Goal: Task Accomplishment & Management: Manage account settings

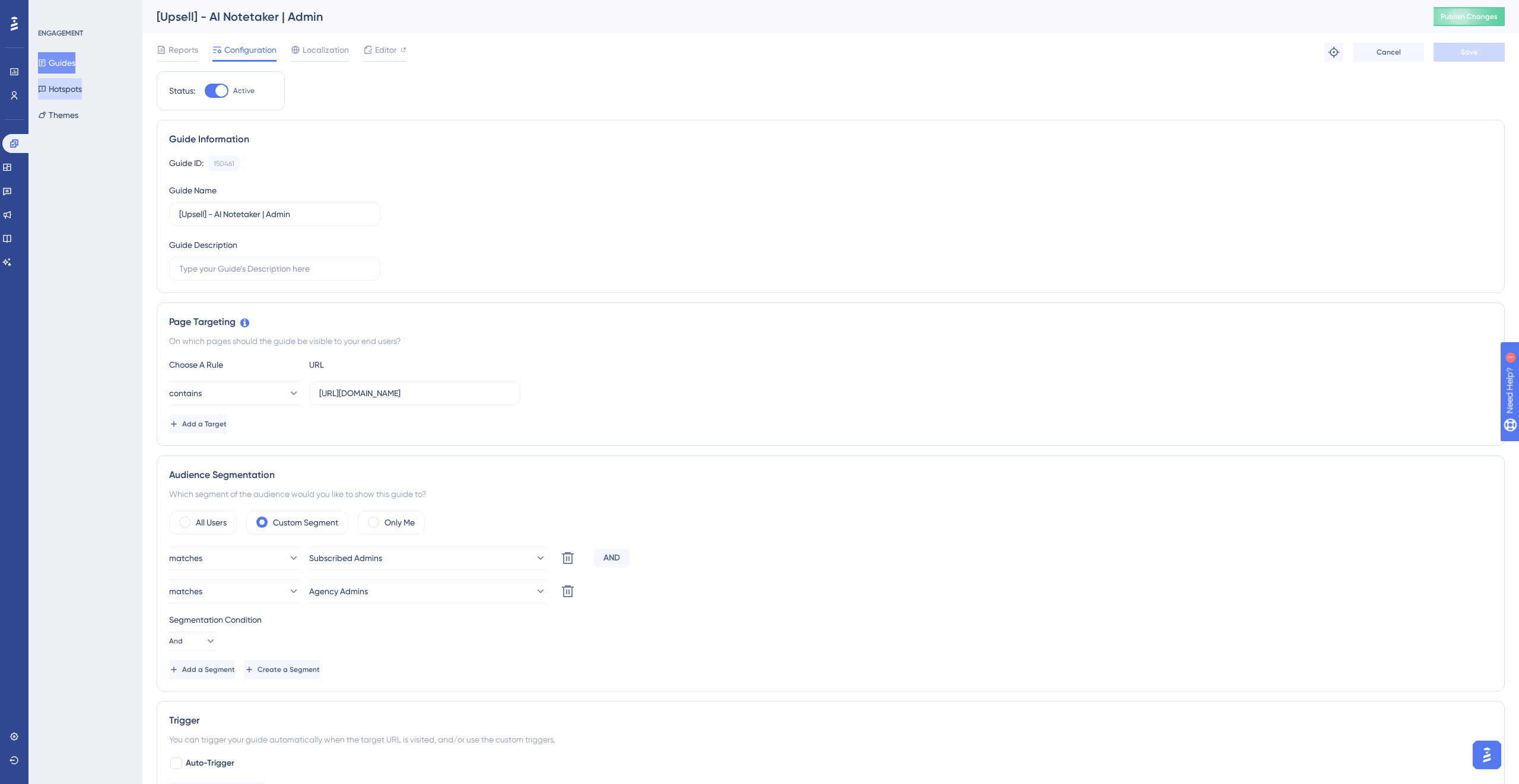
click at [82, 87] on button "Hotspots" at bounding box center [60, 88] width 44 height 21
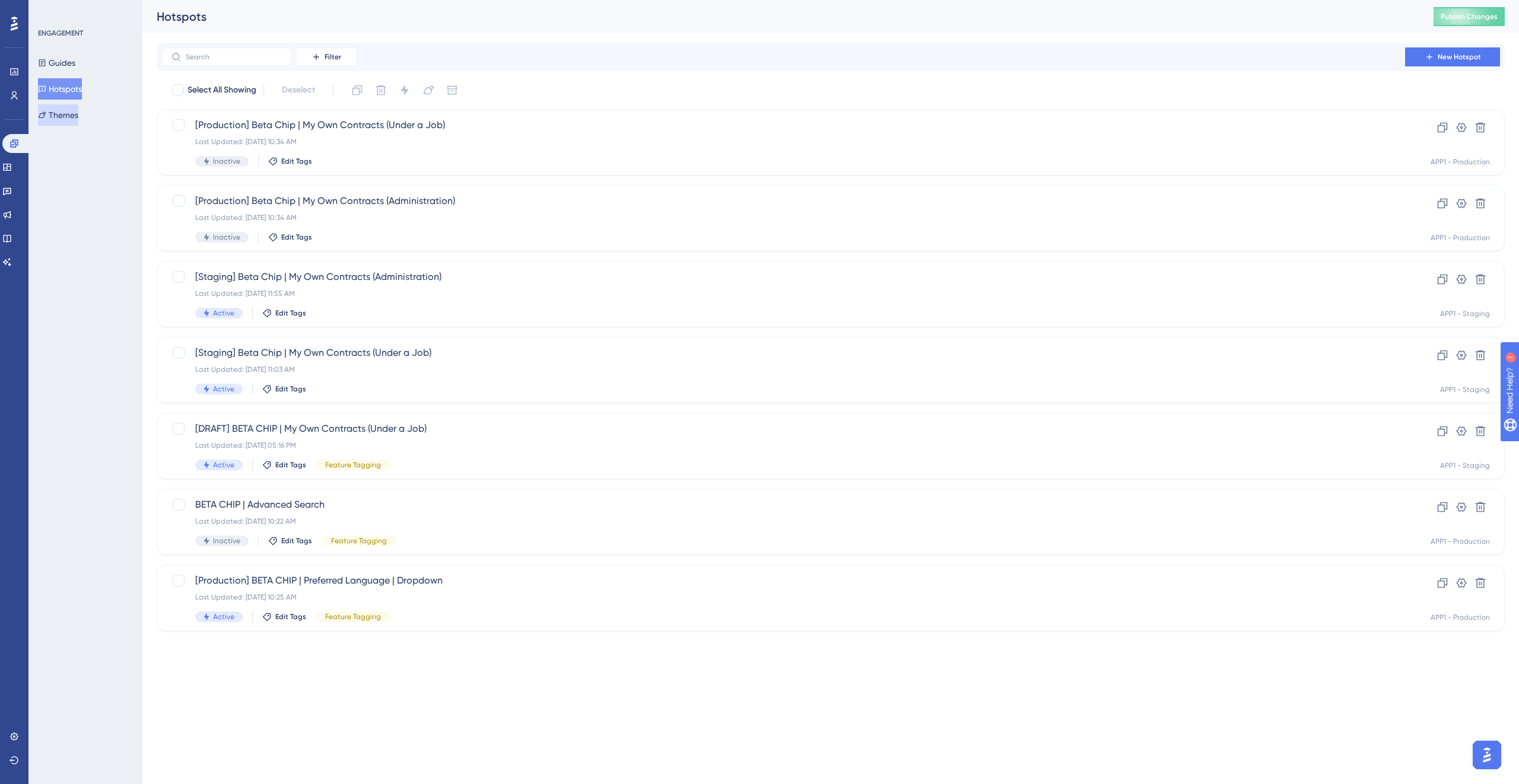
click at [74, 111] on button "Themes" at bounding box center [58, 115] width 41 height 21
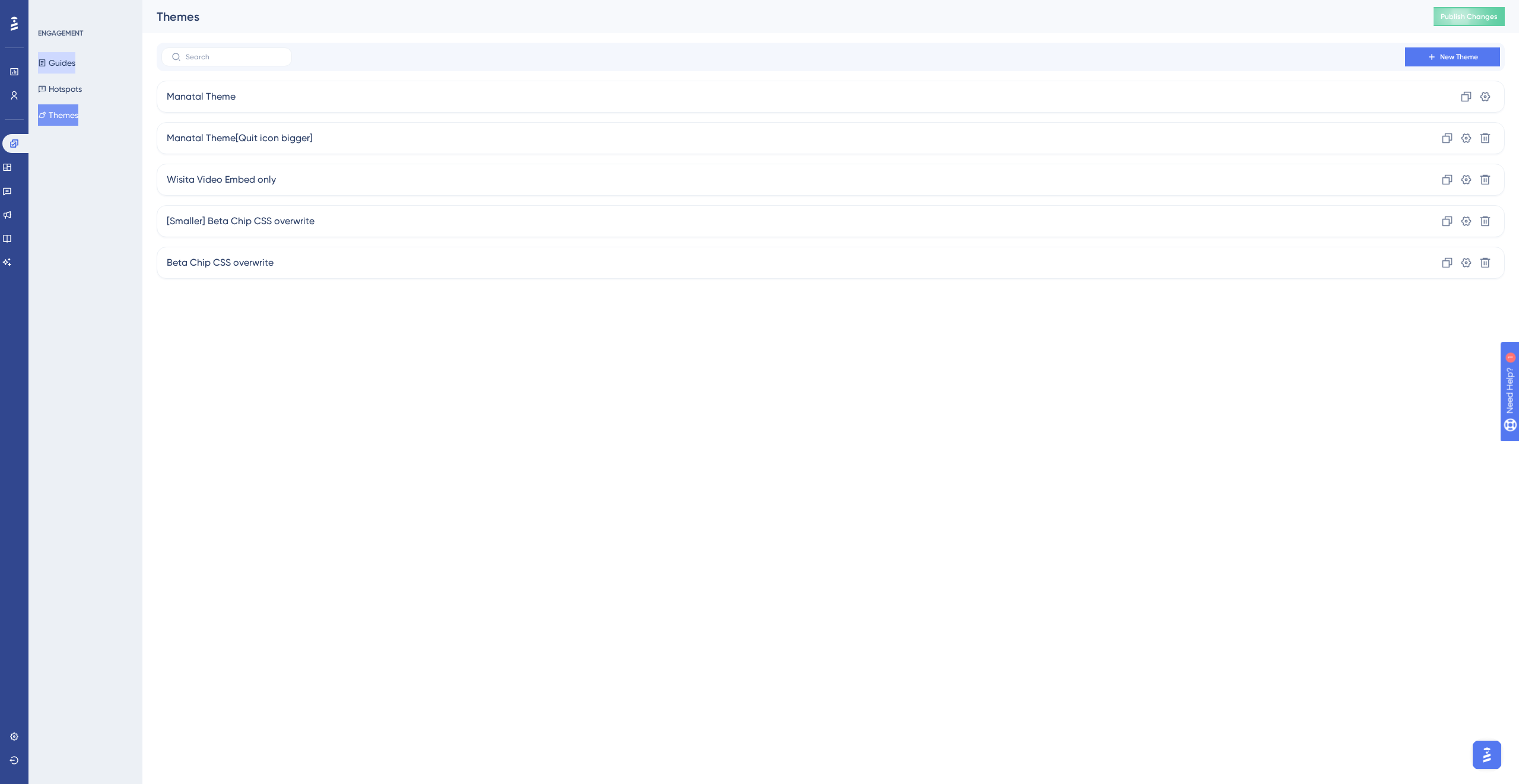
click at [71, 61] on button "Guides" at bounding box center [57, 63] width 38 height 21
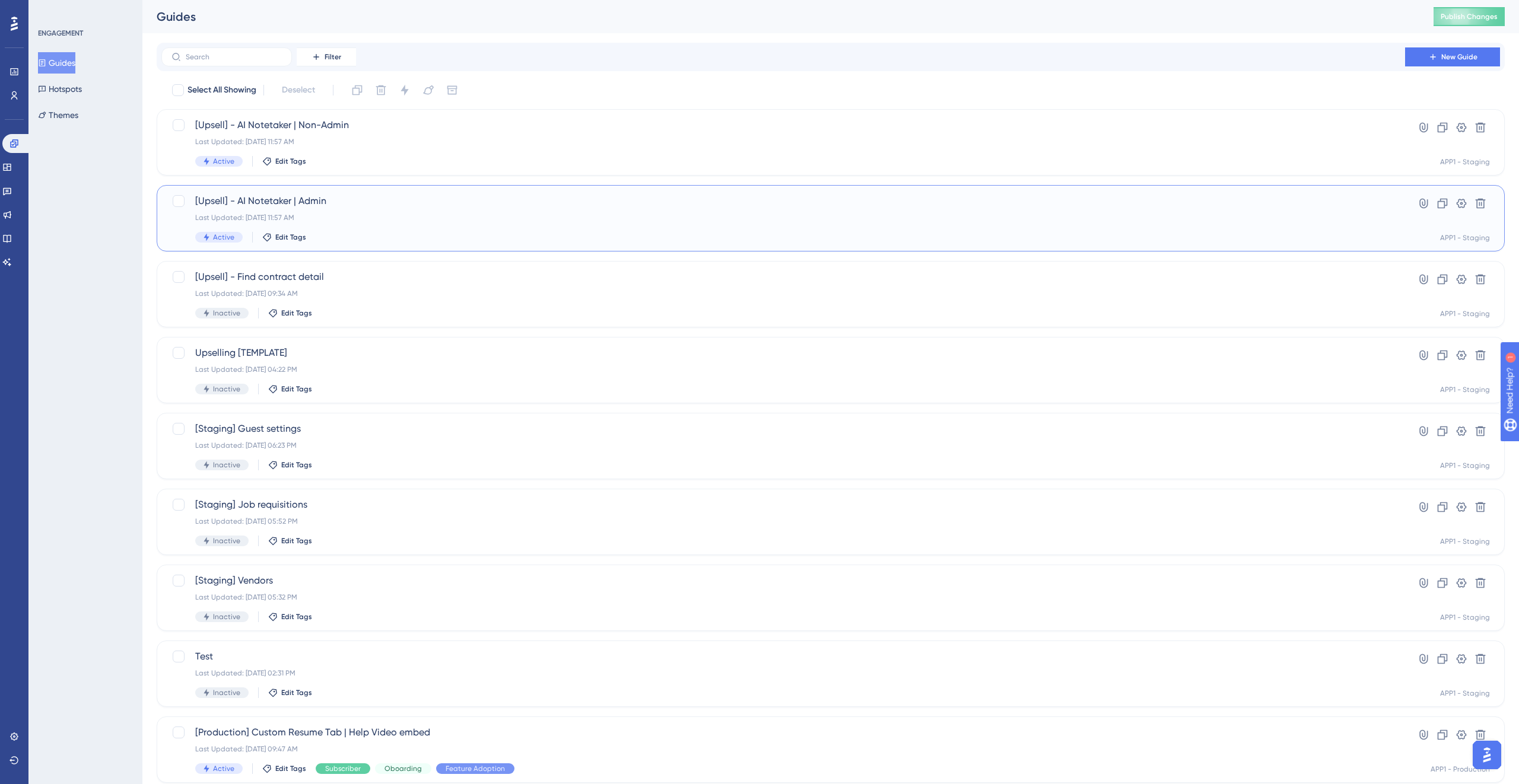
click at [383, 224] on div "[Upsell] - AI Notetaker | Admin Last Updated: Sep 26 2025, 11:57 AM Active Edit…" at bounding box center [783, 218] width 1176 height 49
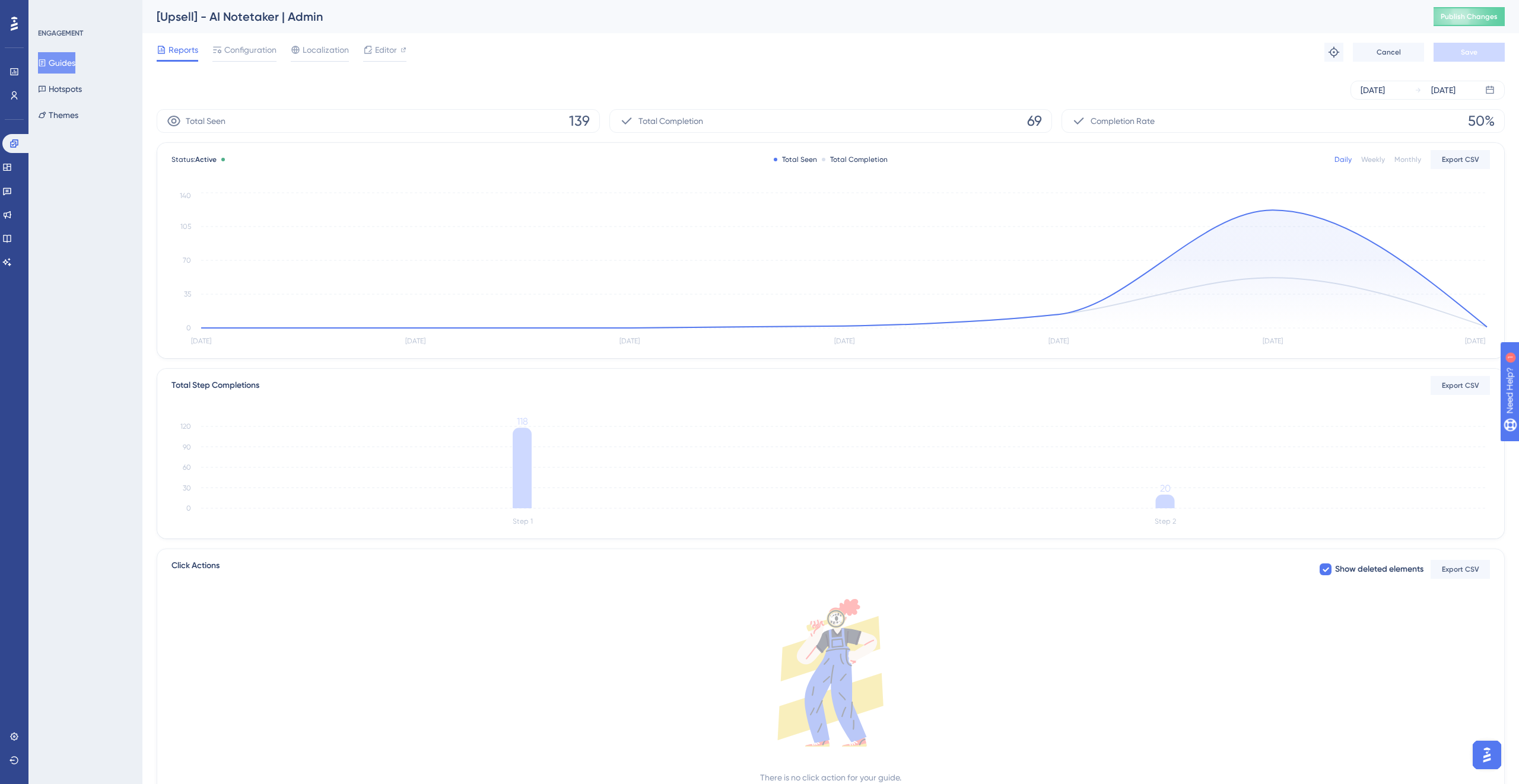
click at [75, 66] on button "Guides" at bounding box center [57, 63] width 38 height 21
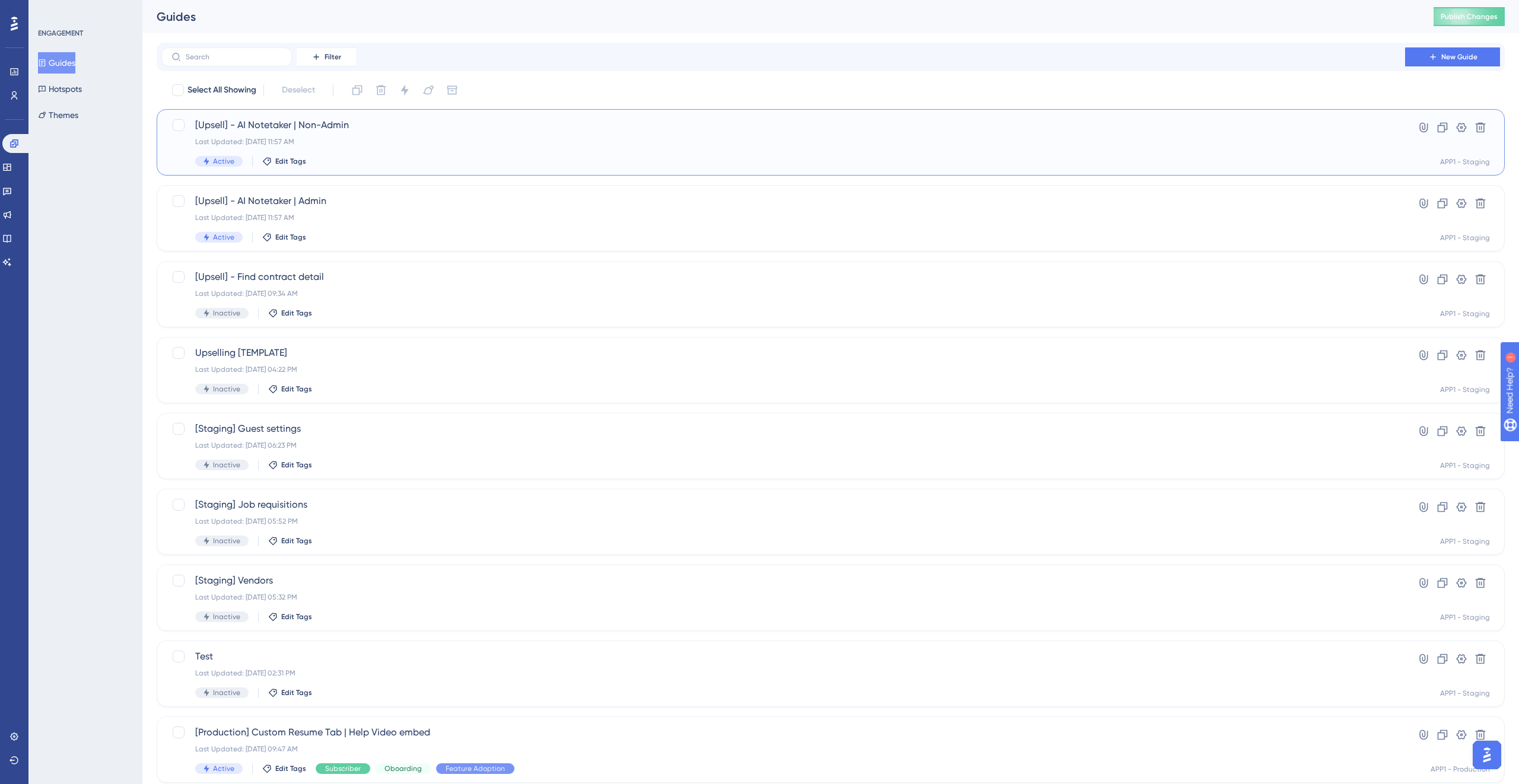
click at [467, 127] on span "[Upsell] - AI Notetaker | Non-Admin" at bounding box center [783, 125] width 1176 height 14
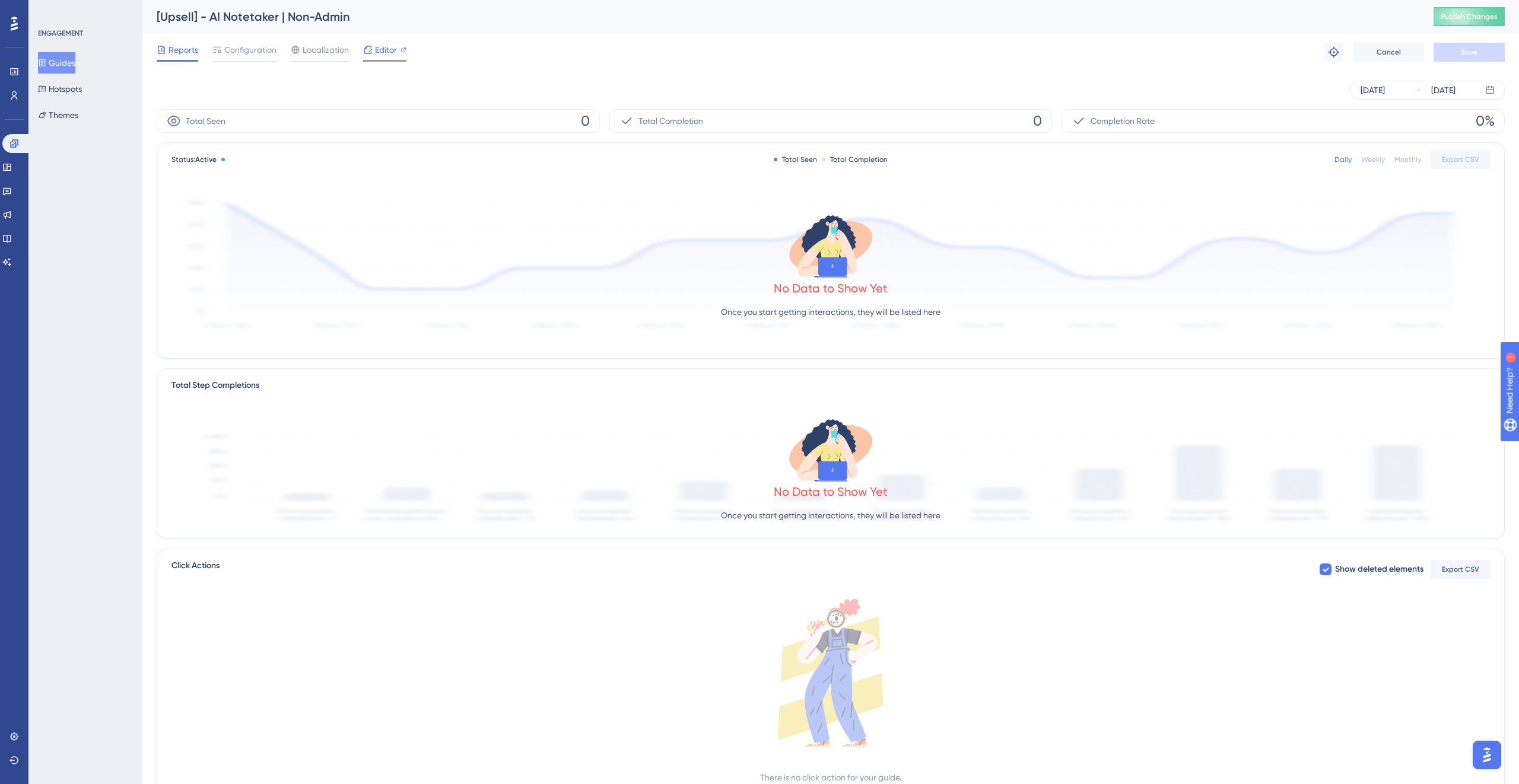
click at [375, 52] on span "Editor" at bounding box center [386, 49] width 22 height 14
click at [12, 159] on link at bounding box center [7, 167] width 10 height 19
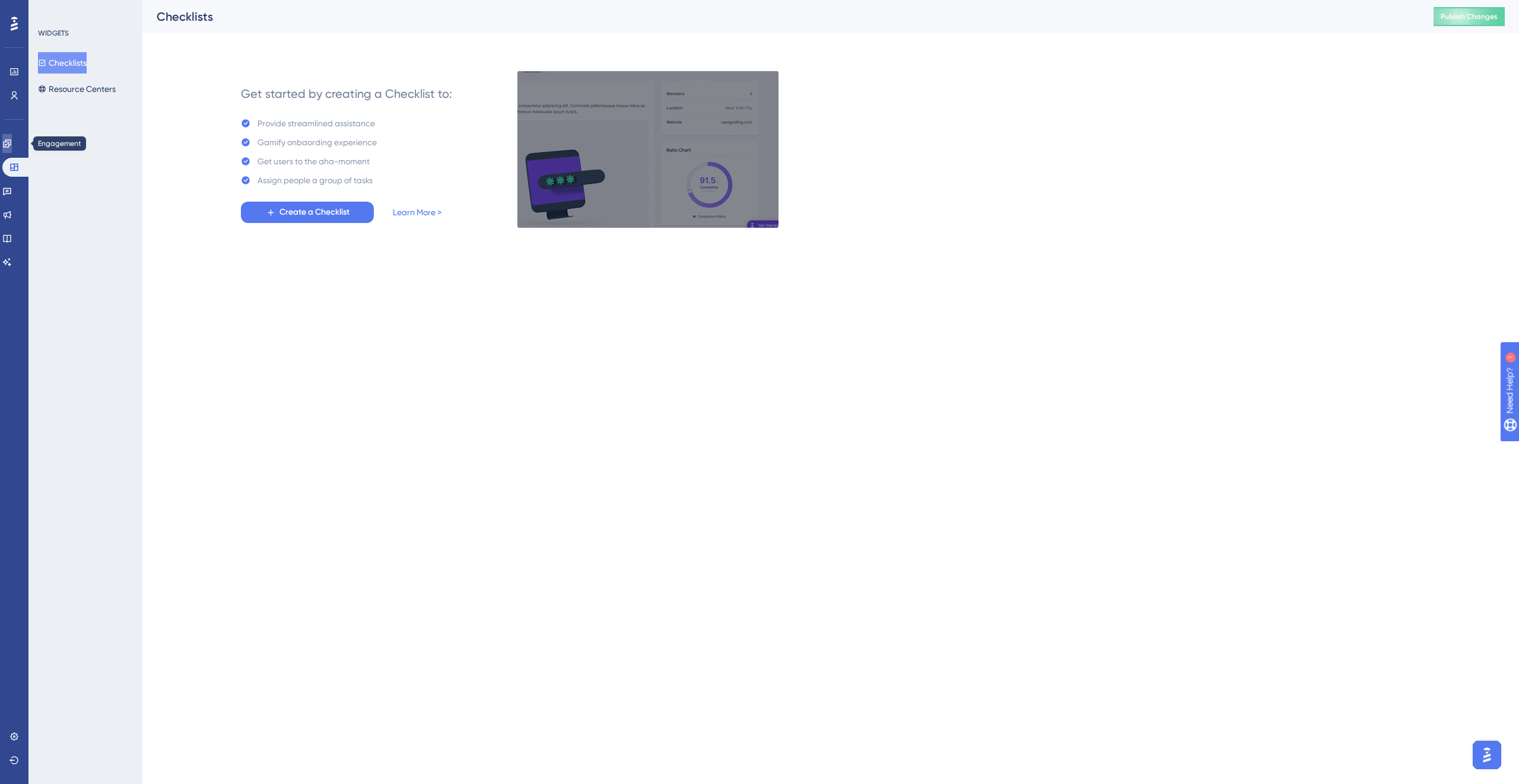
click at [10, 144] on icon at bounding box center [7, 143] width 7 height 7
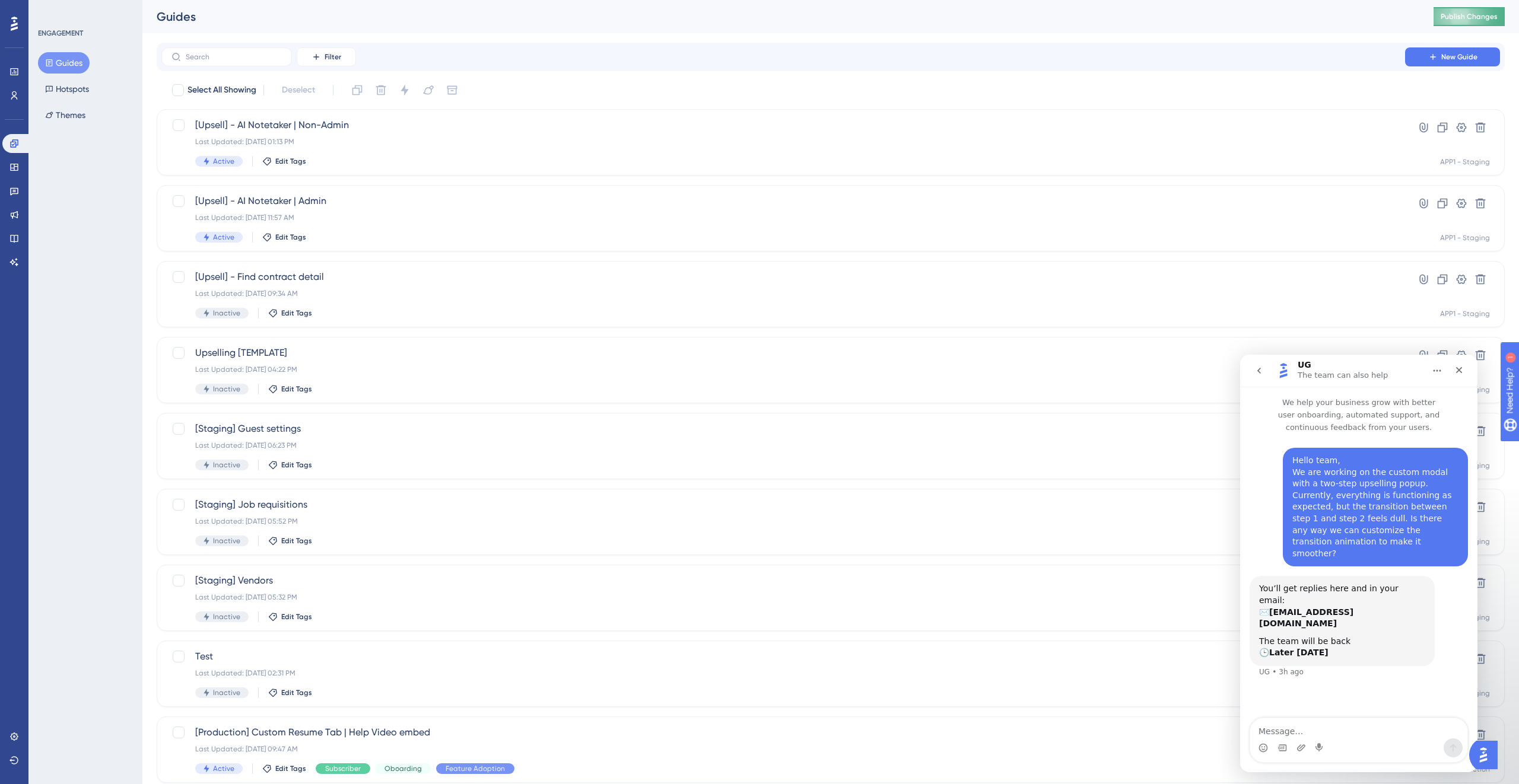
click at [1470, 17] on span "Publish Changes" at bounding box center [1469, 16] width 57 height 10
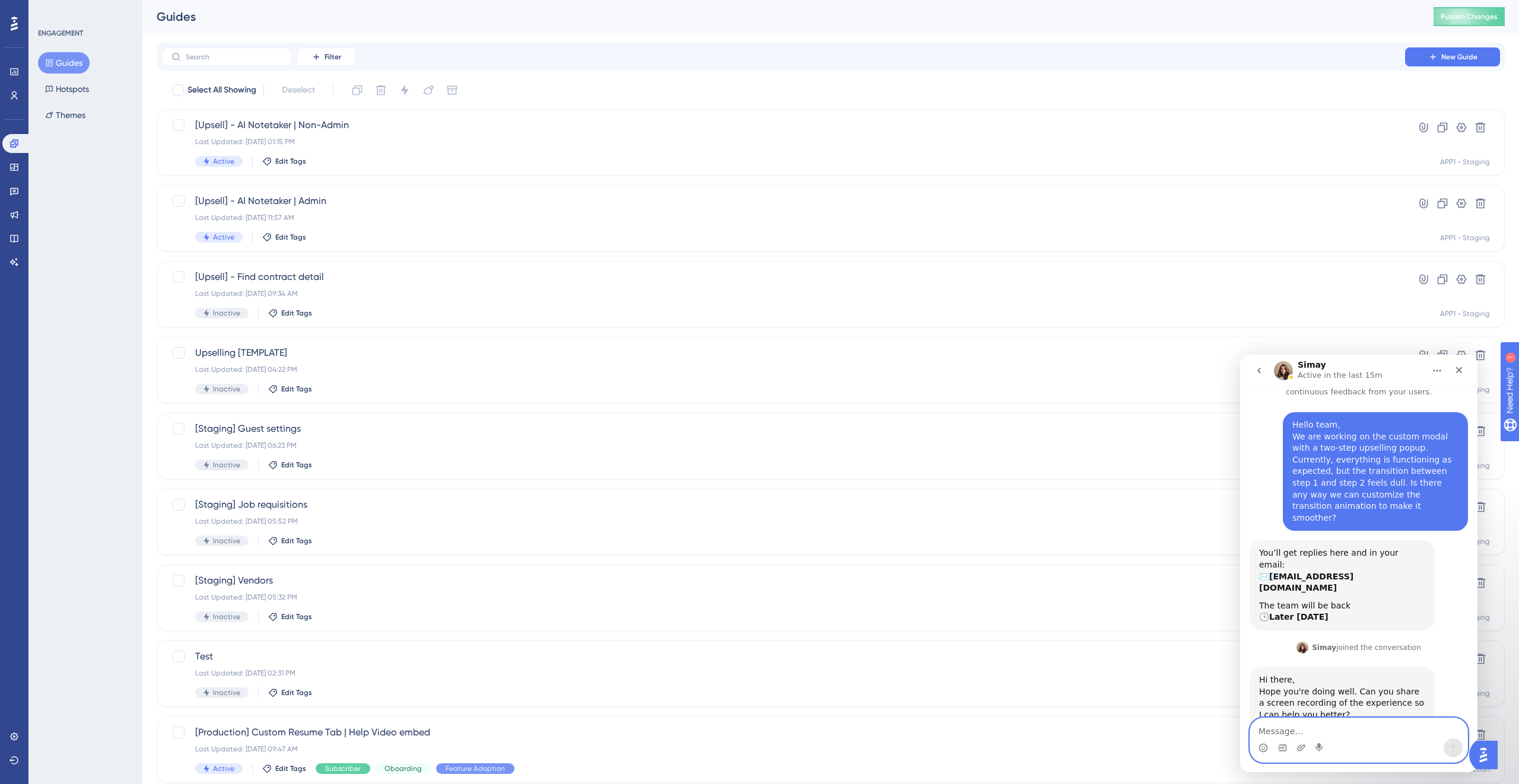
click at [1360, 728] on textarea "Message…" at bounding box center [1358, 728] width 217 height 20
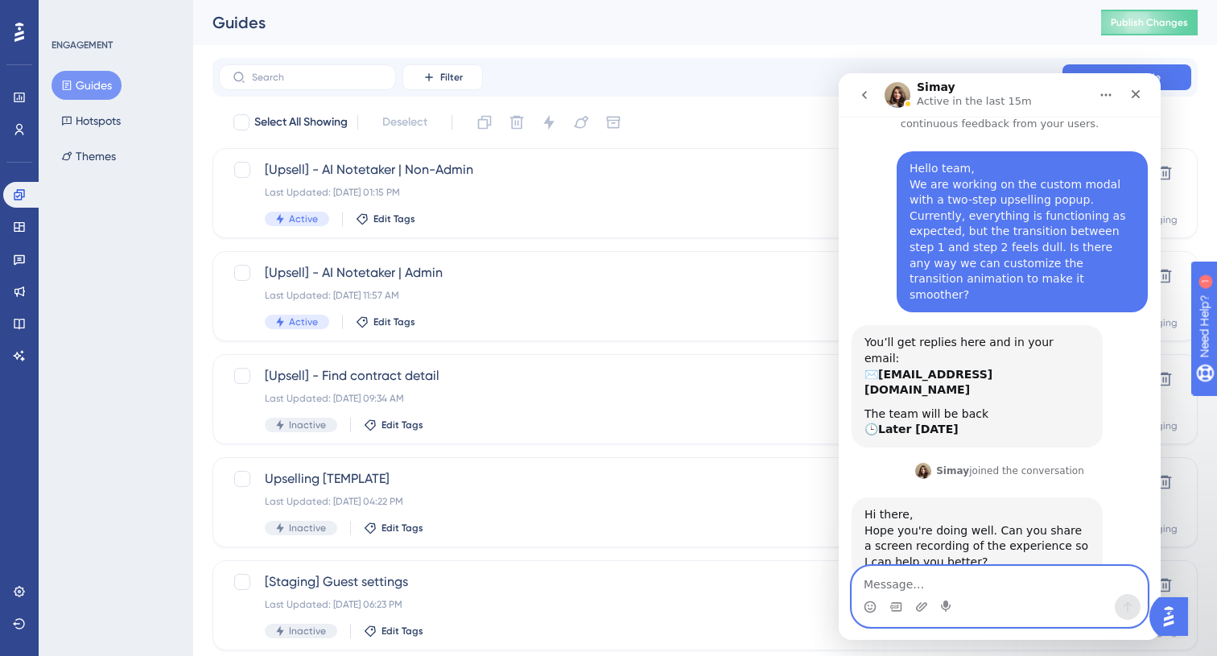
scroll to position [48, 0]
click at [928, 614] on div "Intercom messenger" at bounding box center [921, 607] width 13 height 26
click at [928, 580] on textarea "Message…" at bounding box center [1000, 580] width 295 height 27
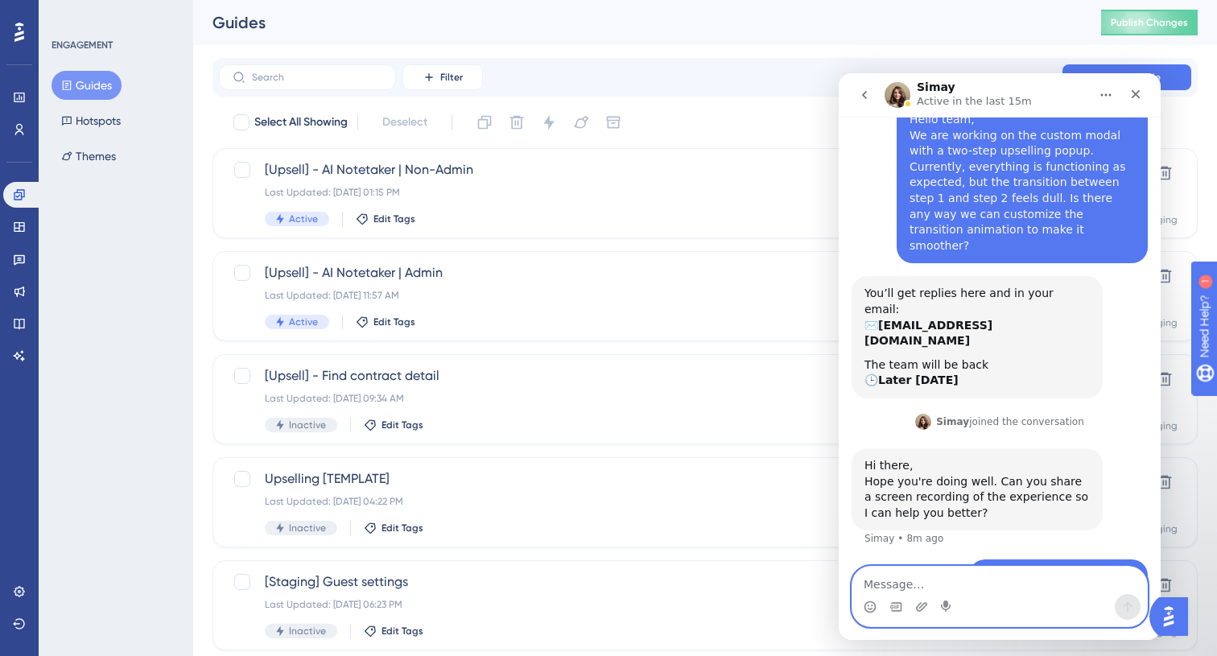
click at [1005, 593] on textarea "Message…" at bounding box center [1000, 580] width 295 height 27
type textarea "ธ"
click at [903, 585] on textarea "The switch from main popup and watch video" at bounding box center [1000, 580] width 295 height 27
click at [1116, 593] on textarea "The transition from main popup and watch video" at bounding box center [1000, 580] width 295 height 27
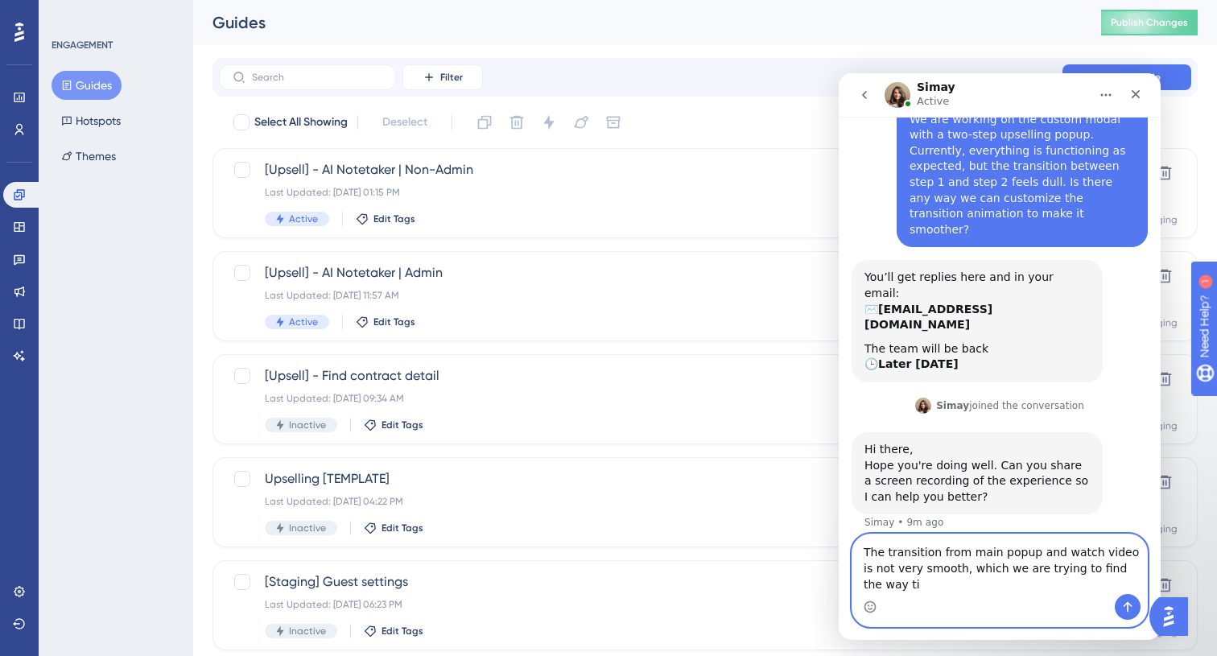
scroll to position [130, 0]
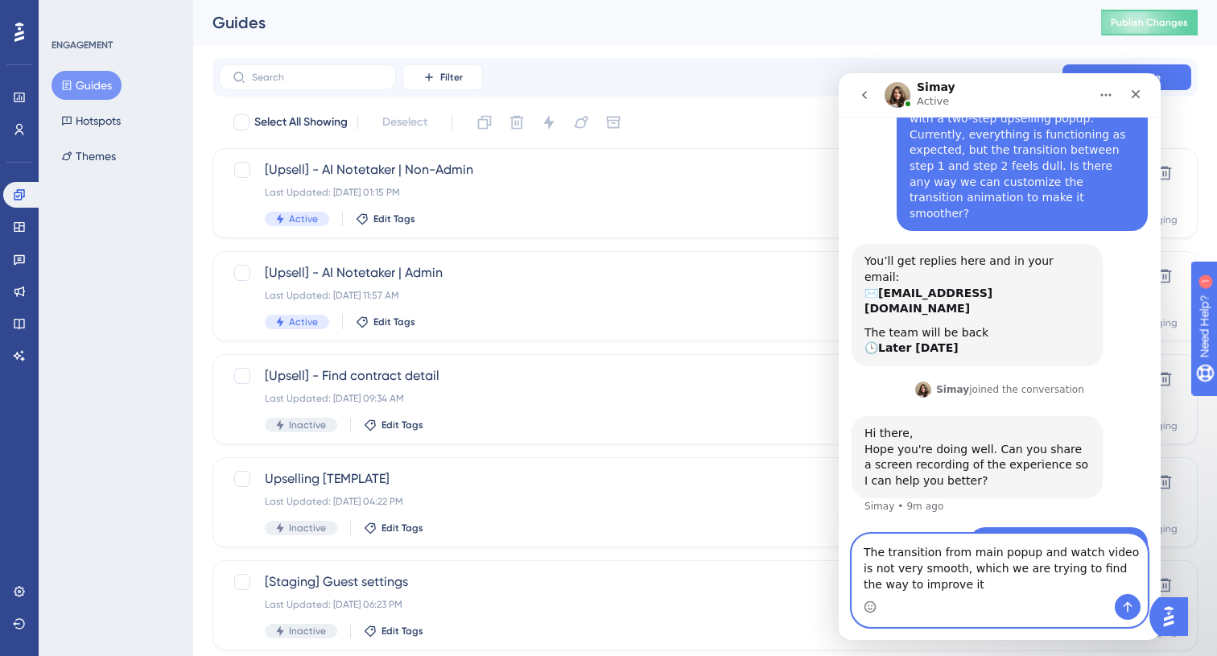
type textarea "The transition from main popup and watch video is not very smooth, which we are…"
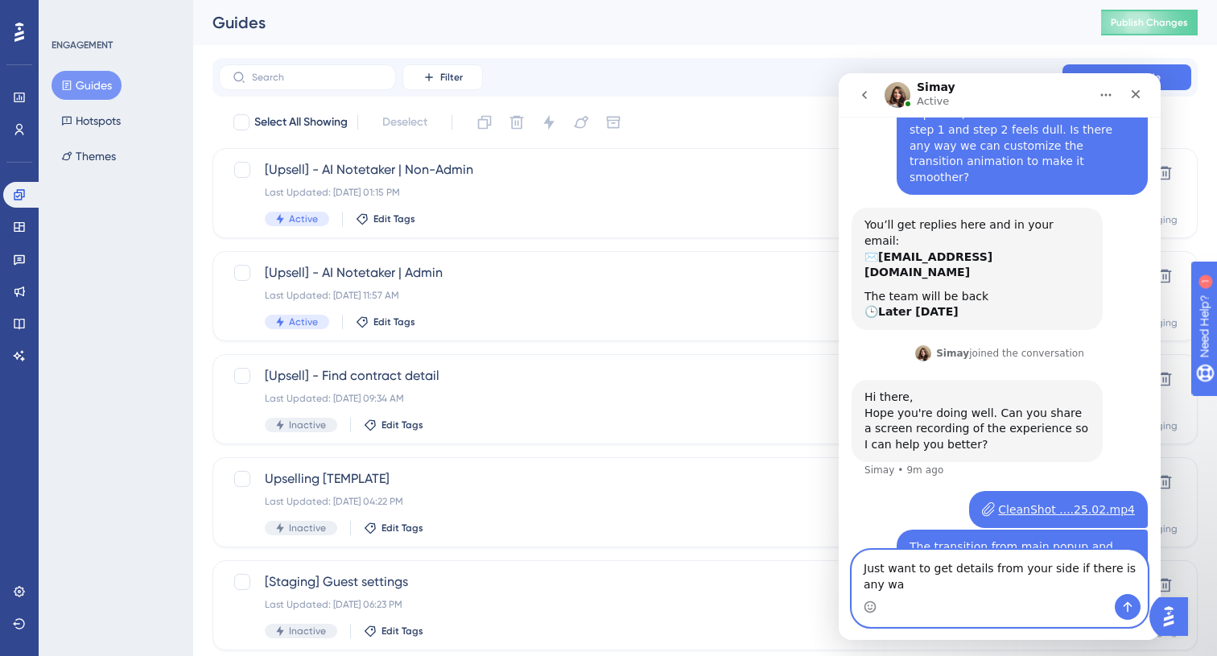
scroll to position [182, 0]
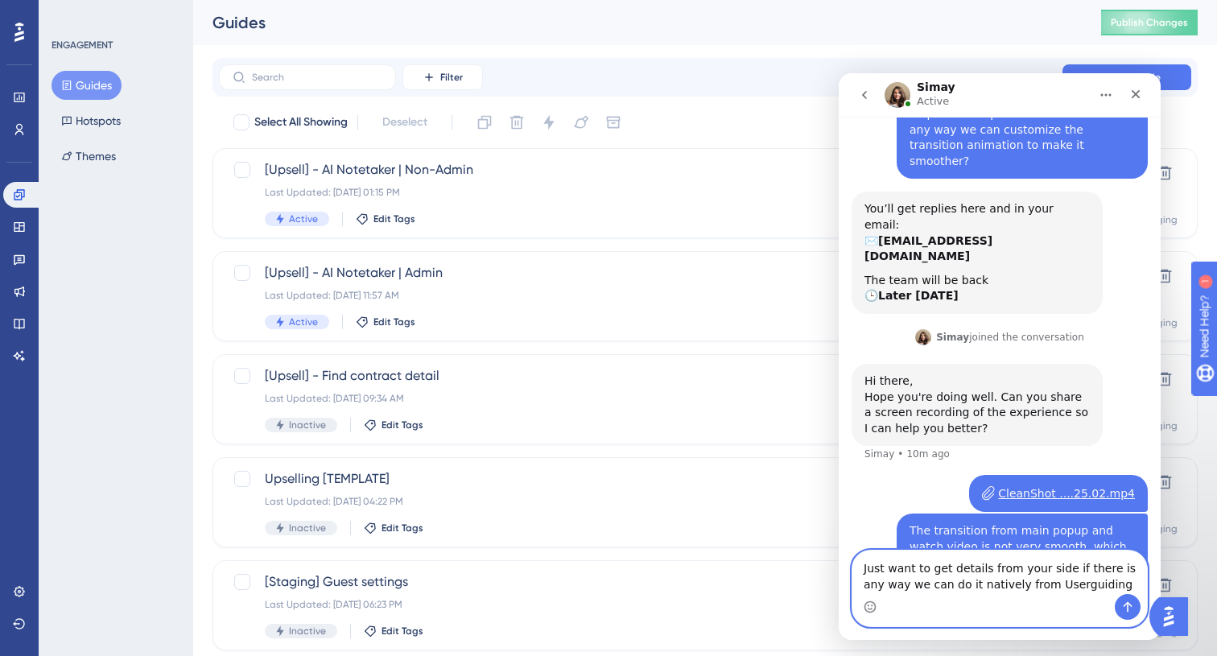
type textarea "Just want to get details from your side if there is any way we can do it native…"
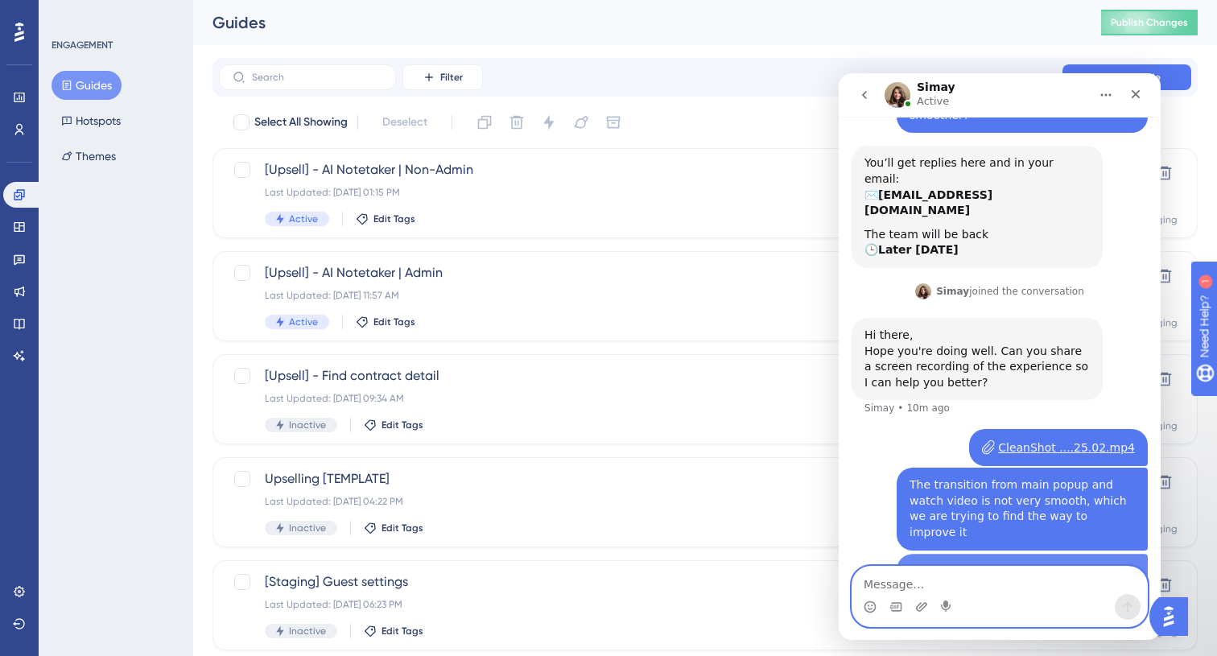
scroll to position [234, 0]
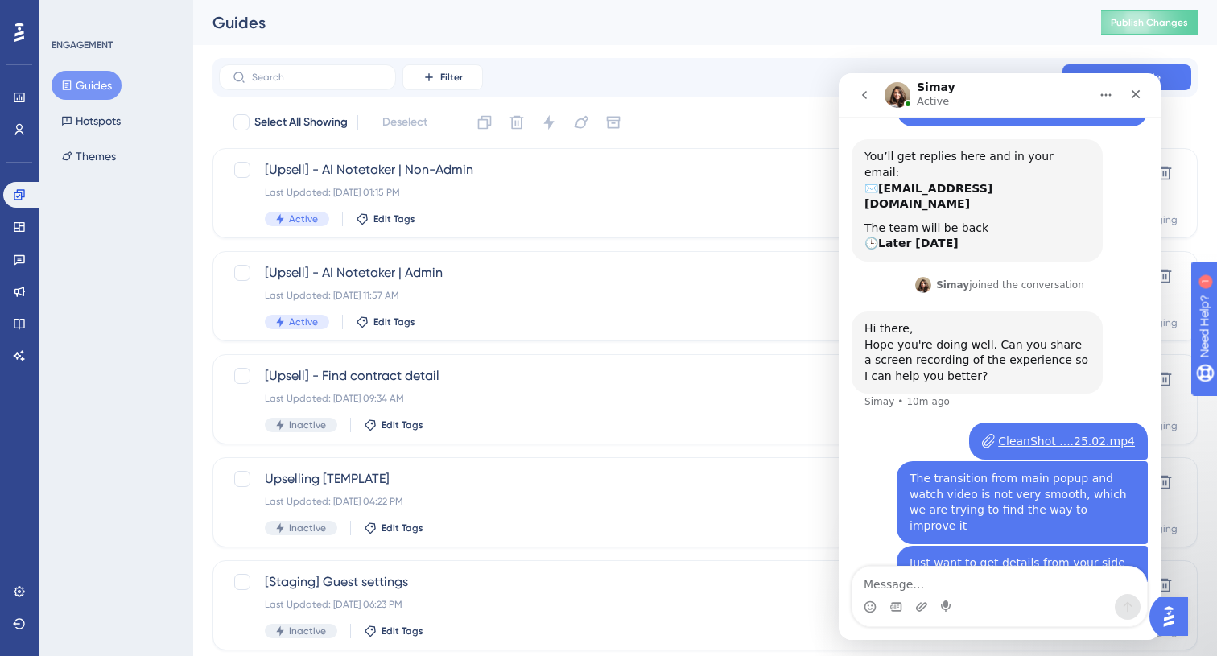
click at [94, 96] on button "Guides" at bounding box center [87, 85] width 70 height 29
click at [1125, 19] on span "Publish Changes" at bounding box center [1149, 22] width 77 height 13
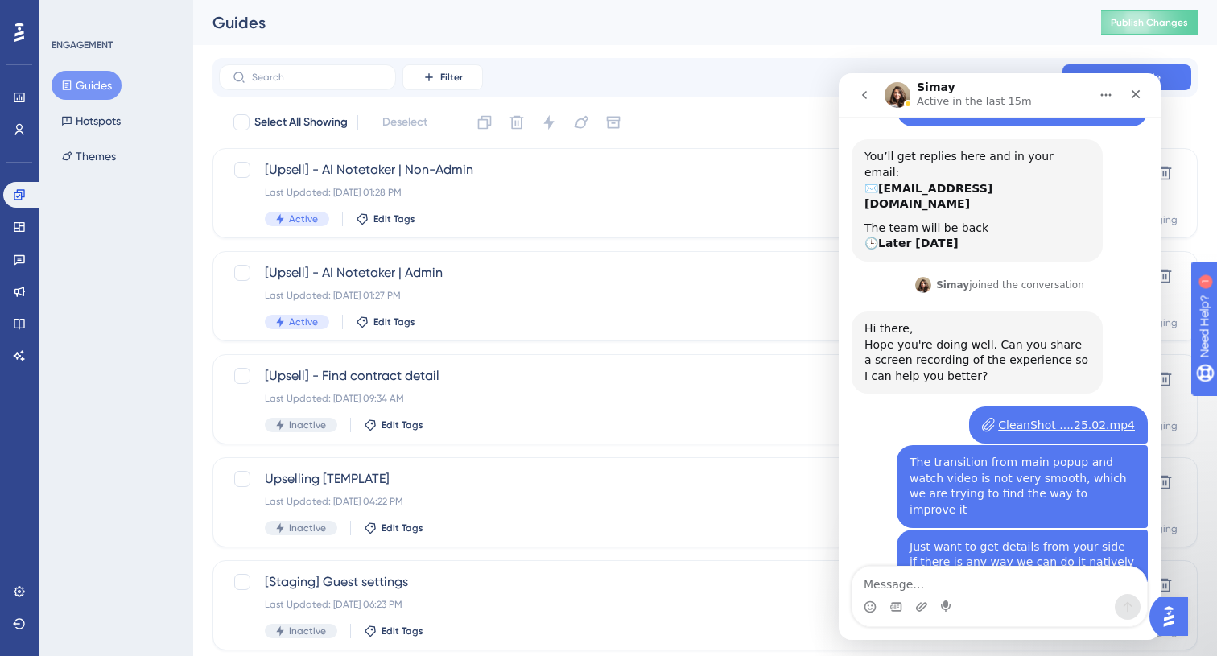
scroll to position [298, 0]
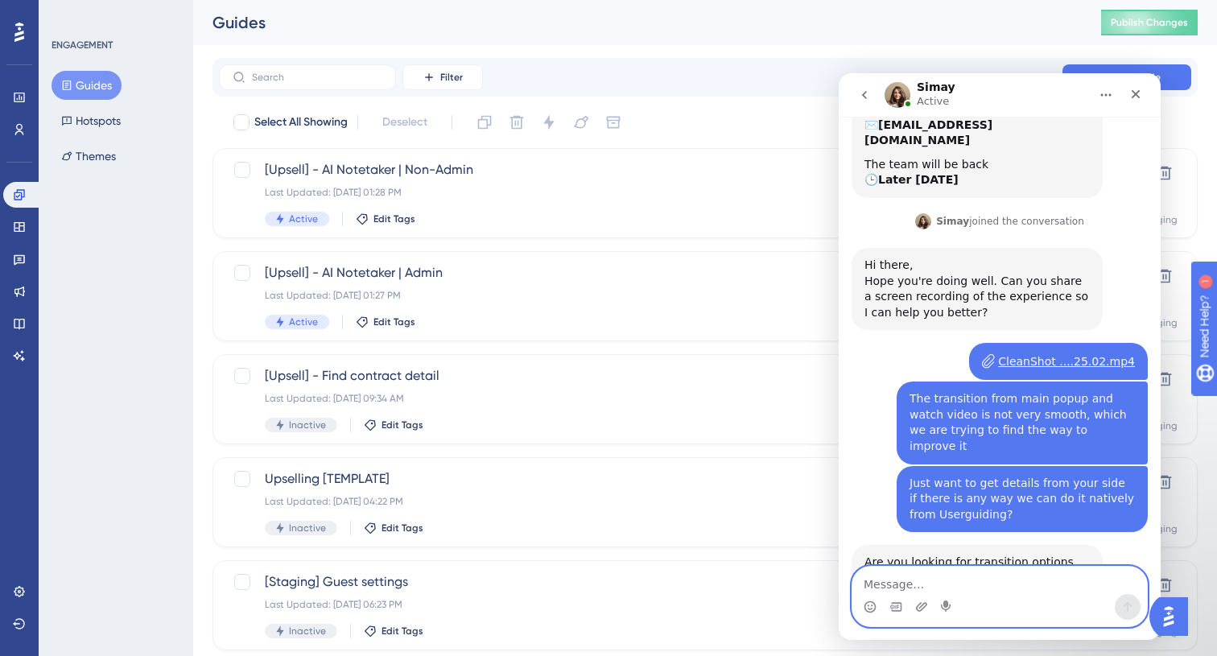
click at [1023, 570] on textarea "Message…" at bounding box center [1000, 580] width 295 height 27
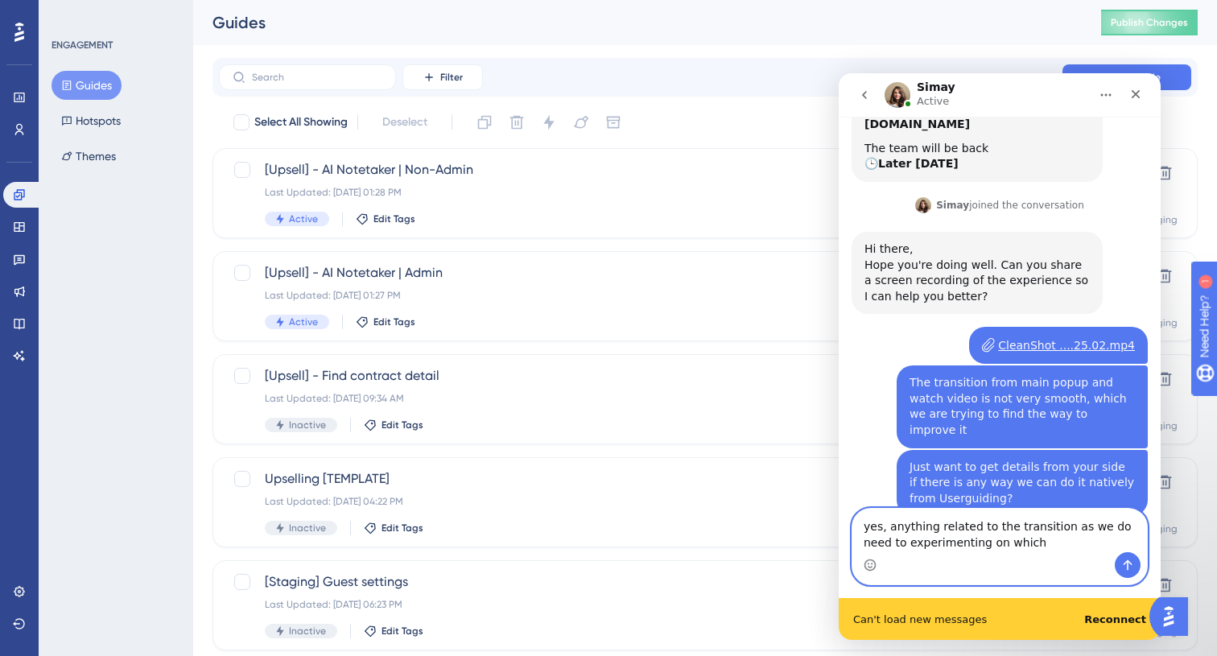
scroll to position [356, 0]
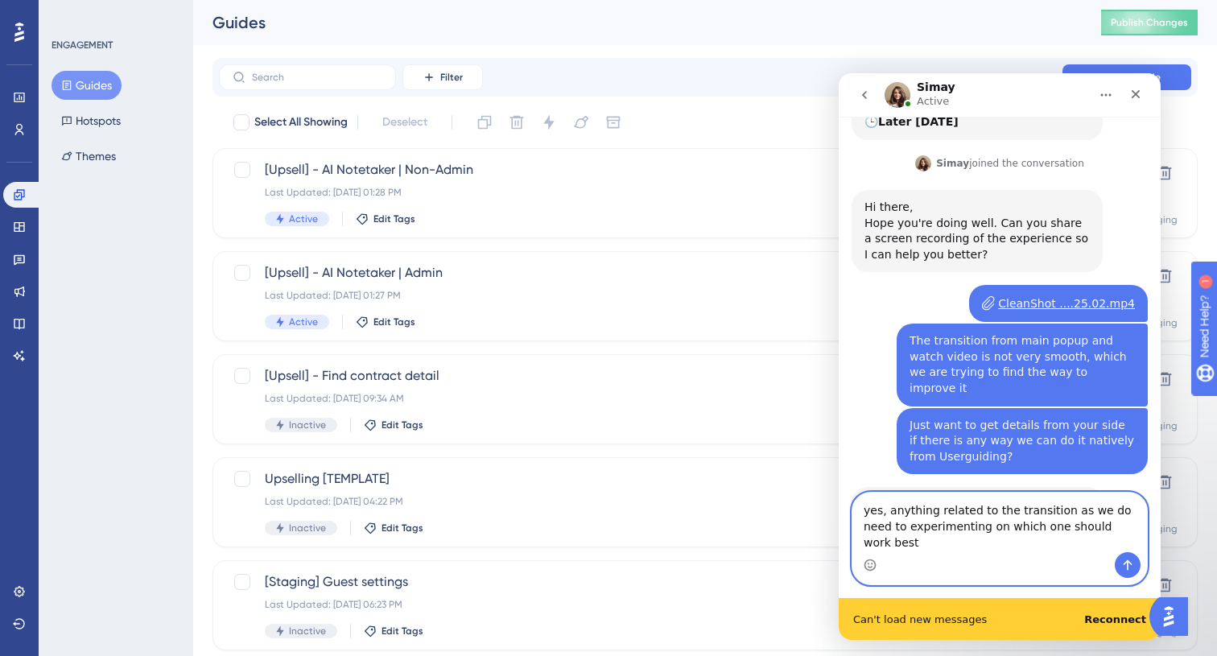
type textarea "yes, anything related to the transition as we do need to experimenting on which…"
click at [1126, 564] on icon "Send a message…" at bounding box center [1128, 565] width 13 height 13
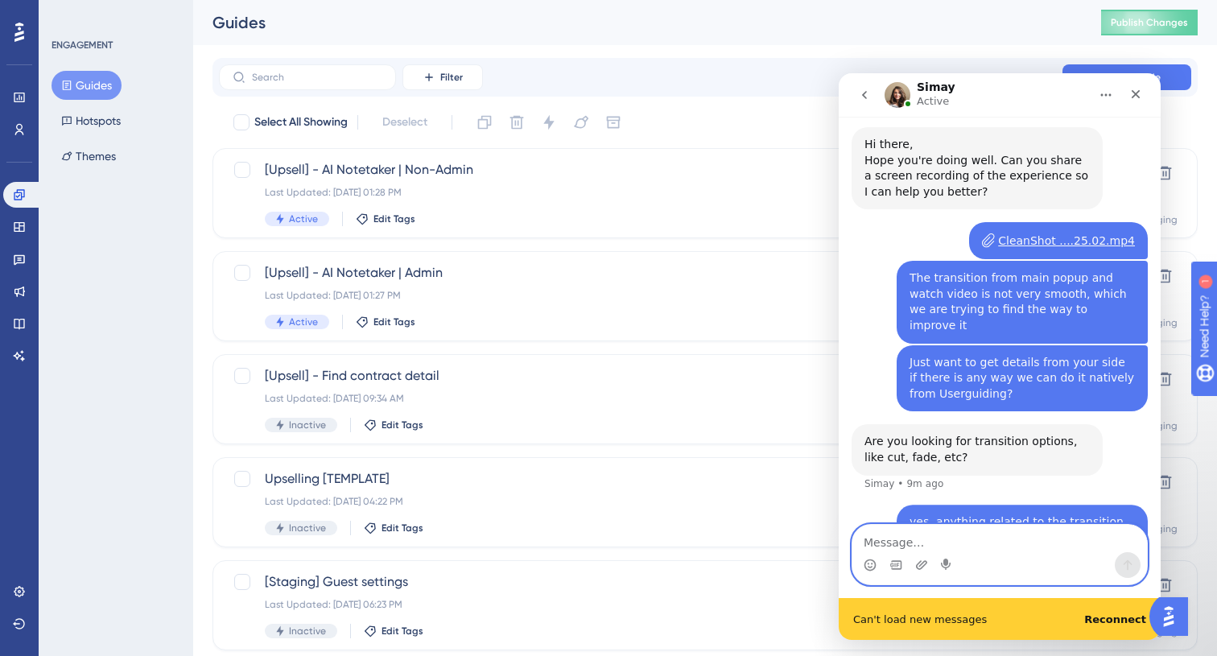
scroll to position [419, 0]
click at [1117, 609] on div "Can't load new messages Reconnect" at bounding box center [1000, 619] width 322 height 42
click at [1116, 621] on b "Reconnect" at bounding box center [1116, 620] width 62 height 12
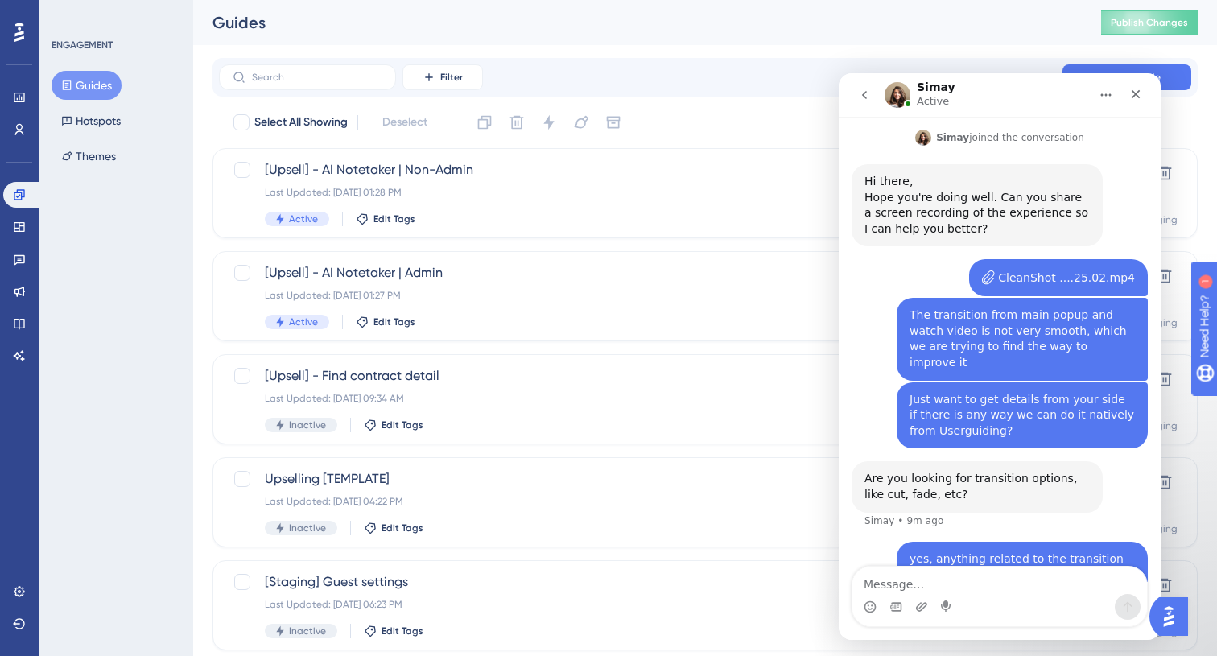
scroll to position [378, 0]
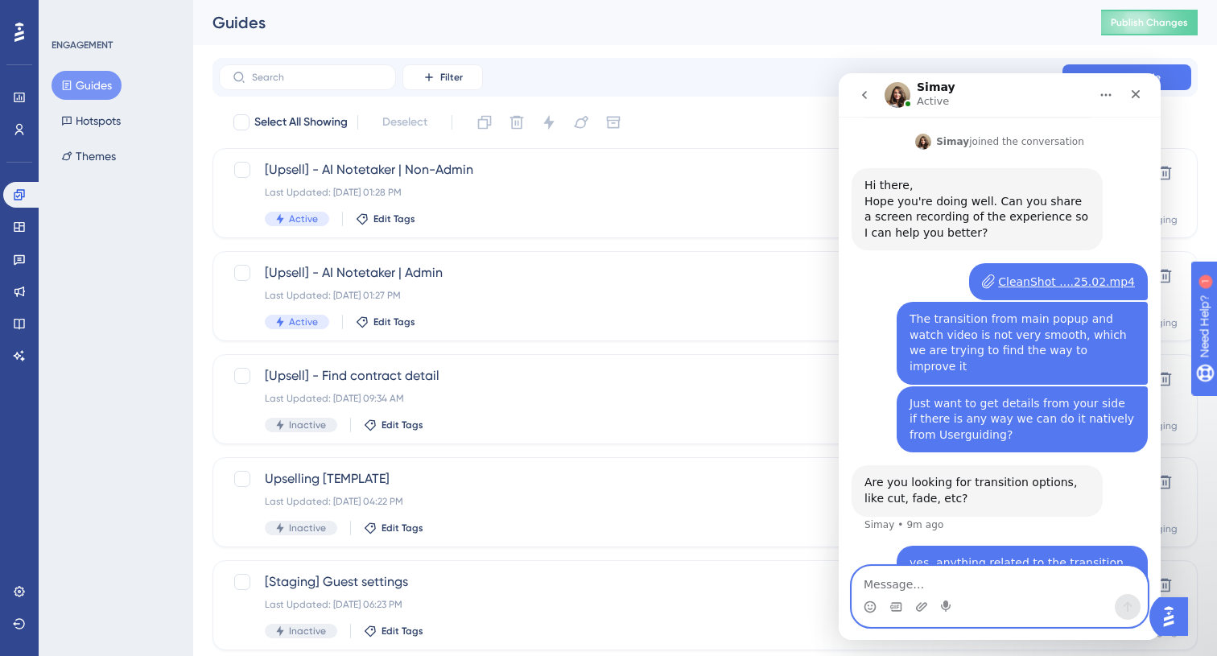
click at [915, 592] on textarea "Message…" at bounding box center [1000, 580] width 295 height 27
type textarea "or even instant change t"
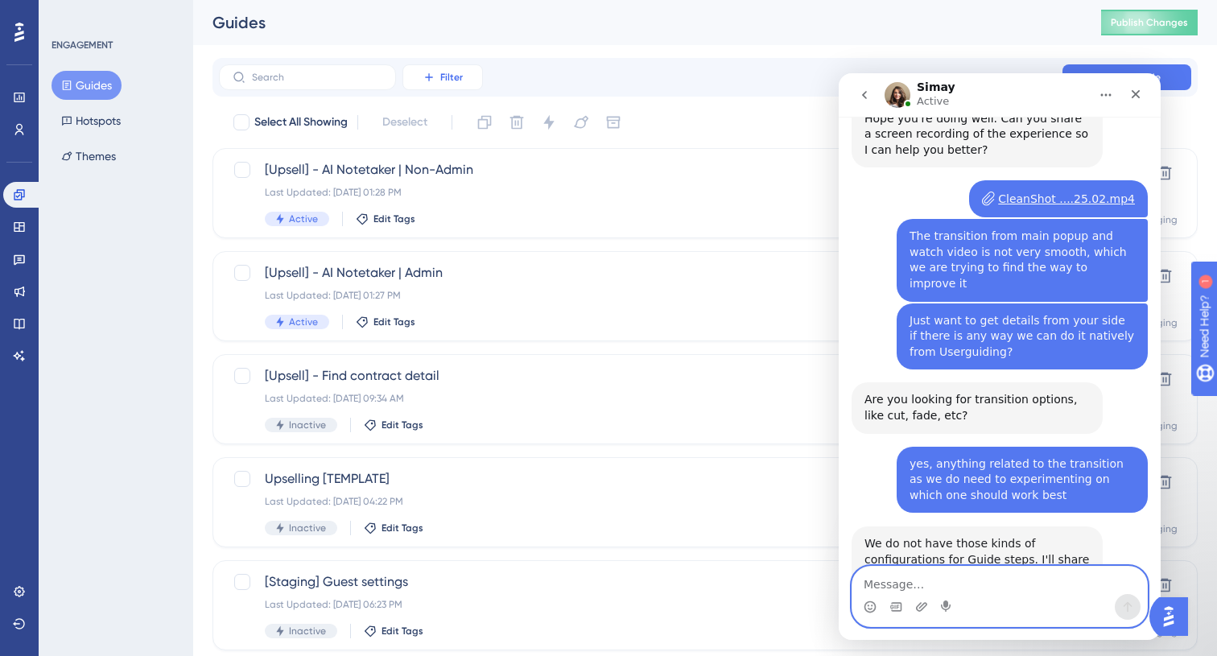
scroll to position [473, 0]
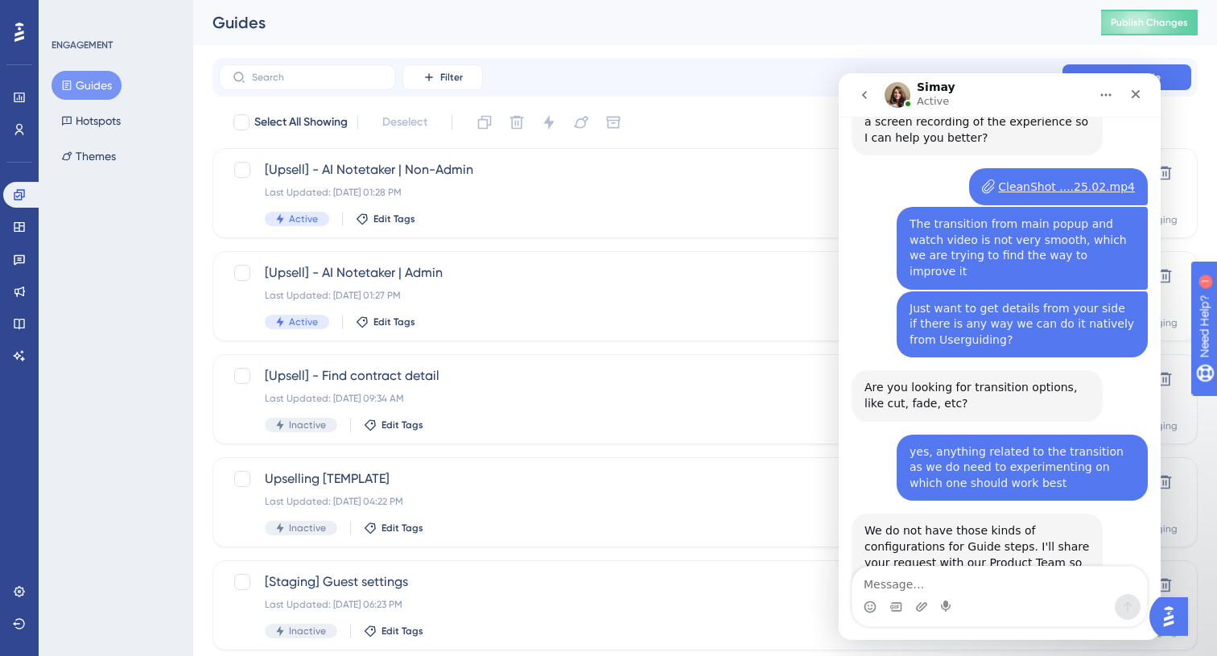
click at [1032, 608] on div "Intercom messenger" at bounding box center [1000, 607] width 295 height 26
click at [1032, 572] on textarea "Message…" at bounding box center [1000, 580] width 295 height 27
click at [1031, 577] on textarea "Message…" at bounding box center [1000, 580] width 295 height 27
click at [1031, 578] on textarea "Message…" at bounding box center [1000, 580] width 295 height 27
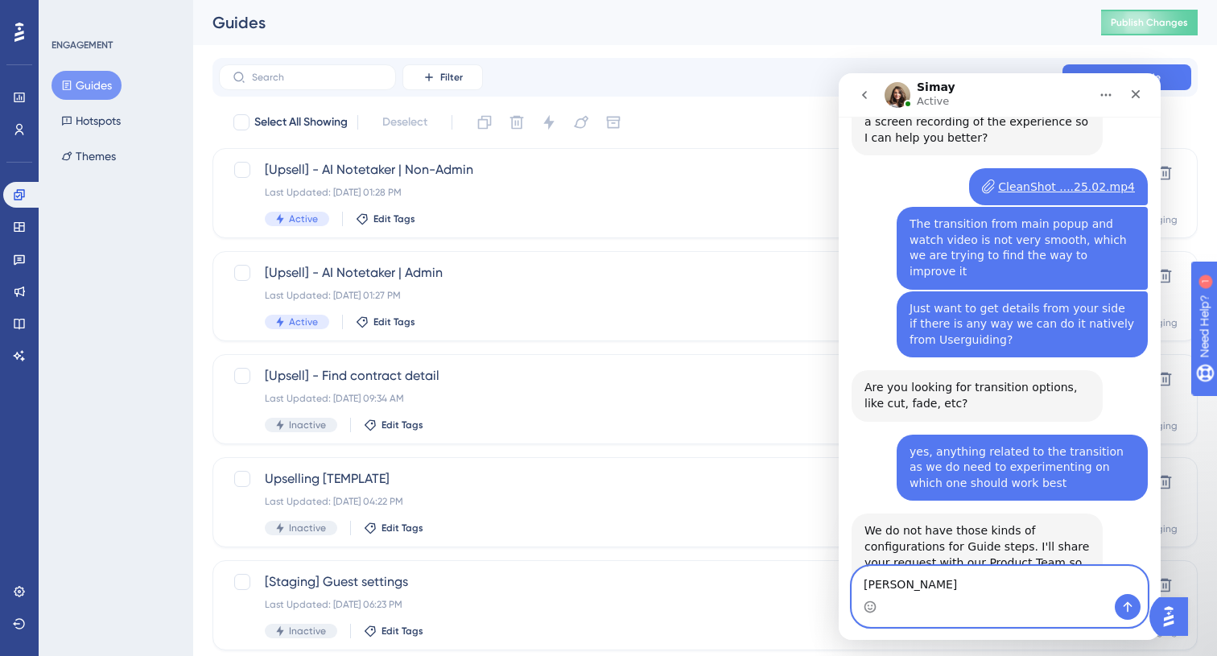
type textarea "ณ"
type textarea "Is it any"
click at [900, 582] on textarea "I see, thank you." at bounding box center [1000, 580] width 295 height 27
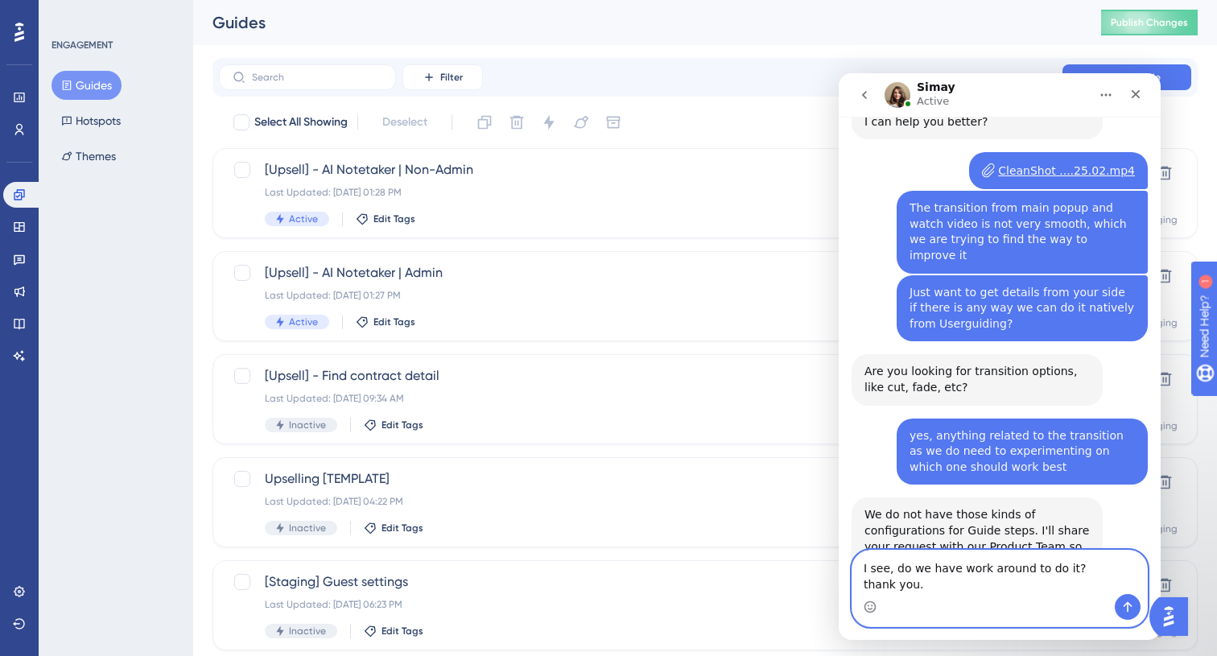
click at [937, 582] on textarea "I see, do we have work around to do it? thank you." at bounding box center [1000, 572] width 295 height 43
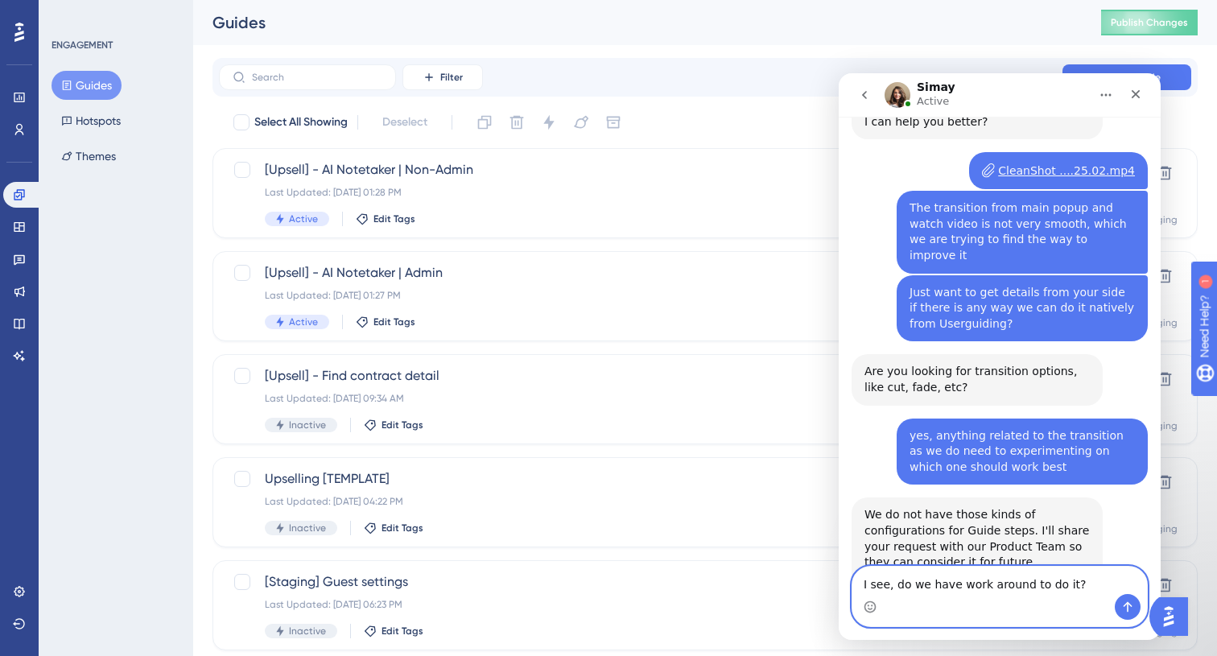
scroll to position [473, 0]
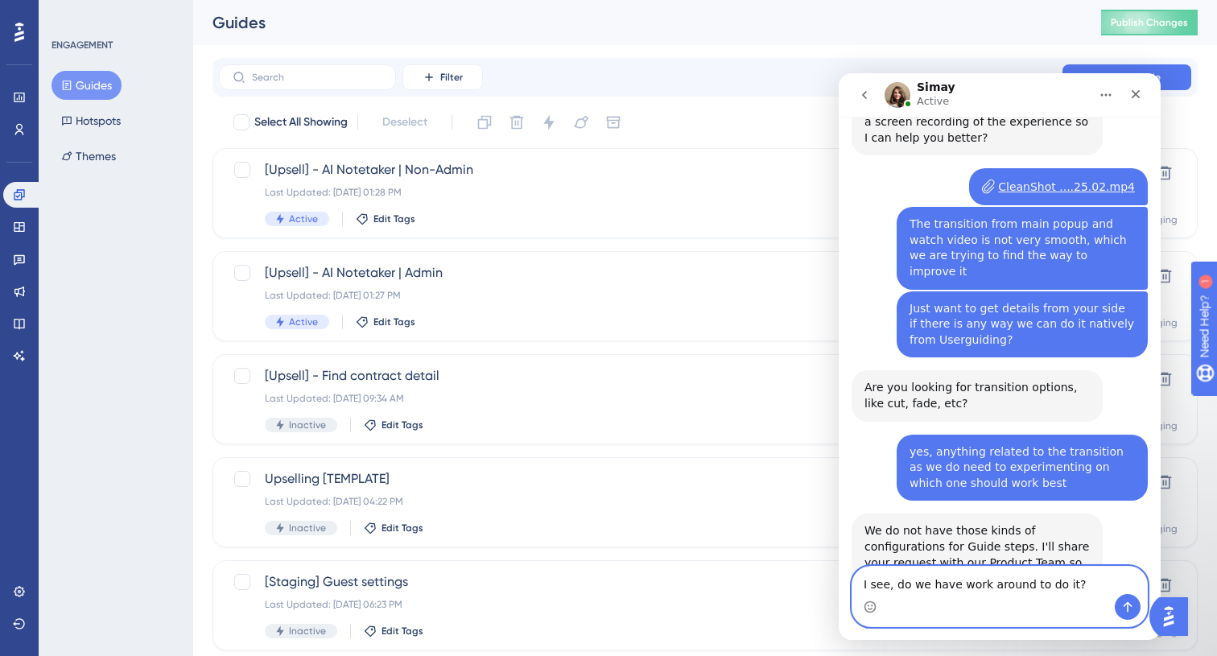
paste textarea ". Do we have a workaround to accomplish it?"
type textarea "I see. Do we have a workaround to accomplish it?"
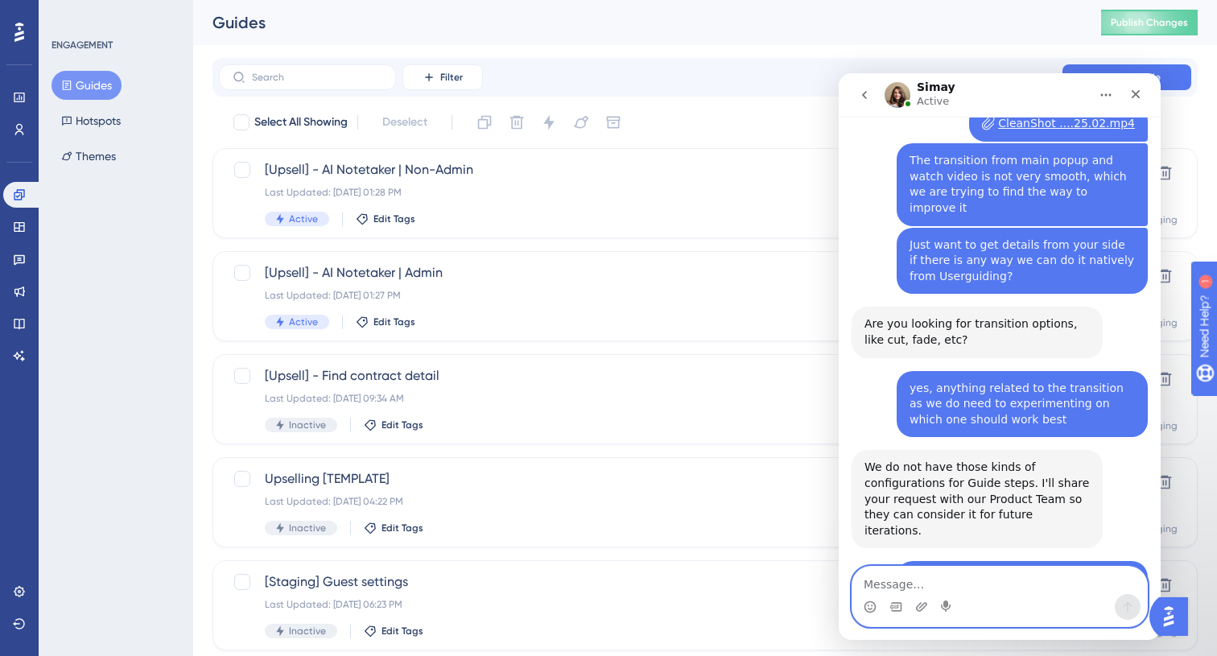
scroll to position [585, 0]
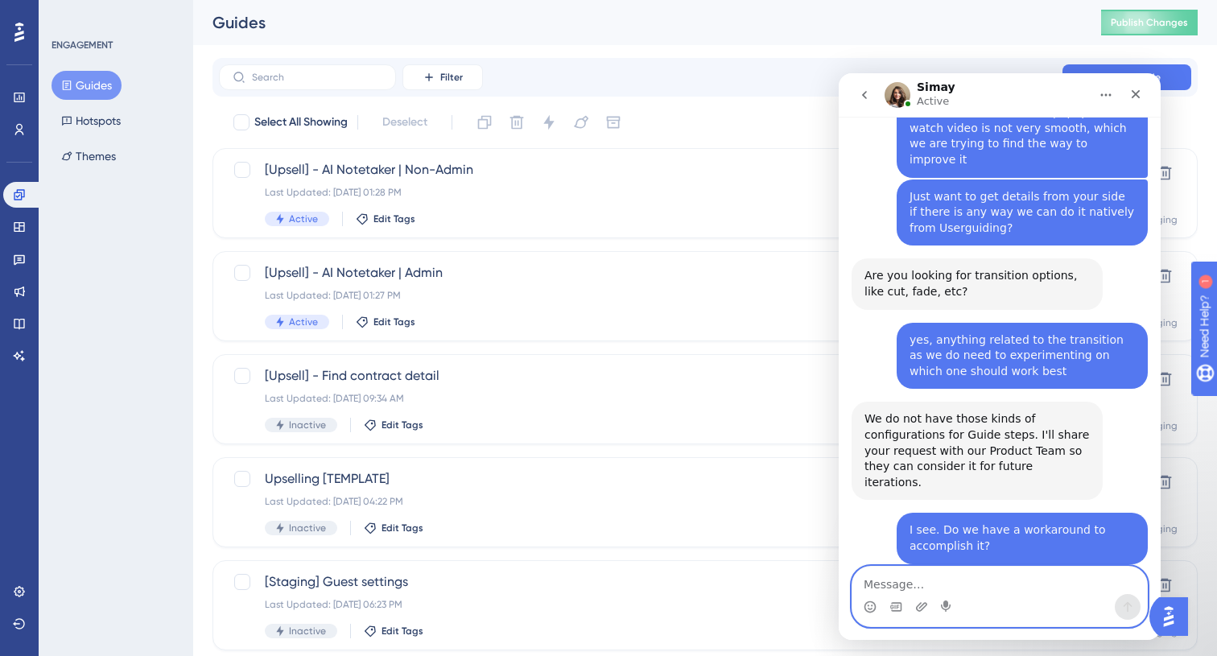
click at [1003, 582] on textarea "Message…" at bounding box center [1000, 580] width 295 height 27
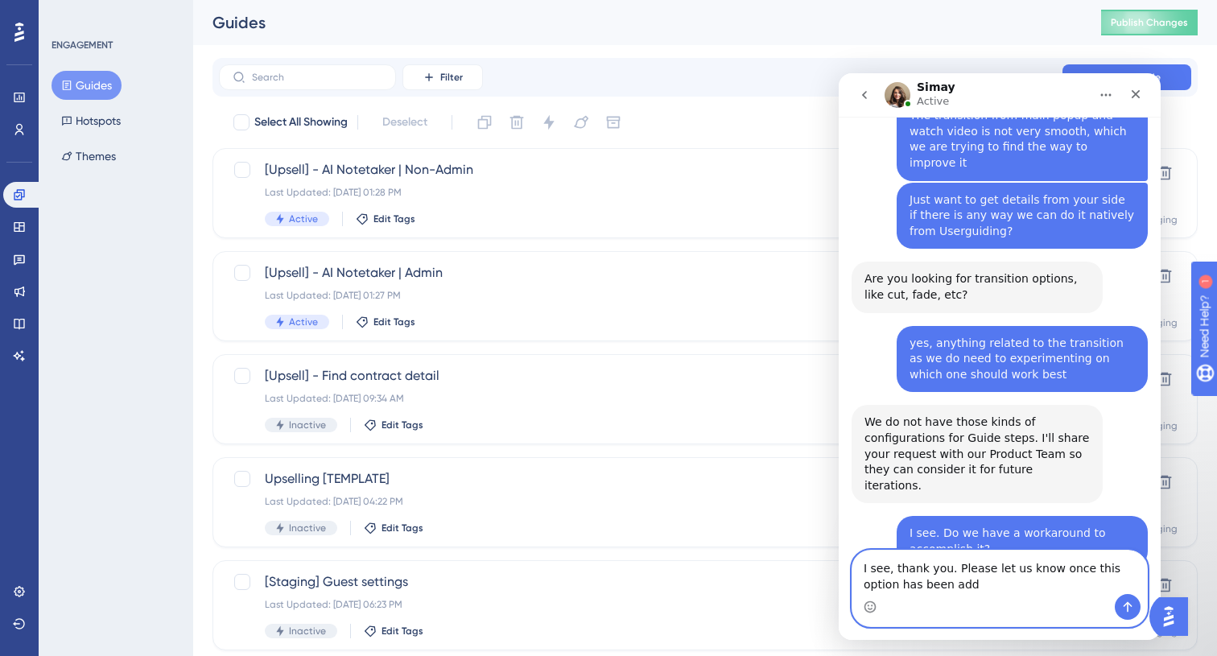
scroll to position [601, 0]
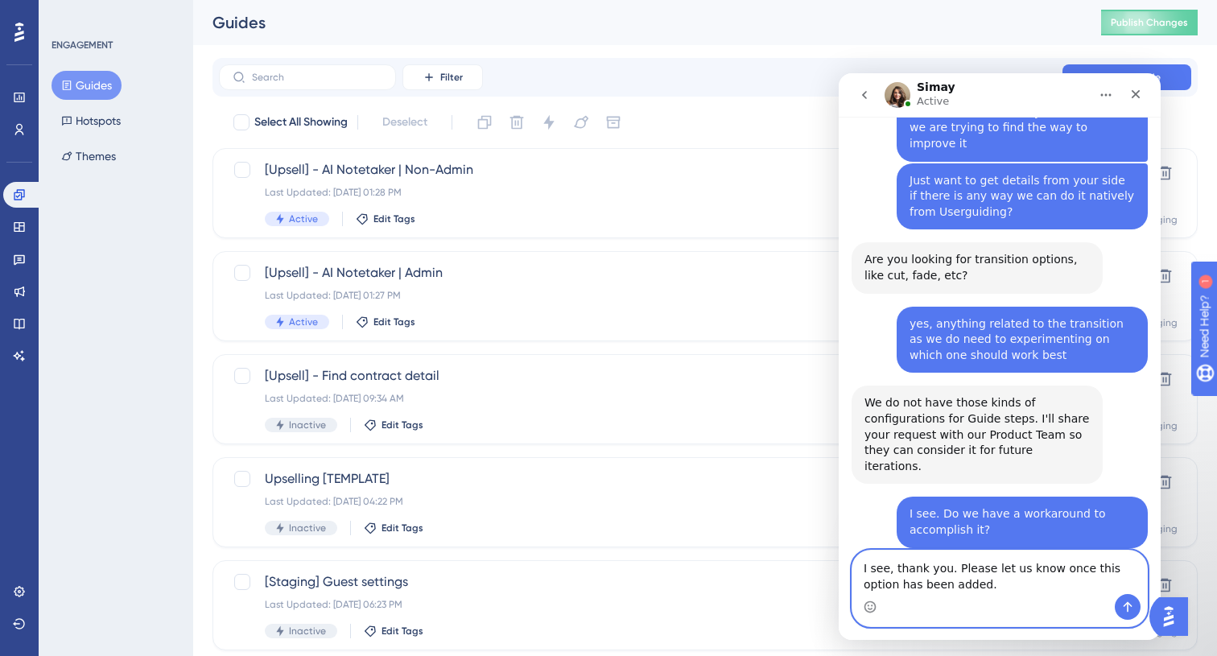
paste textarea "understand, thank you. Please inform us"
drag, startPoint x: 1027, startPoint y: 585, endPoint x: 1000, endPoint y: 563, distance: 34.3
click at [1000, 563] on textarea "I understand, thank you. Please inform us once this option has been added." at bounding box center [1000, 572] width 295 height 43
click at [1020, 582] on textarea "I understand, thank you. Please inform us once this option has been added." at bounding box center [1000, 572] width 295 height 43
click at [1040, 585] on textarea "I understand, thank you. Please inform us once this option has been added." at bounding box center [1000, 572] width 295 height 43
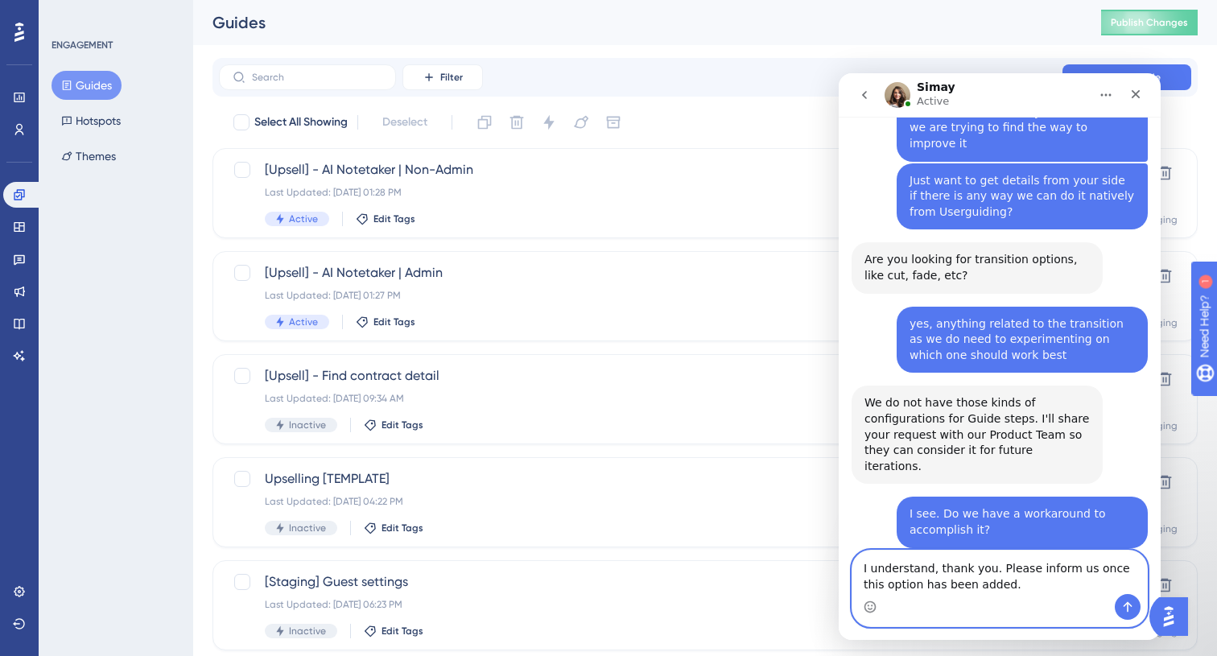
click at [1014, 581] on textarea "I understand, thank you. Please inform us once this option has been added." at bounding box center [1000, 572] width 295 height 43
click at [1098, 569] on textarea "I understand, thank you. Please inform us once this option has been added." at bounding box center [1000, 572] width 295 height 43
click at [1076, 579] on textarea "I understand, thank you. Please inform us once this option has been added." at bounding box center [1000, 572] width 295 height 43
click at [871, 603] on icon "Emoji picker" at bounding box center [870, 607] width 13 height 13
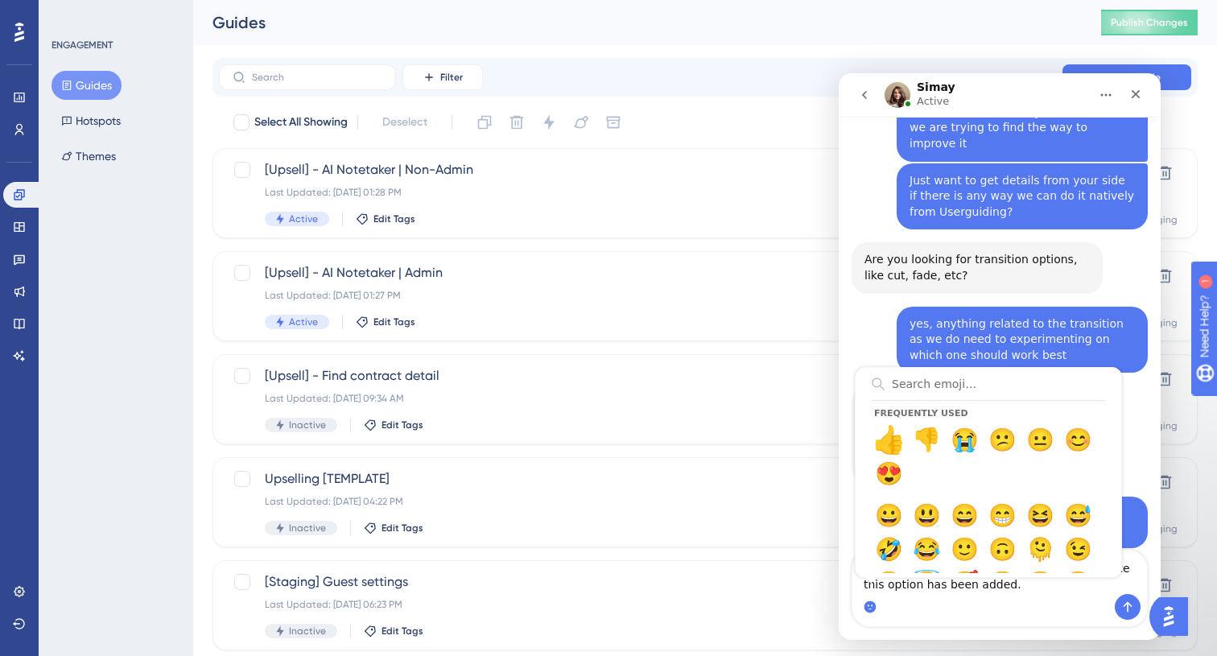
type textarea "I understand, thank you. Please inform us once this option has been added. 👍"
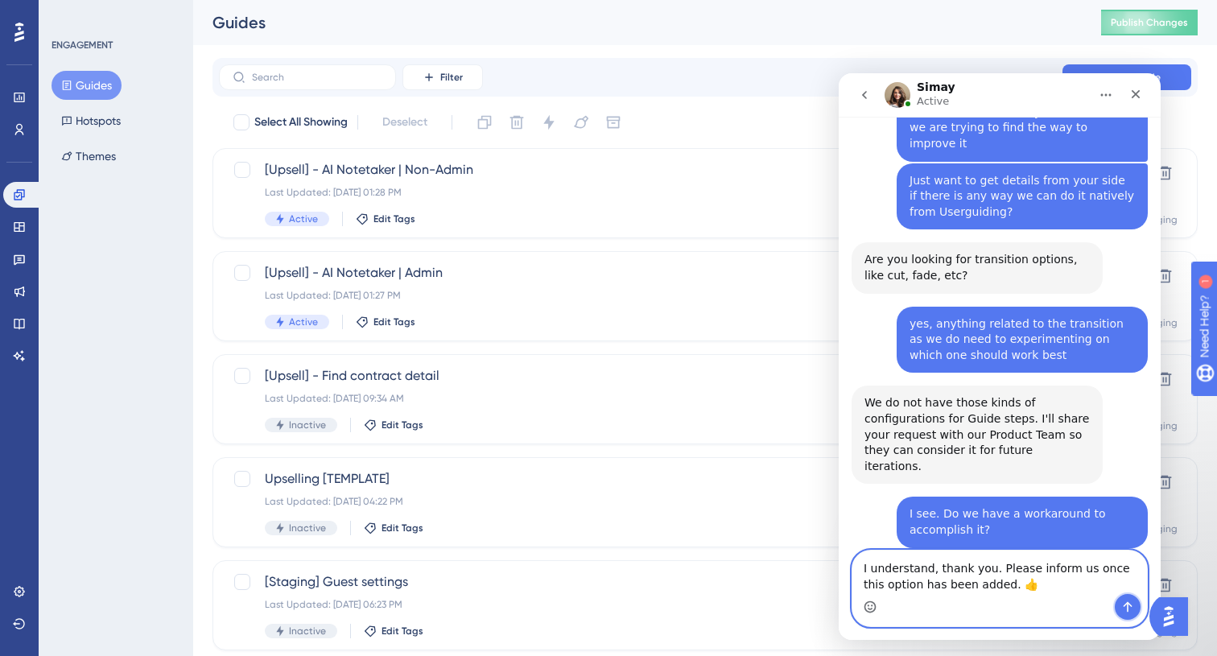
click at [1129, 601] on icon "Send a message…" at bounding box center [1128, 607] width 13 height 13
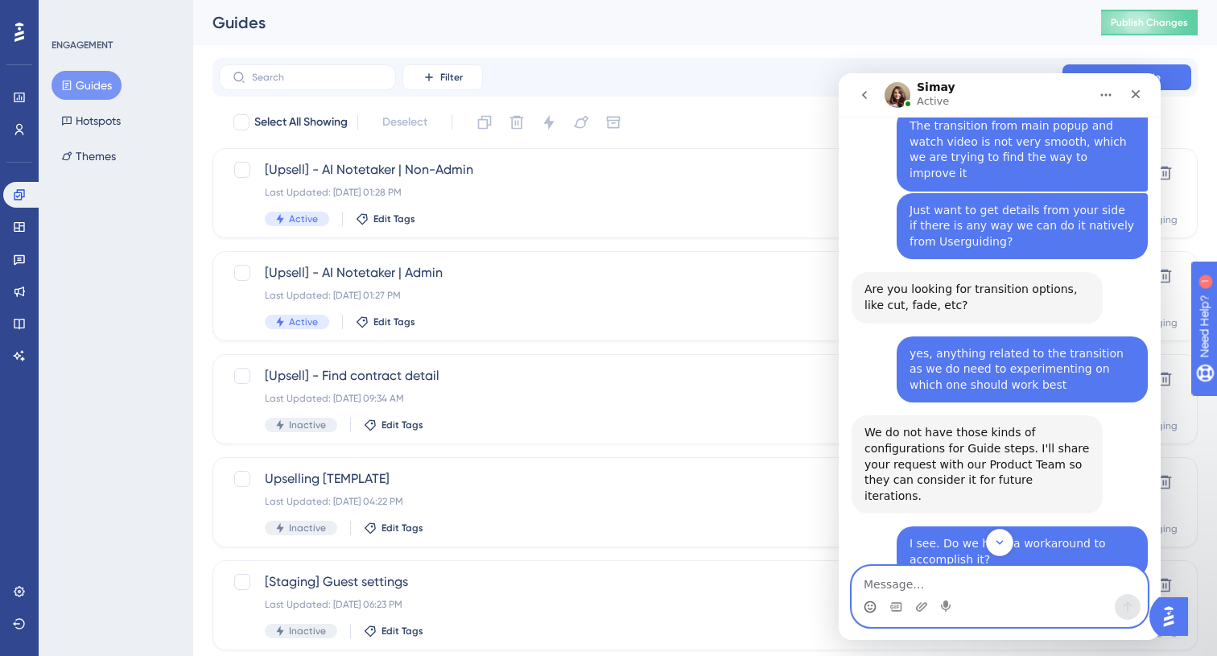
scroll to position [572, 0]
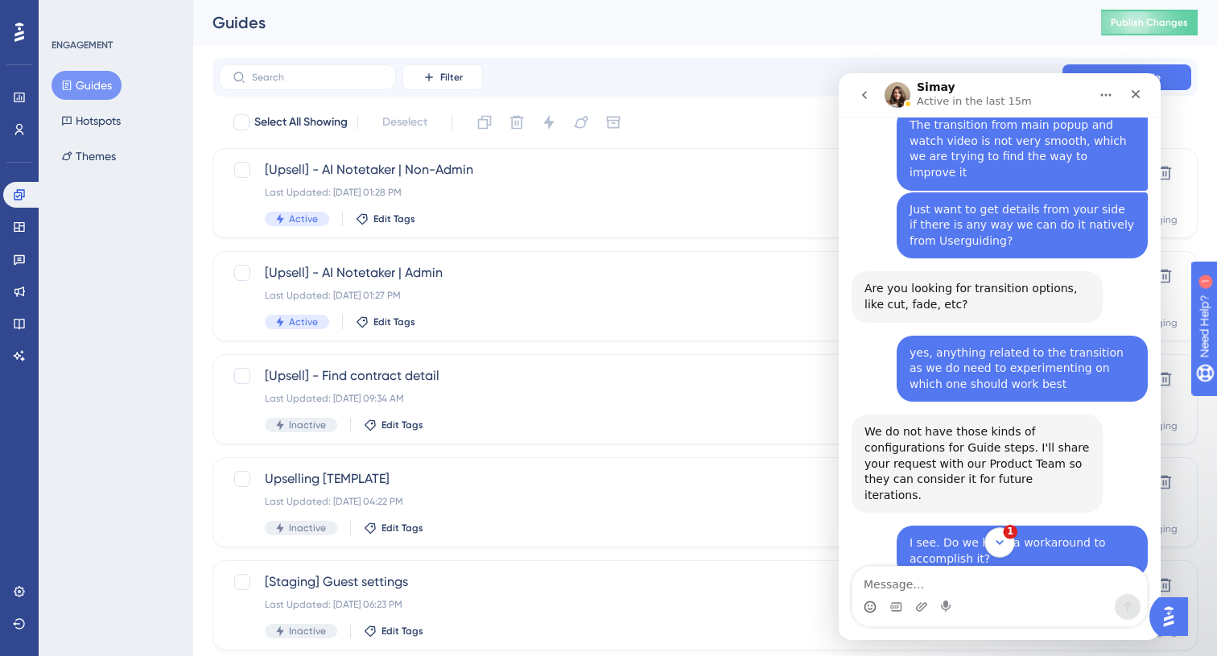
click at [1010, 539] on button "1" at bounding box center [1000, 542] width 30 height 30
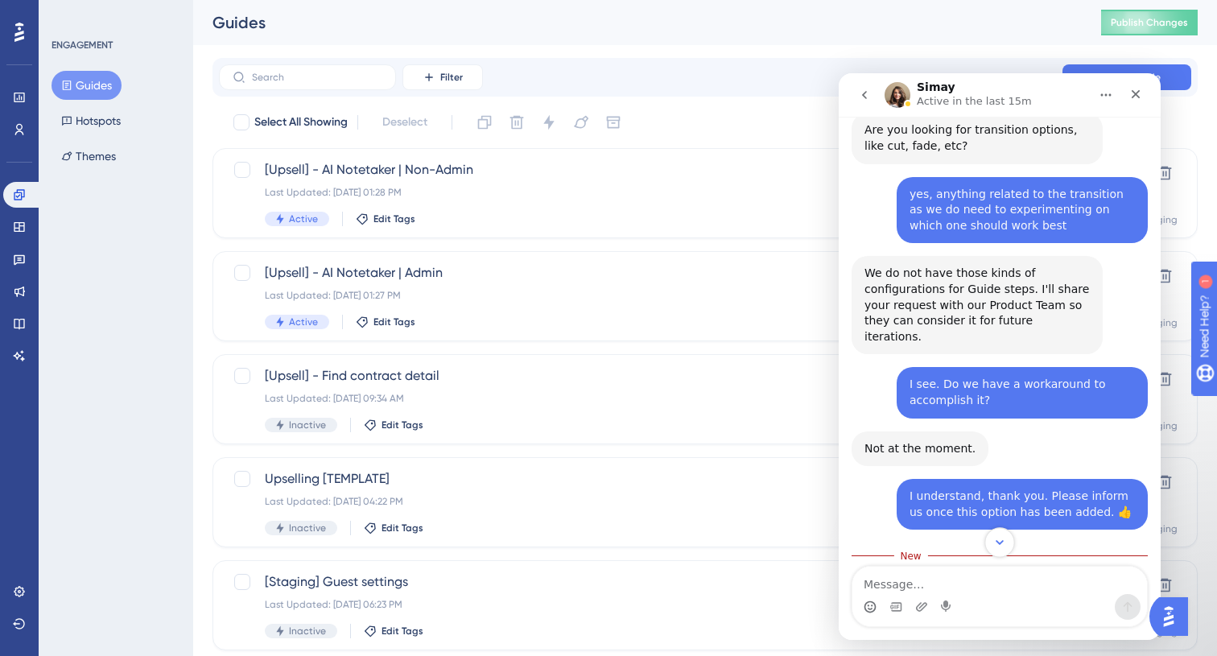
scroll to position [754, 0]
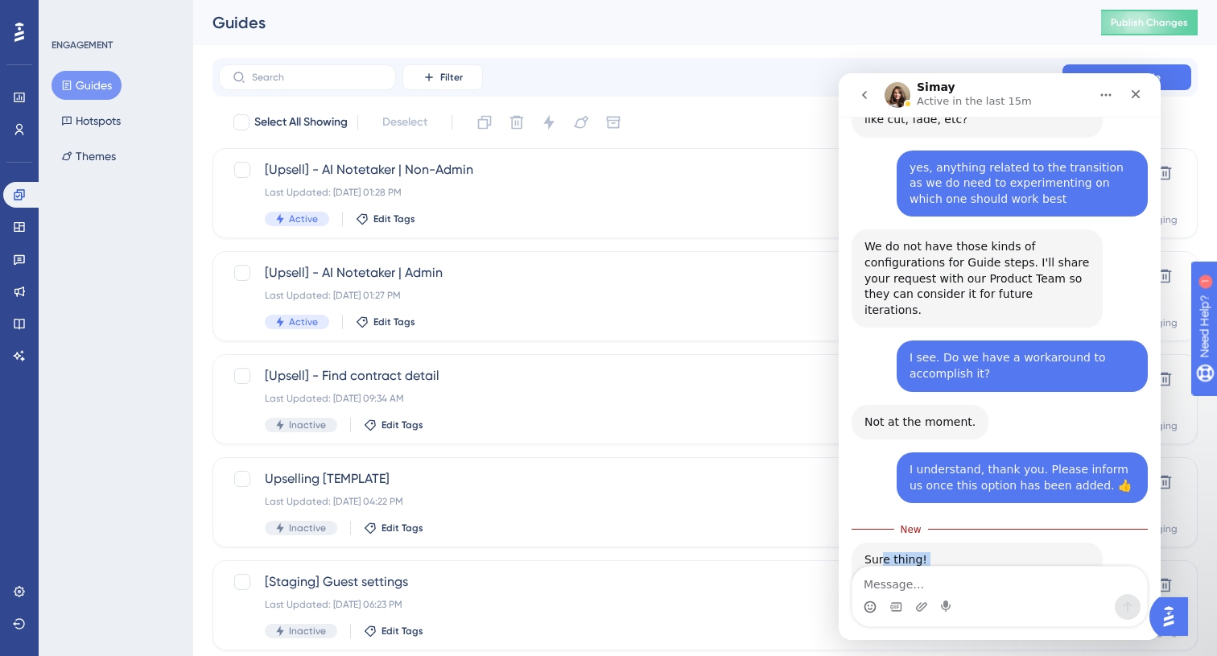
drag, startPoint x: 1006, startPoint y: 512, endPoint x: 885, endPoint y: 473, distance: 126.8
click at [885, 552] on div "Sure thing! Do you have any other questions for me?" at bounding box center [977, 583] width 225 height 63
click at [989, 552] on div "Sure thing! Do you have any other questions for me?" at bounding box center [977, 583] width 225 height 63
click at [977, 577] on textarea "Message…" at bounding box center [1000, 580] width 295 height 27
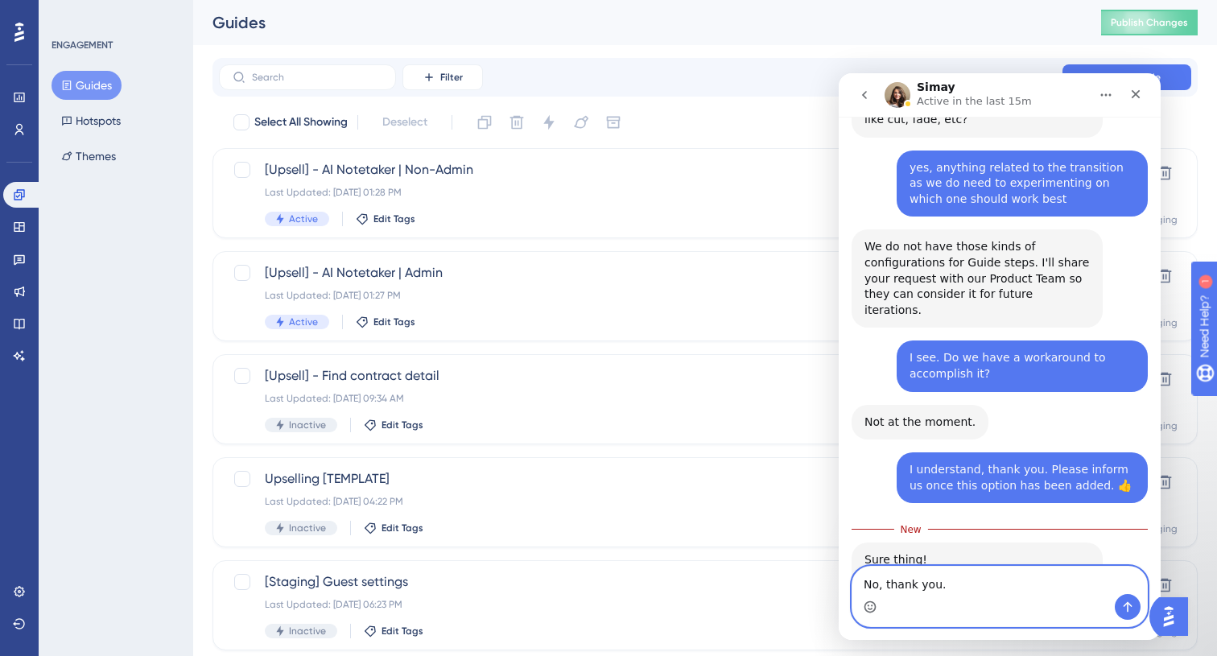
type textarea "No, thank you."
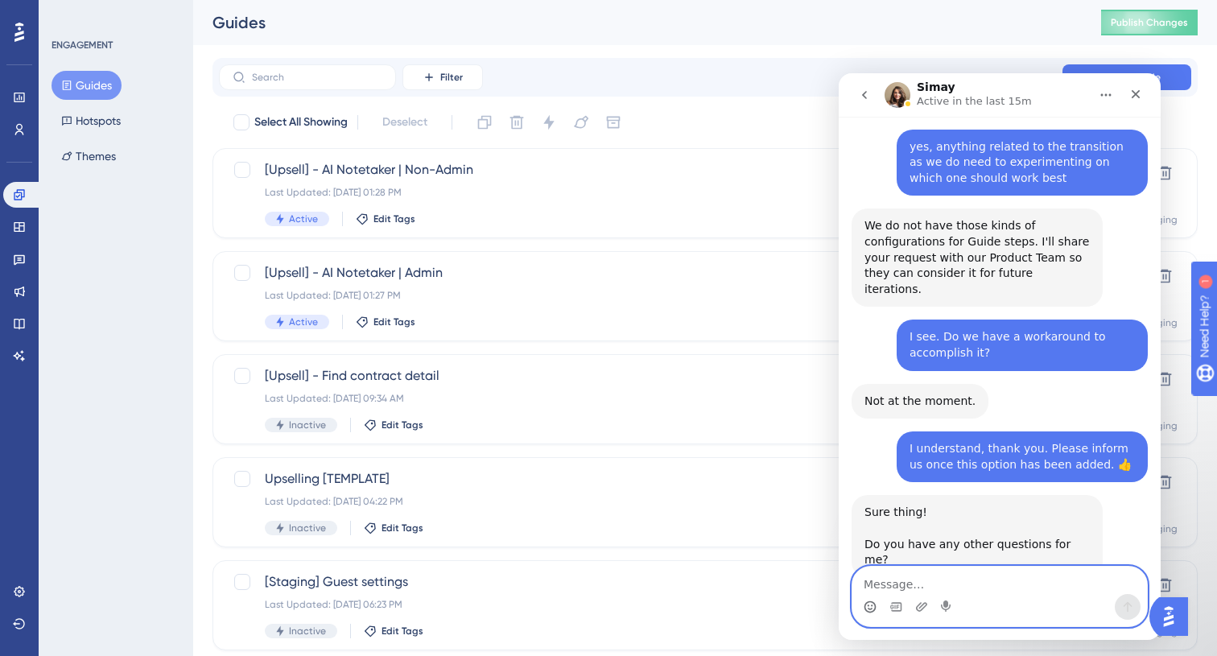
scroll to position [776, 0]
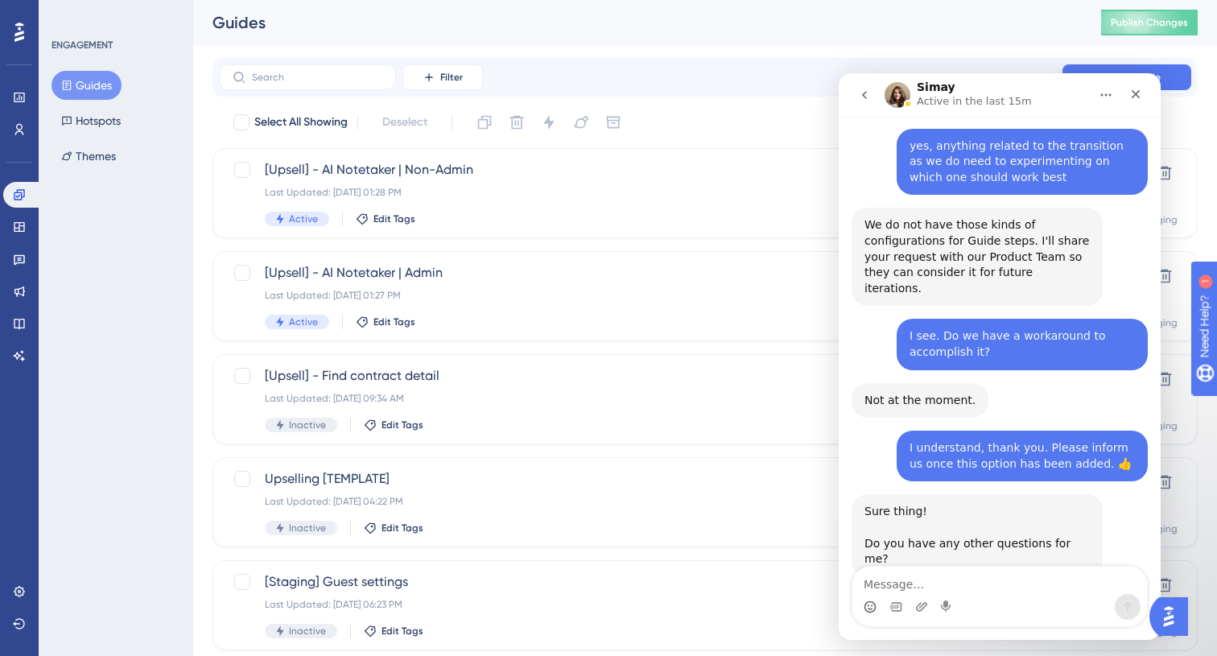
click at [1120, 93] on button "Home" at bounding box center [1106, 95] width 31 height 31
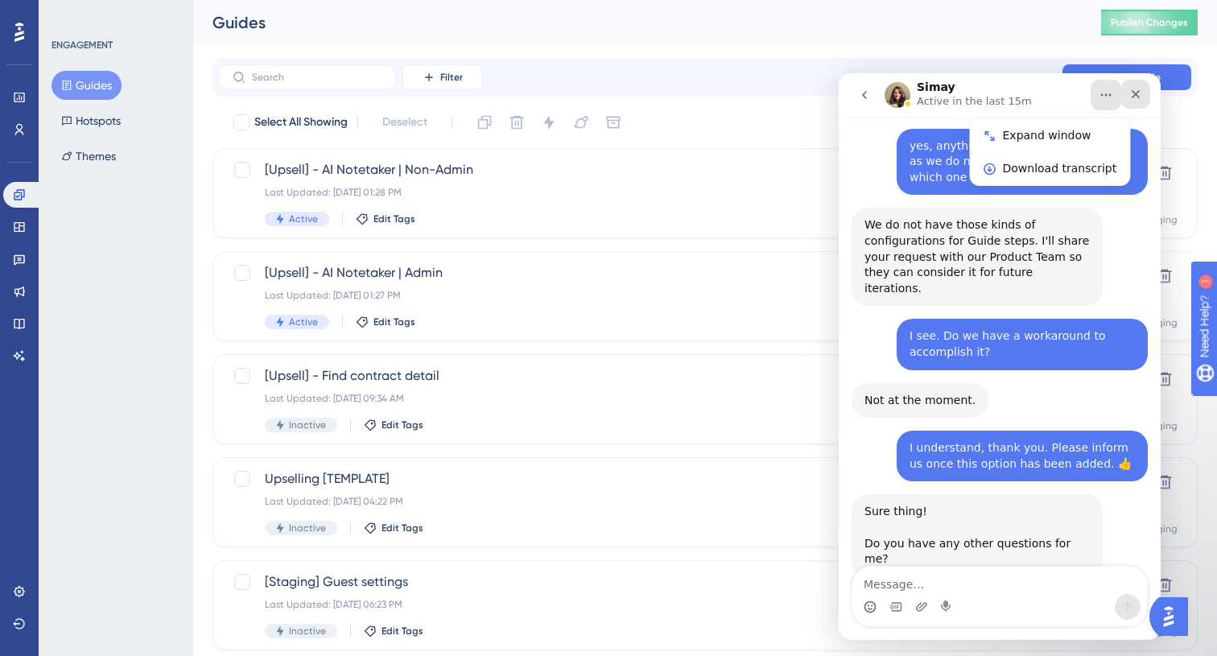
click at [1128, 93] on div "Close" at bounding box center [1136, 94] width 29 height 29
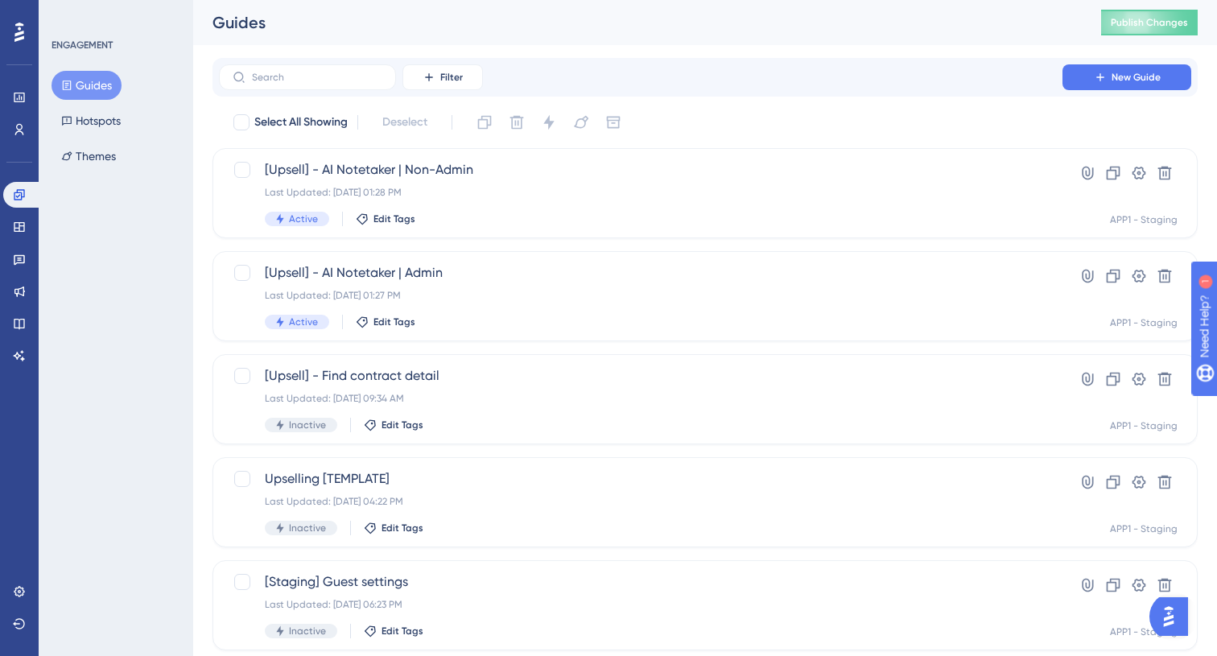
click at [678, 125] on div "Select All Showing Deselect" at bounding box center [715, 122] width 966 height 26
click at [242, 171] on div at bounding box center [242, 170] width 16 height 16
checkbox input "true"
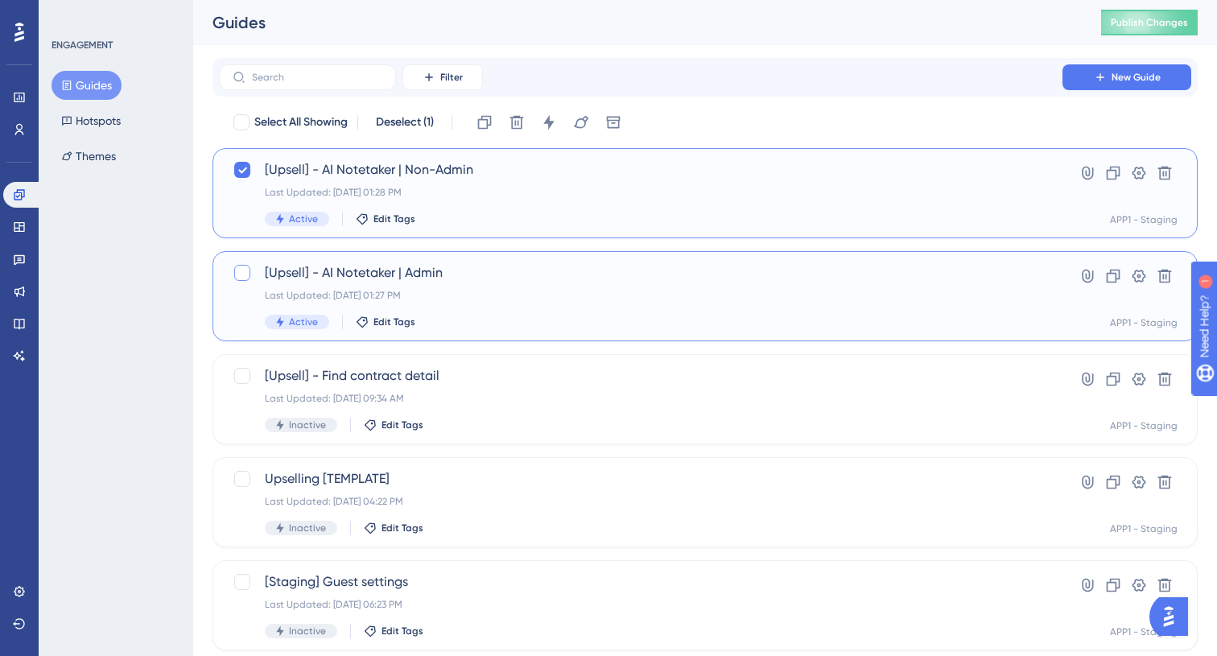
click at [238, 270] on div at bounding box center [242, 273] width 16 height 16
checkbox input "true"
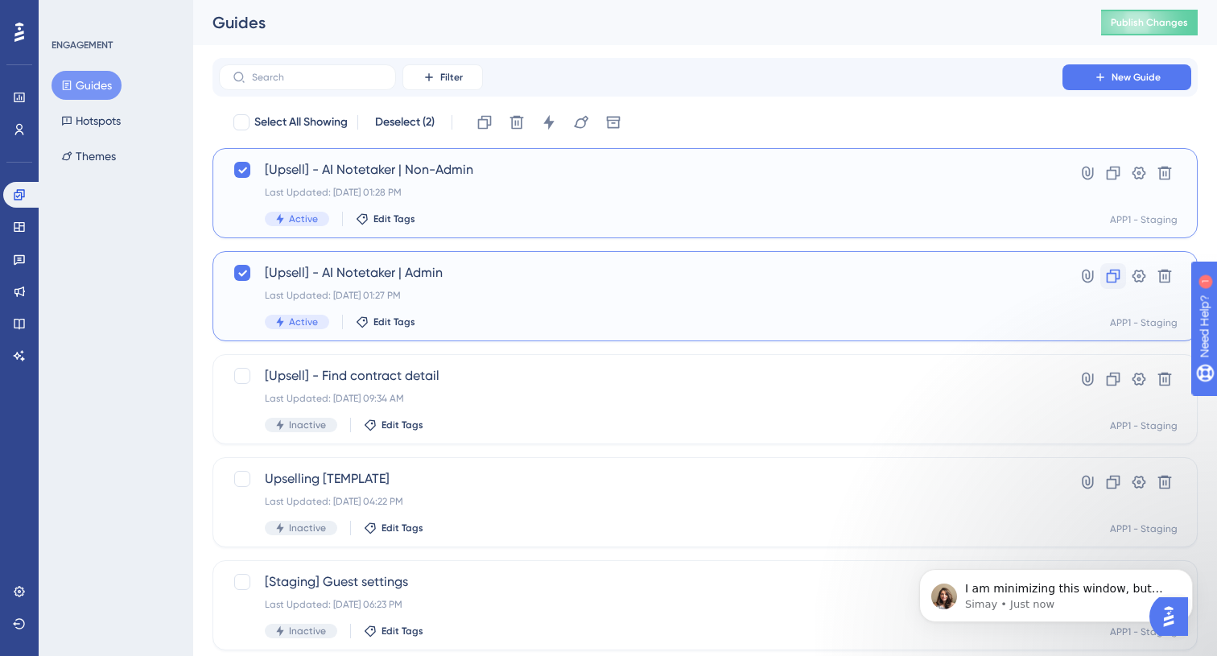
scroll to position [855, 0]
click at [1094, 614] on div "I am minimizing this window, but please write back whenever you have further qu…" at bounding box center [1056, 595] width 274 height 53
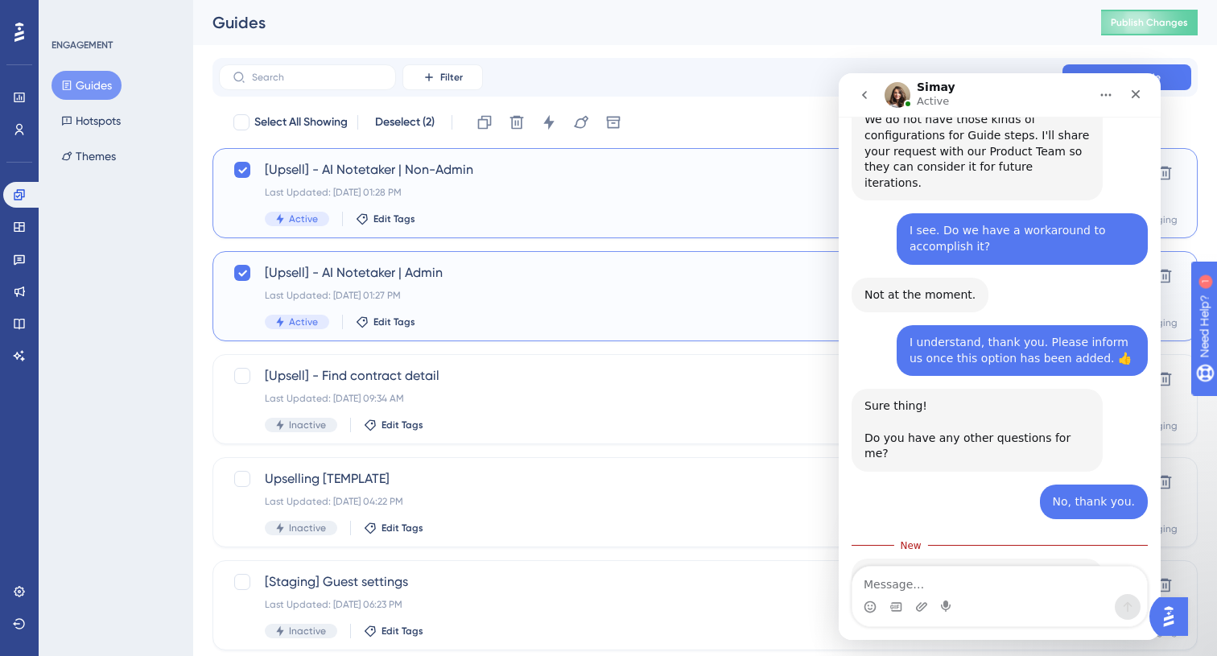
scroll to position [882, 0]
drag, startPoint x: 915, startPoint y: 481, endPoint x: 1069, endPoint y: 512, distance: 157.6
click at [1069, 568] on div "I am minimizing this window, but please write back whenever you have further qu…" at bounding box center [977, 592] width 225 height 48
drag, startPoint x: 1057, startPoint y: 513, endPoint x: 1058, endPoint y: 445, distance: 67.6
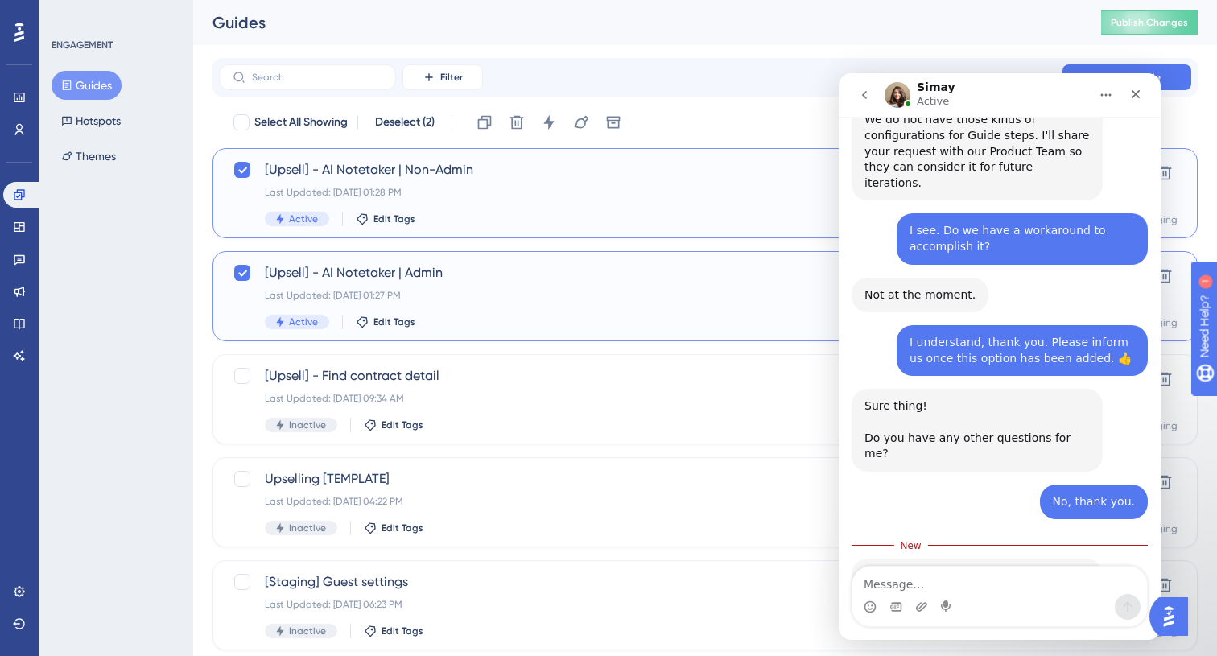
click at [1056, 568] on div "I am minimizing this window, but please write back whenever you have further qu…" at bounding box center [977, 592] width 225 height 48
click at [1139, 95] on icon "Close" at bounding box center [1136, 94] width 13 height 13
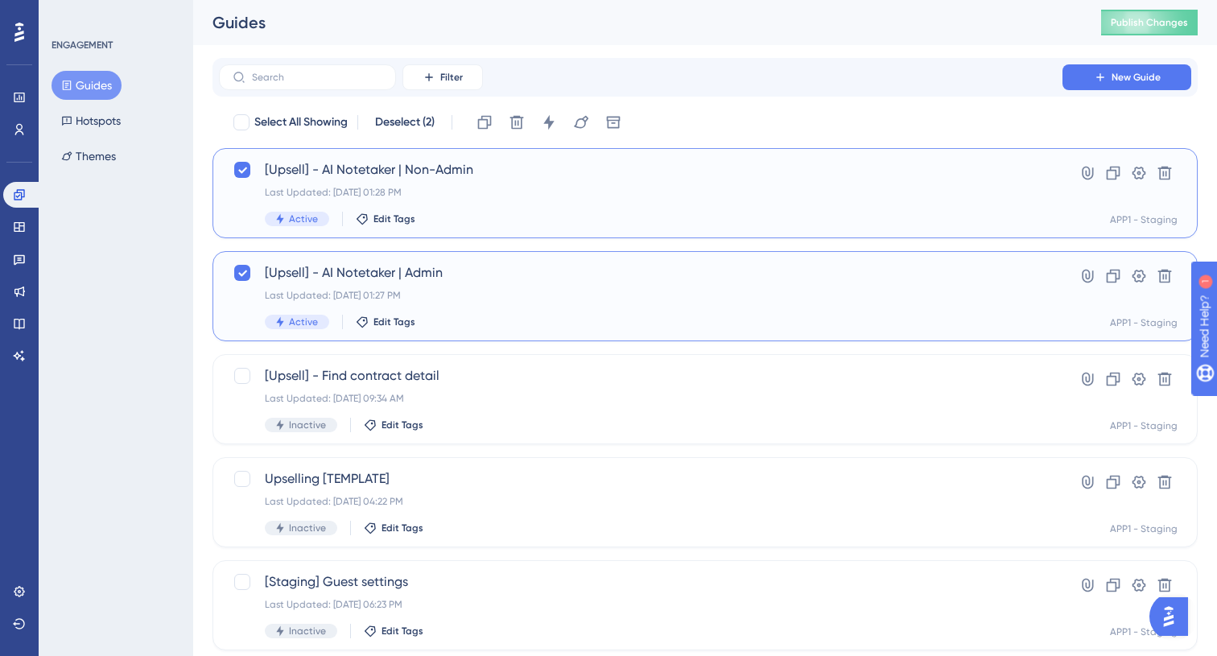
scroll to position [2, 0]
click at [481, 121] on icon at bounding box center [485, 122] width 16 height 16
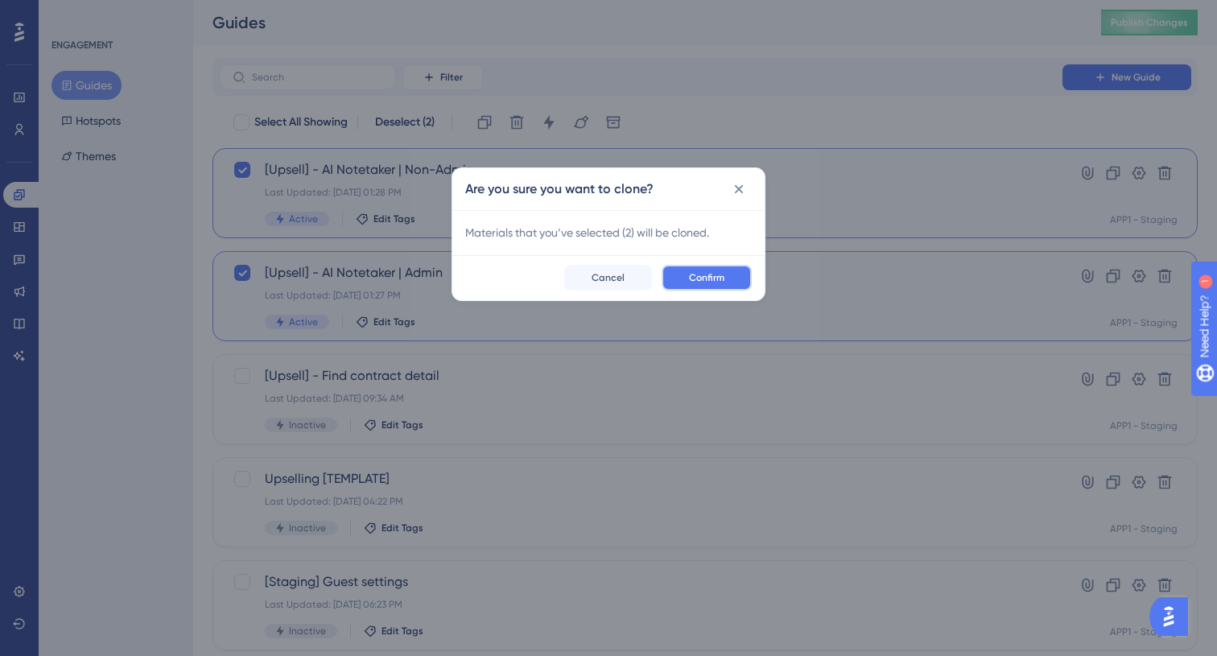
click at [697, 274] on span "Confirm" at bounding box center [706, 277] width 35 height 13
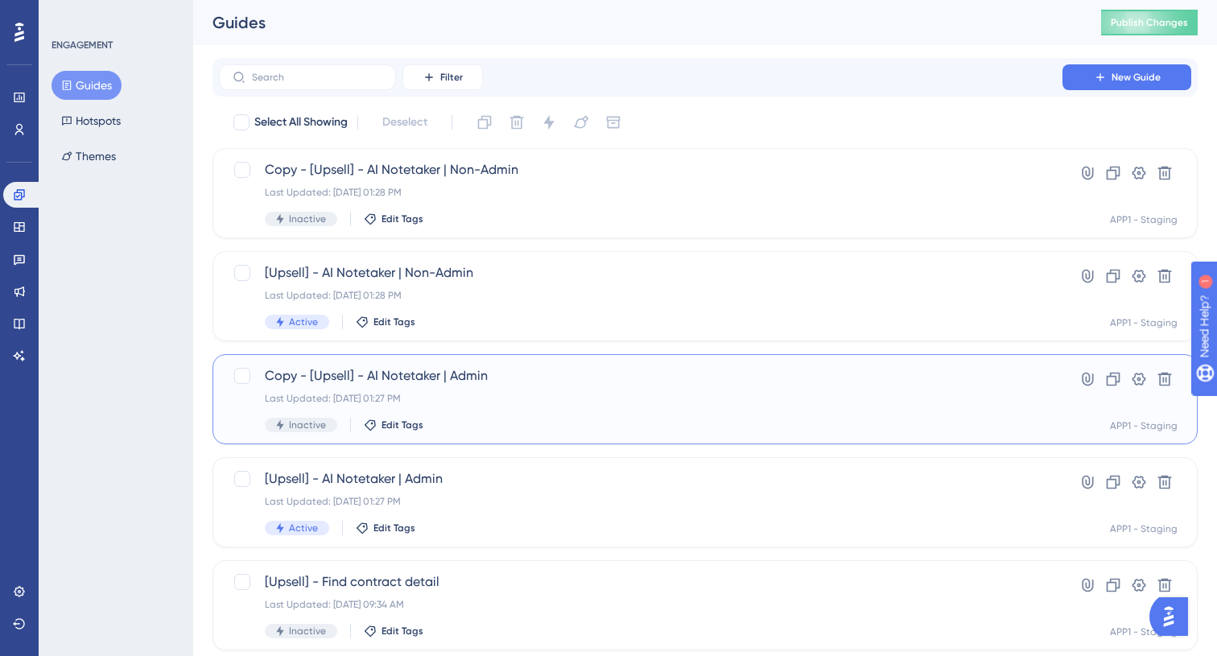
click at [597, 381] on span "Copy - [Upsell] - AI Notetaker | Admin" at bounding box center [641, 375] width 752 height 19
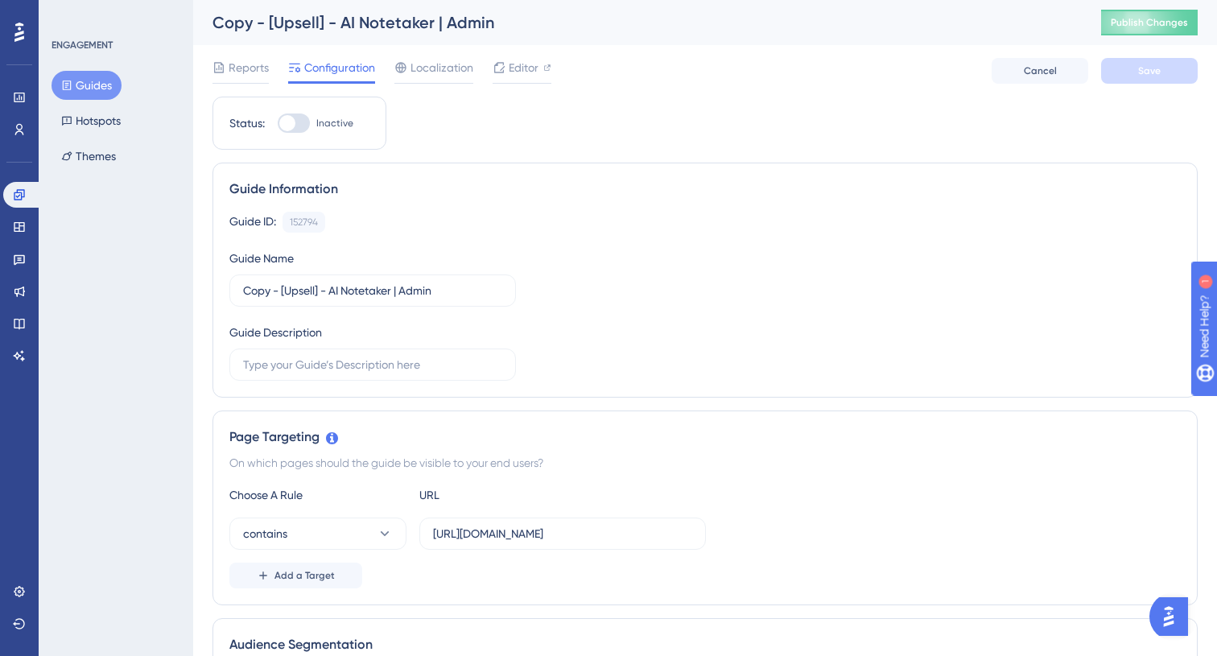
click at [305, 14] on div "Copy - [Upsell] - AI Notetaker | Admin" at bounding box center [637, 22] width 849 height 23
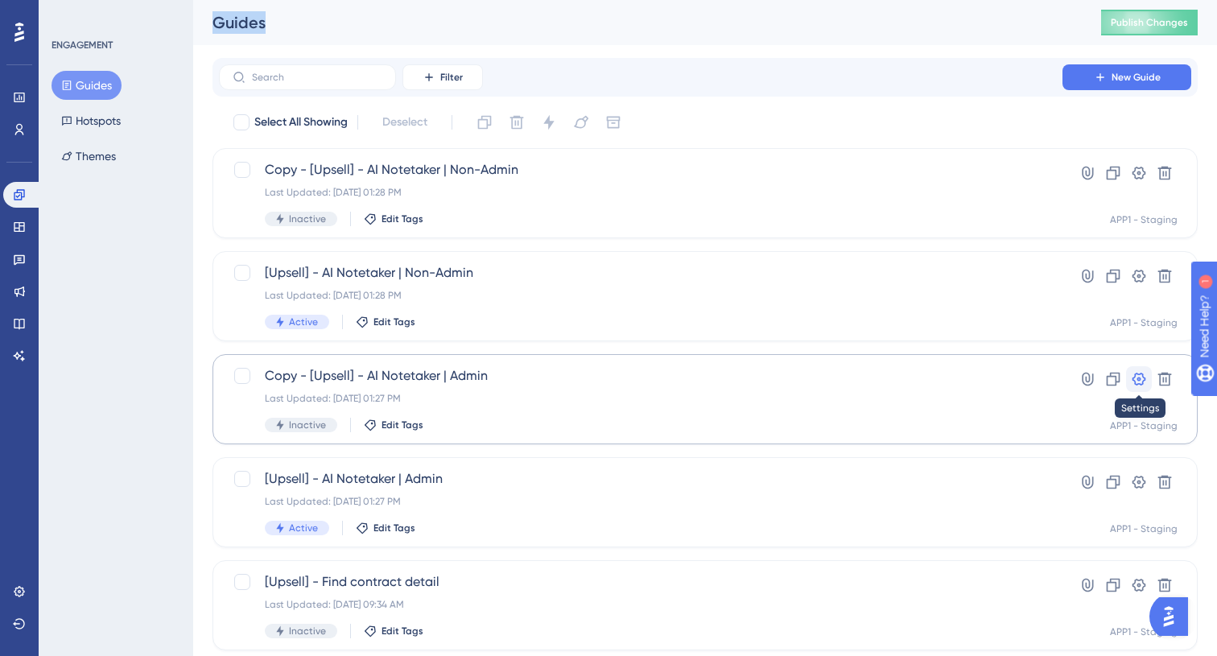
click at [1138, 383] on icon at bounding box center [1140, 379] width 14 height 13
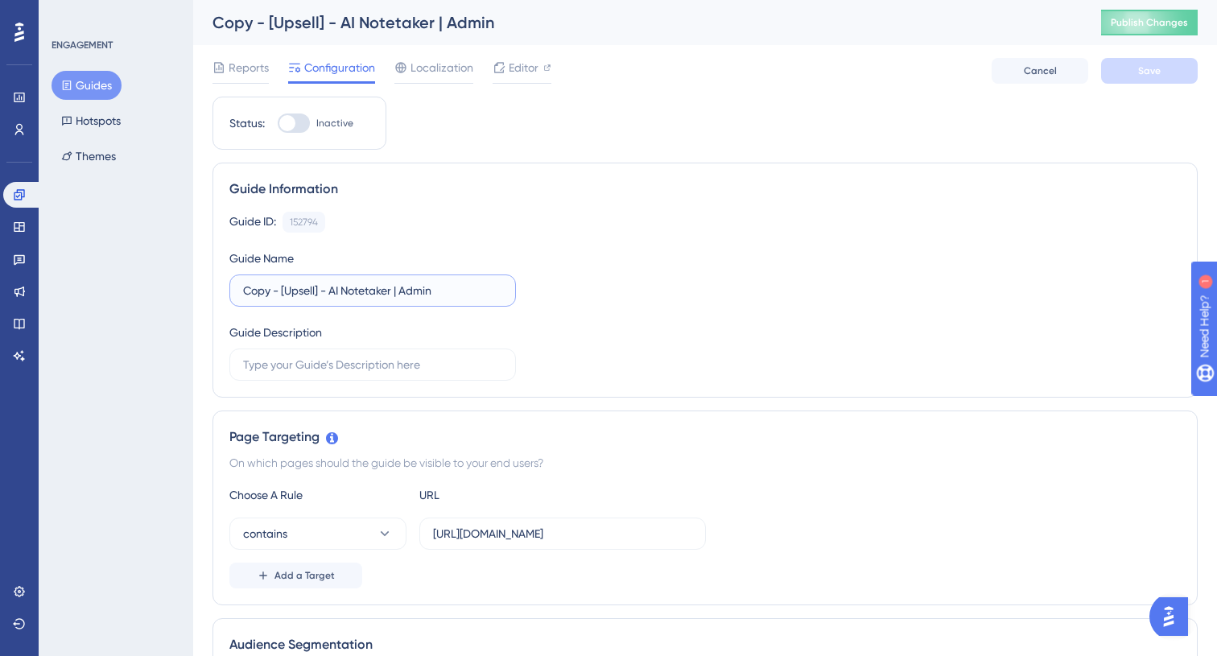
drag, startPoint x: 282, startPoint y: 290, endPoint x: 173, endPoint y: 286, distance: 108.8
click at [332, 287] on input "[Upsell] - AI Notetaker | Admin" at bounding box center [372, 291] width 259 height 18
type input "[Upsell] - AI Interviwer | Admin"
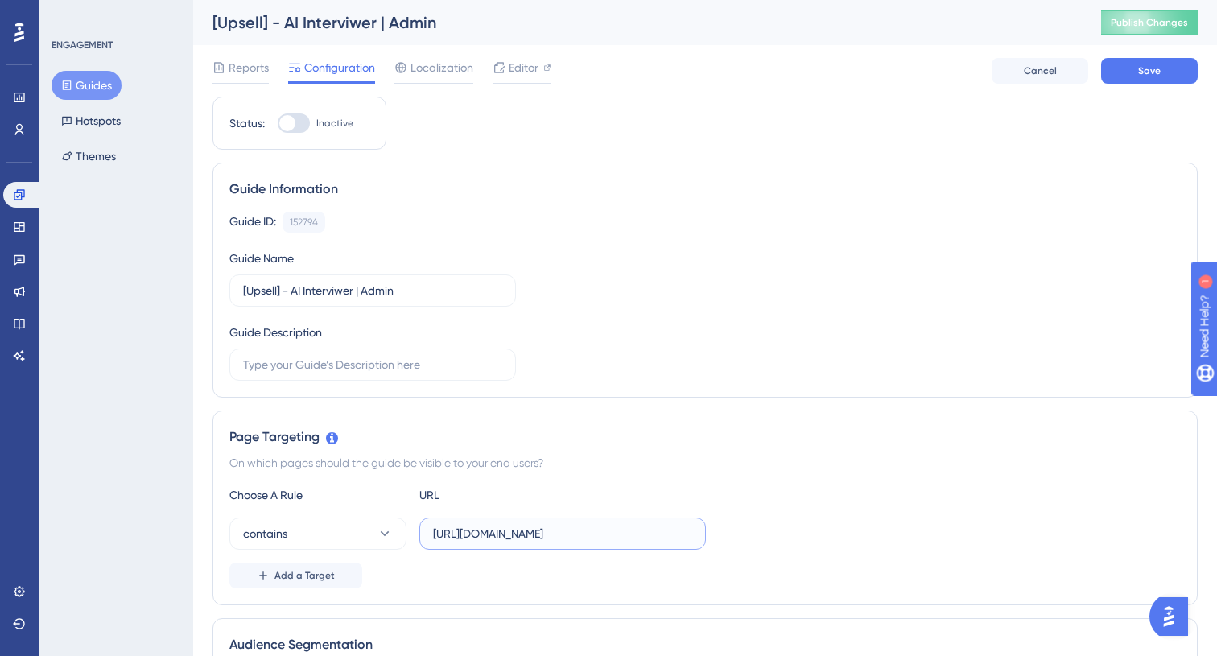
click at [543, 540] on input "[URL][DOMAIN_NAME]" at bounding box center [562, 534] width 259 height 18
click at [543, 537] on input "[URL][DOMAIN_NAME]" at bounding box center [562, 534] width 259 height 18
paste input ".[DOMAIN_NAME][URL]"
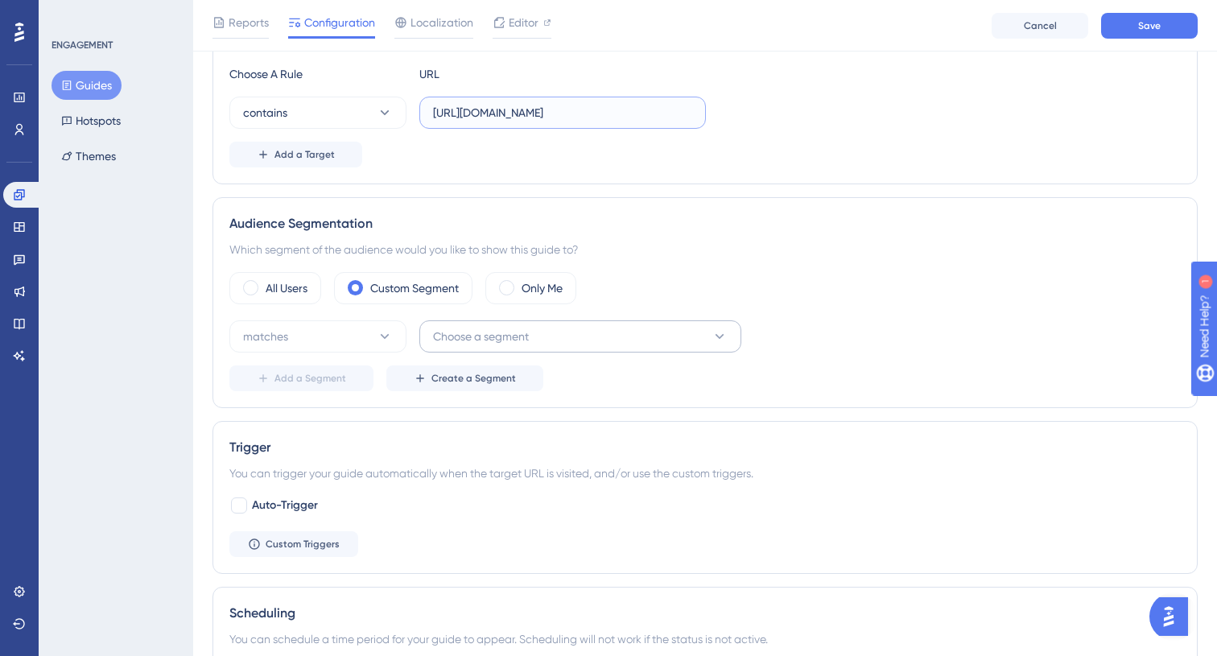
type input "[URL][DOMAIN_NAME]"
click at [607, 324] on button "Choose a segment" at bounding box center [580, 336] width 322 height 32
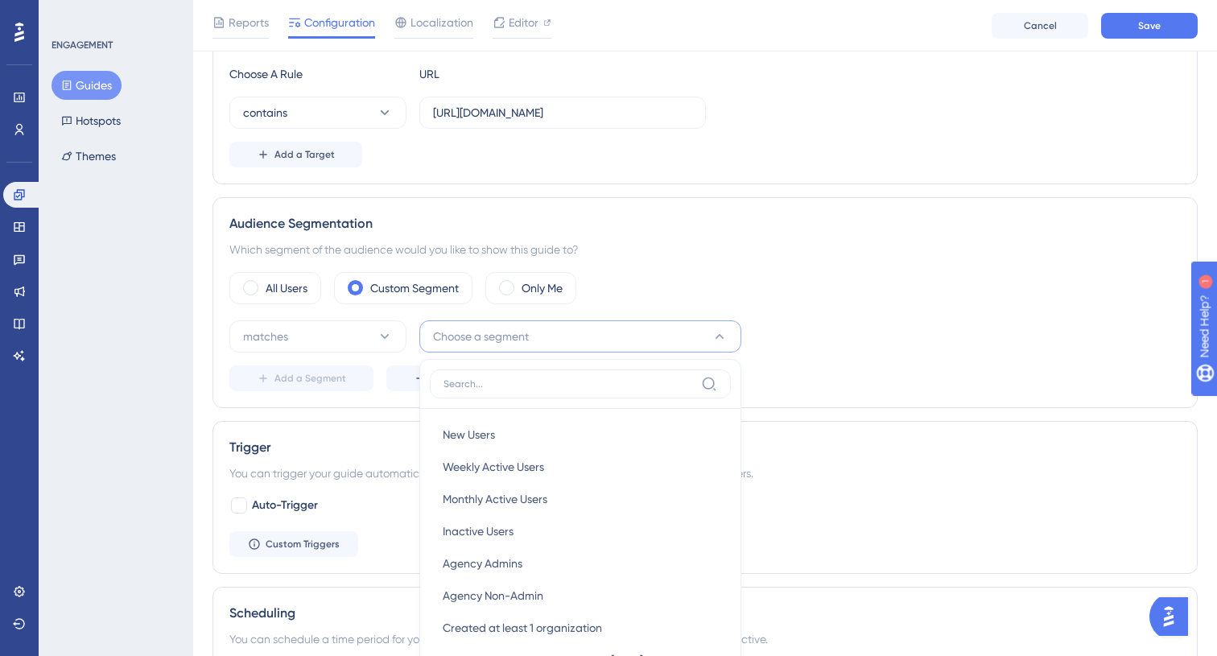
scroll to position [618, 0]
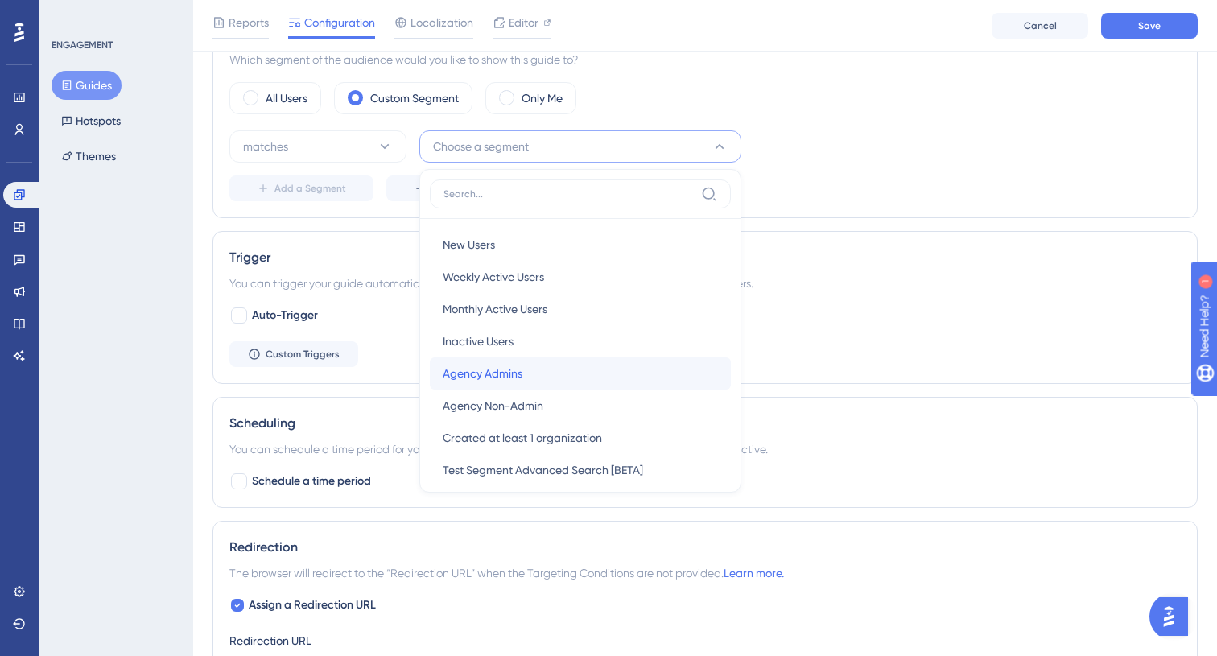
click at [602, 368] on div "Agency Admins Agency Admins" at bounding box center [580, 373] width 275 height 32
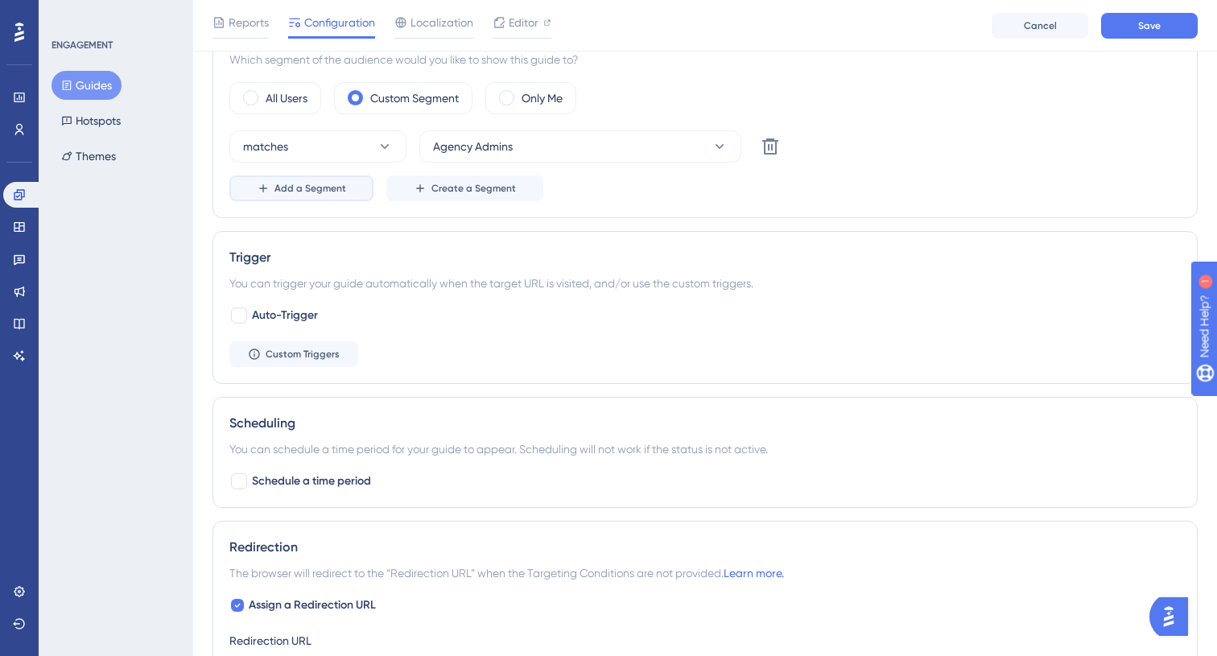
click at [350, 198] on button "Add a Segment" at bounding box center [301, 189] width 144 height 26
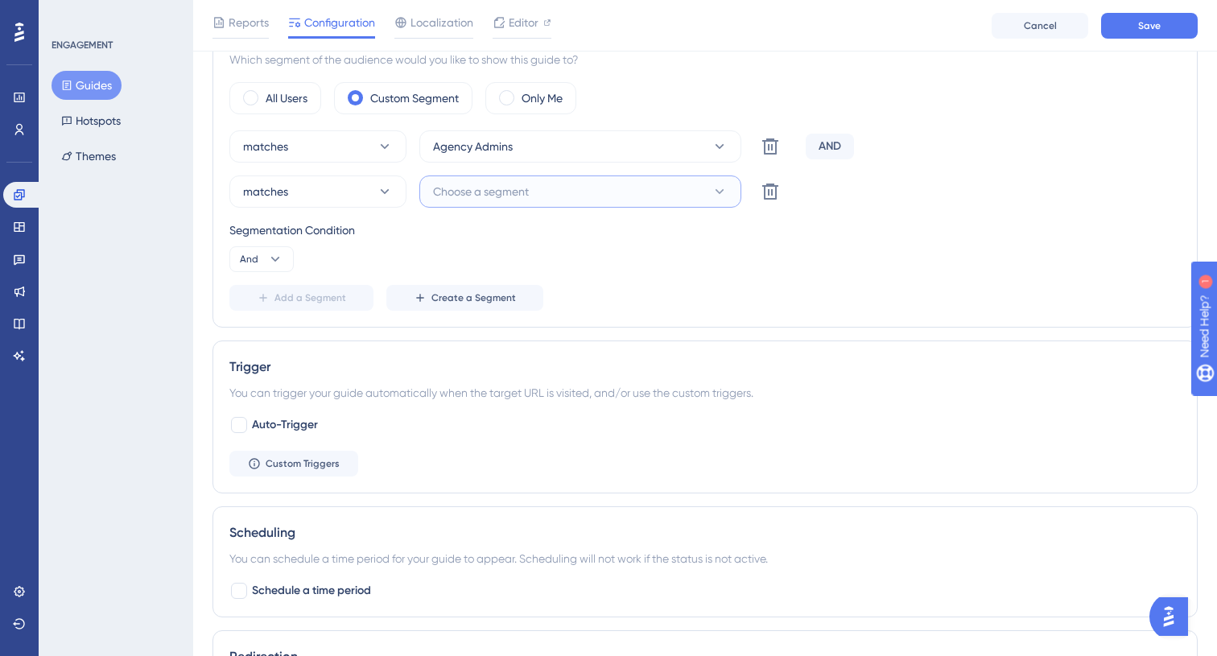
click at [544, 191] on button "Choose a segment" at bounding box center [580, 192] width 322 height 32
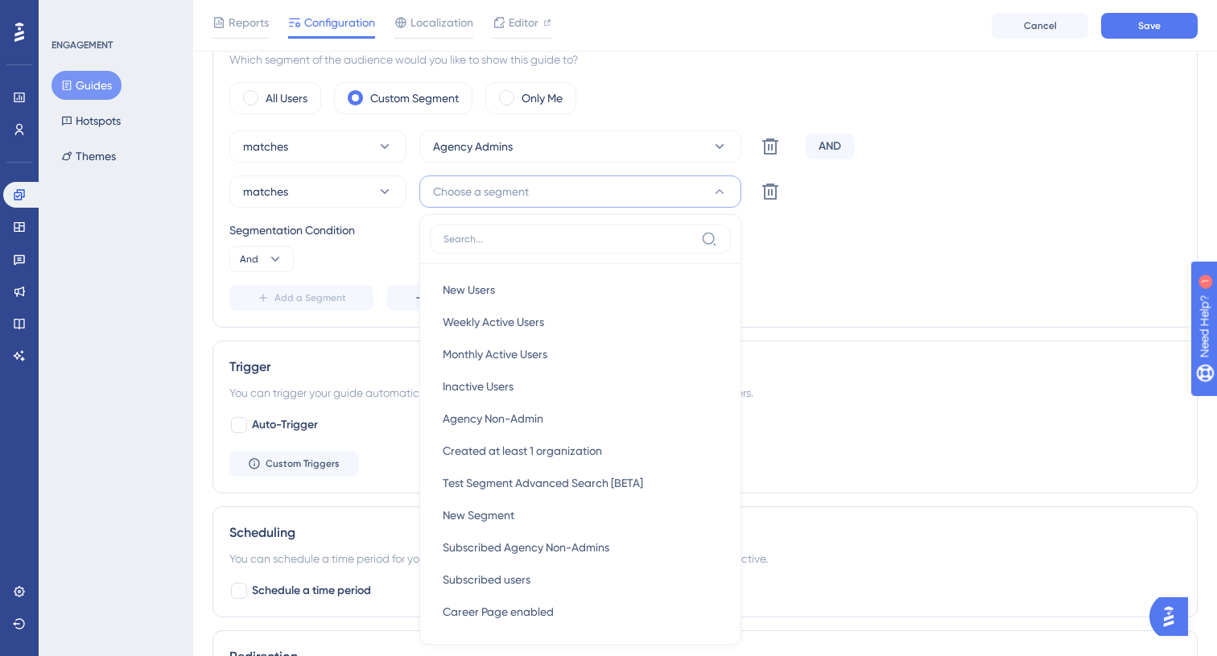
scroll to position [719, 0]
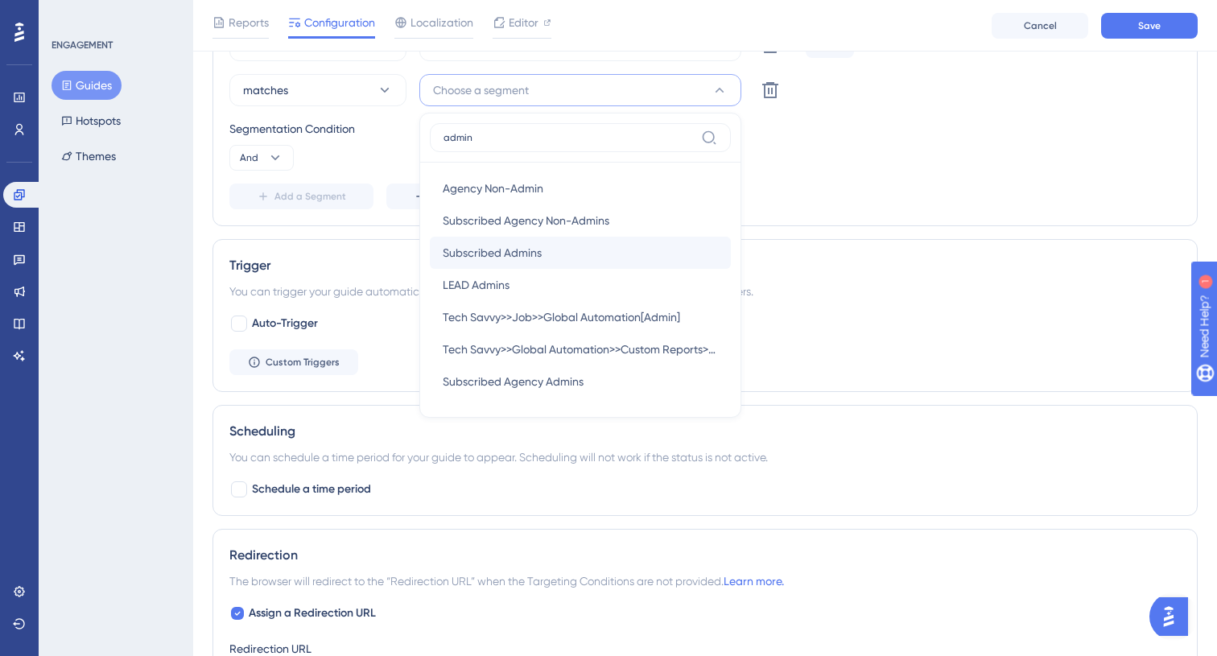
type input "admin"
click at [585, 242] on div "Subscribed Admins Subscribed Admins" at bounding box center [580, 253] width 275 height 32
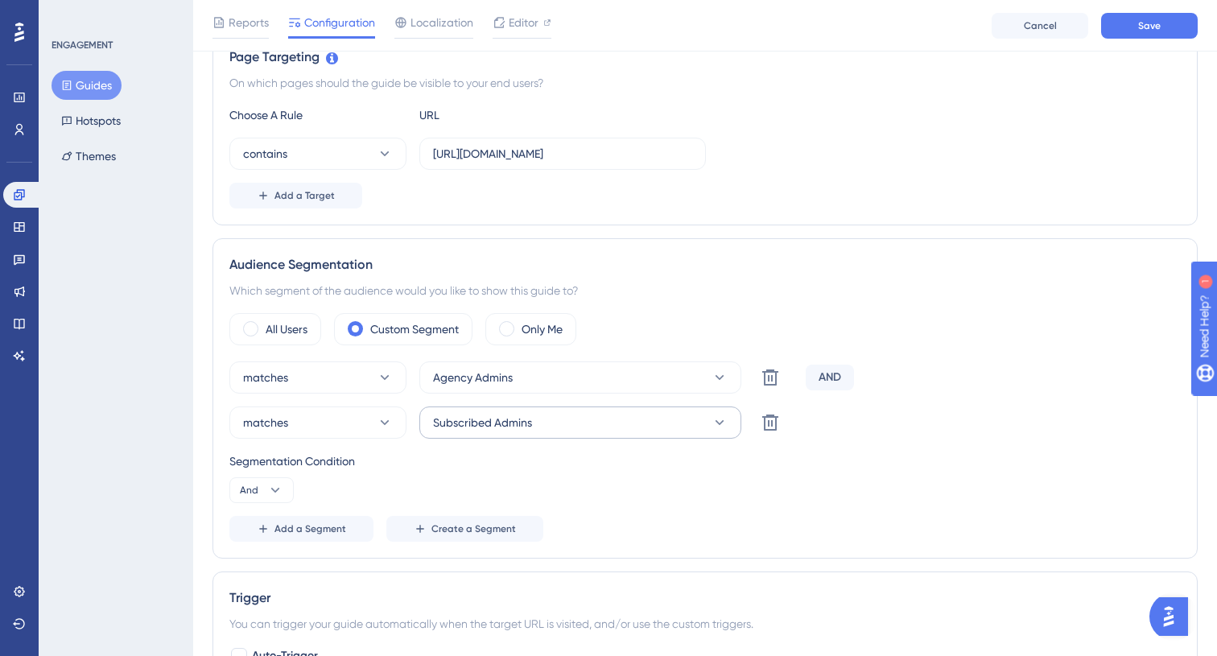
scroll to position [139, 0]
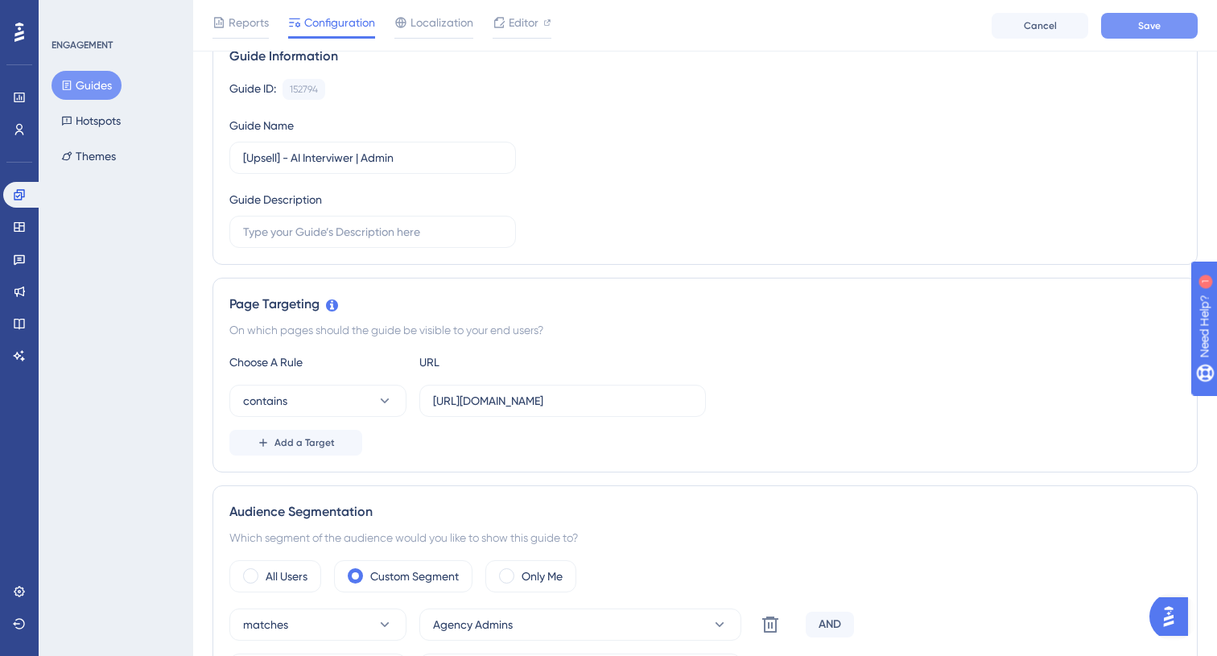
click at [1128, 25] on button "Save" at bounding box center [1149, 26] width 97 height 26
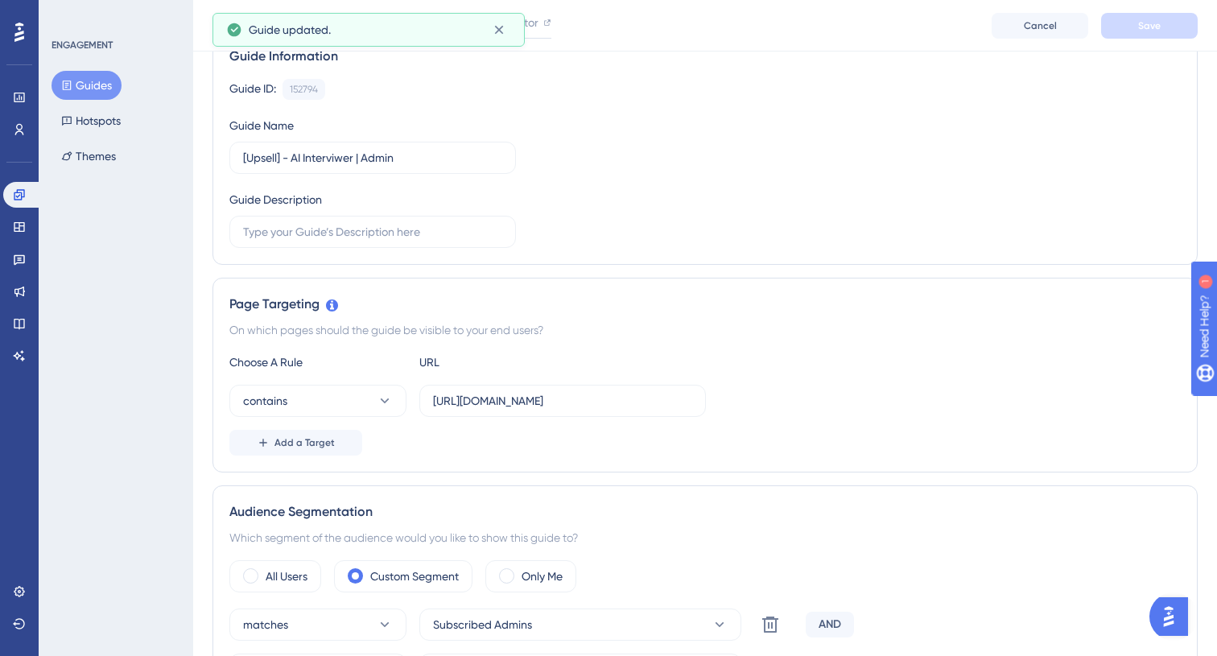
scroll to position [0, 0]
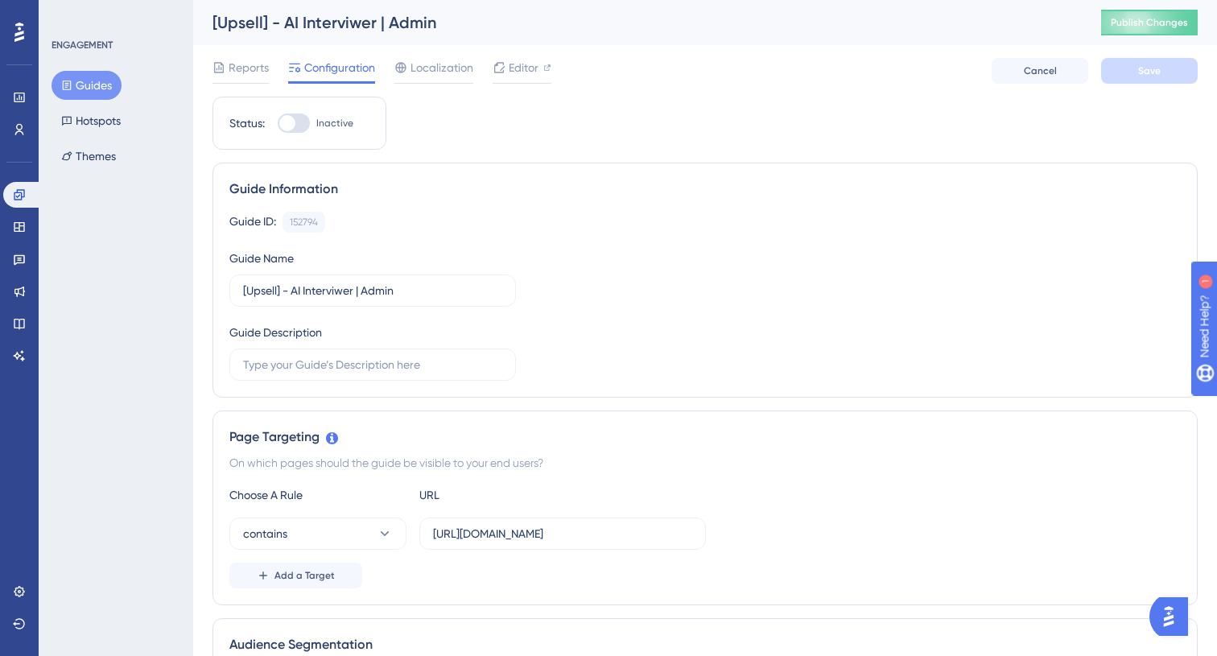
click at [97, 92] on button "Guides" at bounding box center [87, 85] width 70 height 29
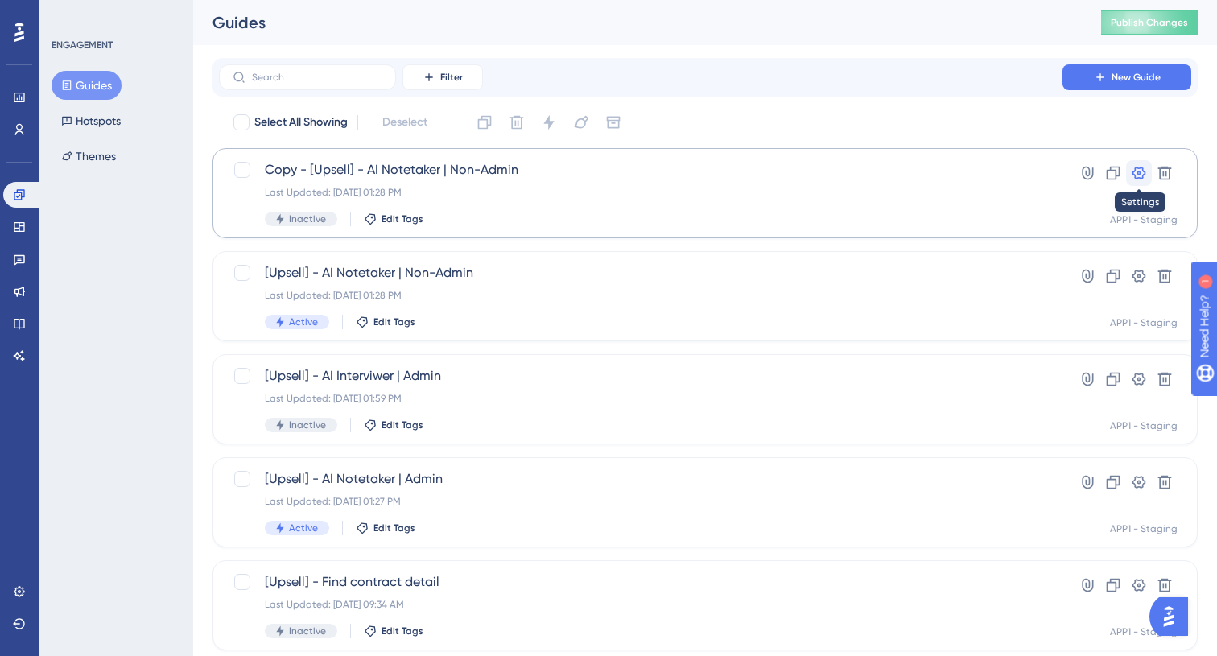
click at [1134, 169] on icon at bounding box center [1139, 173] width 16 height 16
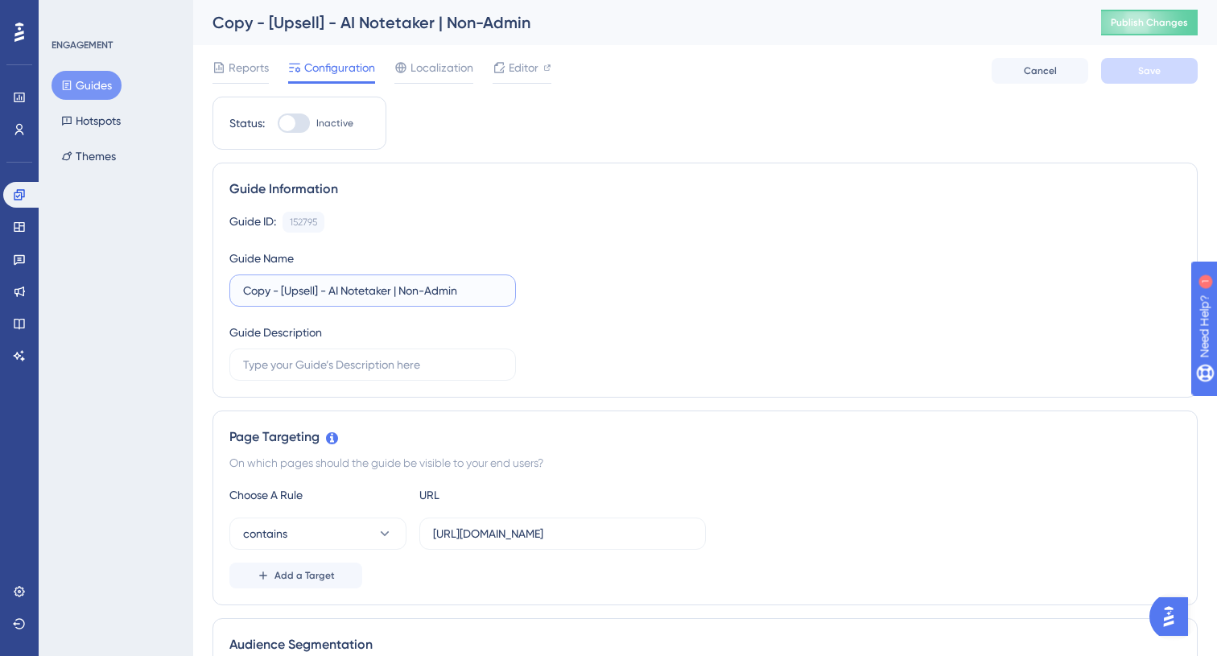
drag, startPoint x: 282, startPoint y: 291, endPoint x: 192, endPoint y: 291, distance: 90.2
click at [315, 287] on input "[Upsell] - AI Notetaker | Non-Admin" at bounding box center [372, 291] width 259 height 18
type input "[Upsell] - AI Interviewer | Non-Admin"
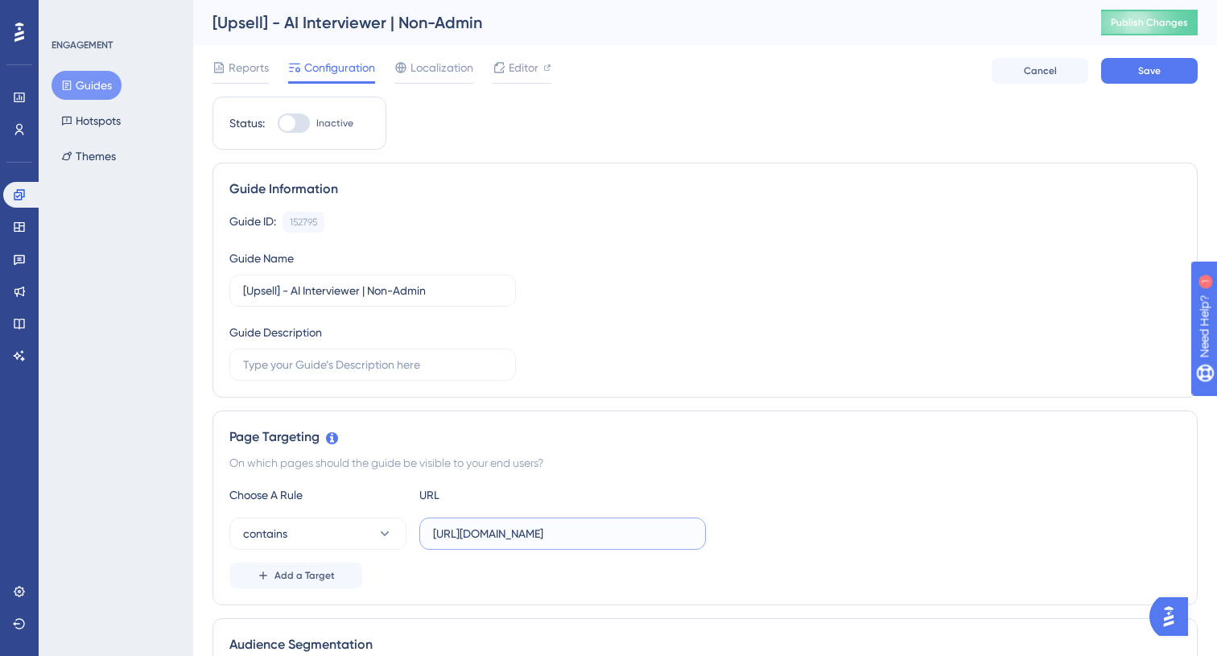
click at [555, 535] on input "[URL][DOMAIN_NAME]" at bounding box center [562, 534] width 259 height 18
paste input ".[DOMAIN_NAME][URL]"
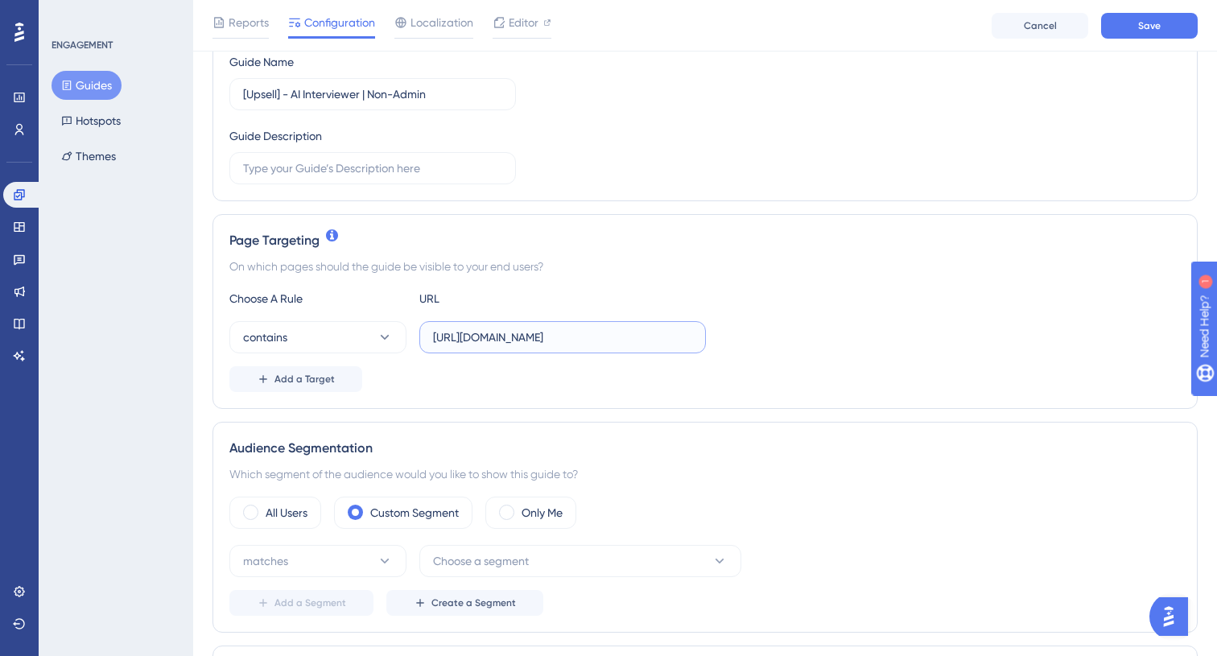
scroll to position [217, 0]
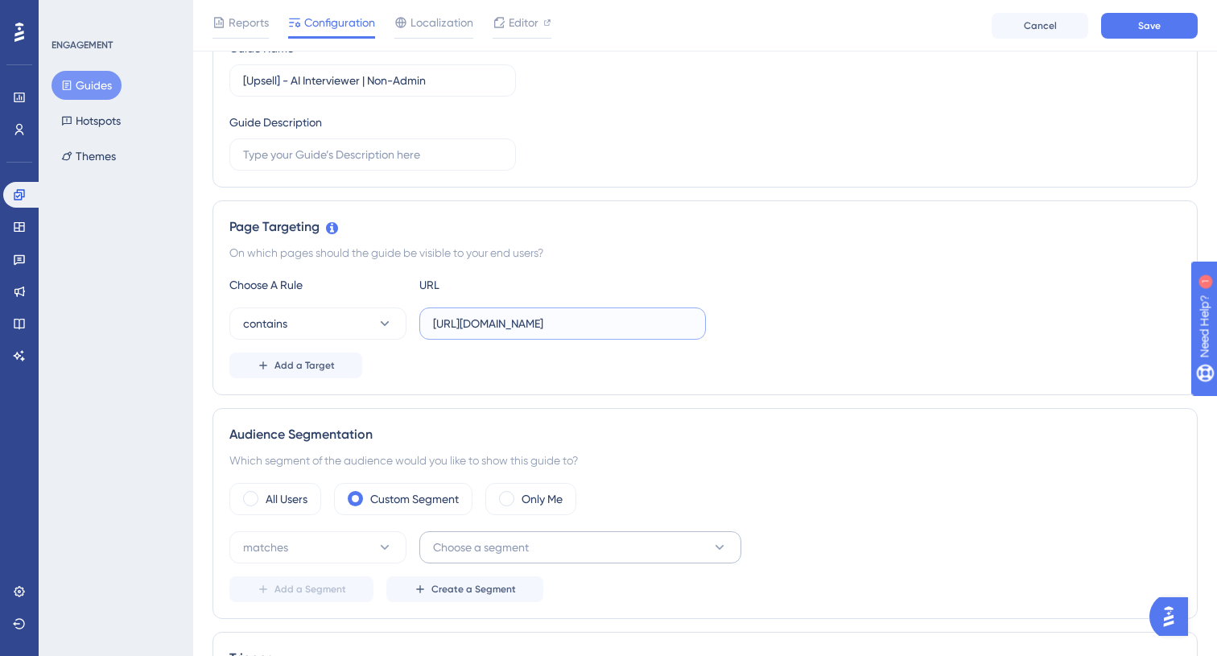
type input "[URL][DOMAIN_NAME]"
click at [464, 550] on span "Choose a segment" at bounding box center [481, 547] width 96 height 19
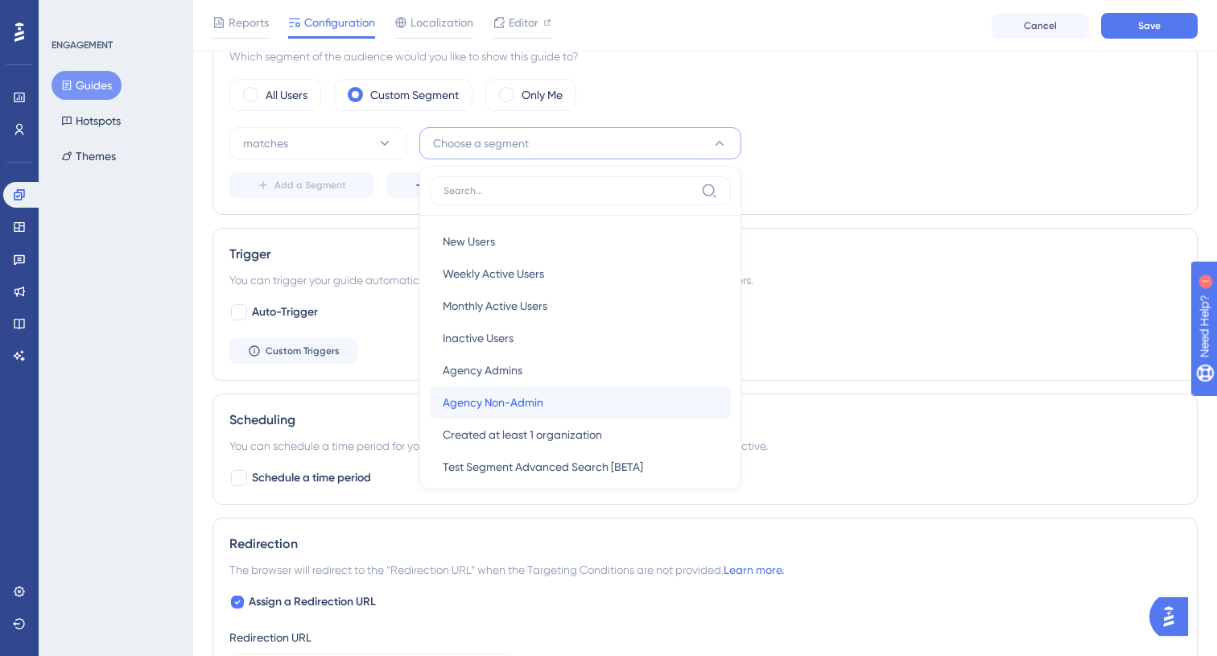
click at [560, 394] on div "Agency Non-Admin Agency Non-Admin" at bounding box center [580, 402] width 275 height 32
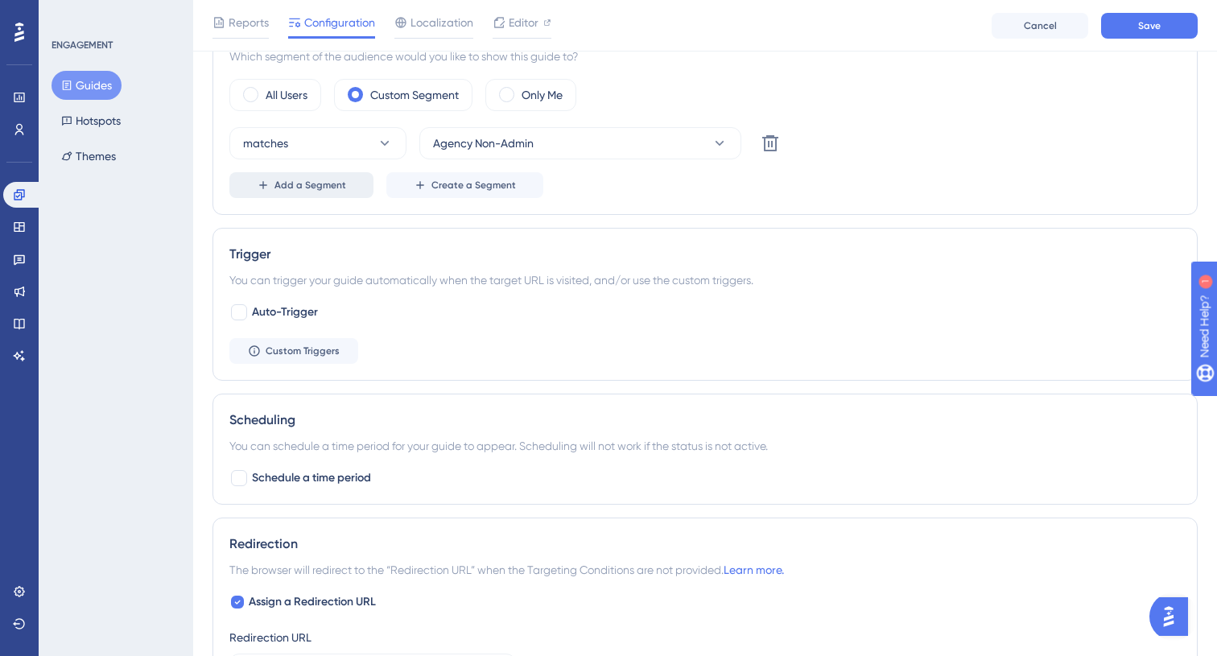
click at [336, 186] on span "Add a Segment" at bounding box center [311, 185] width 72 height 13
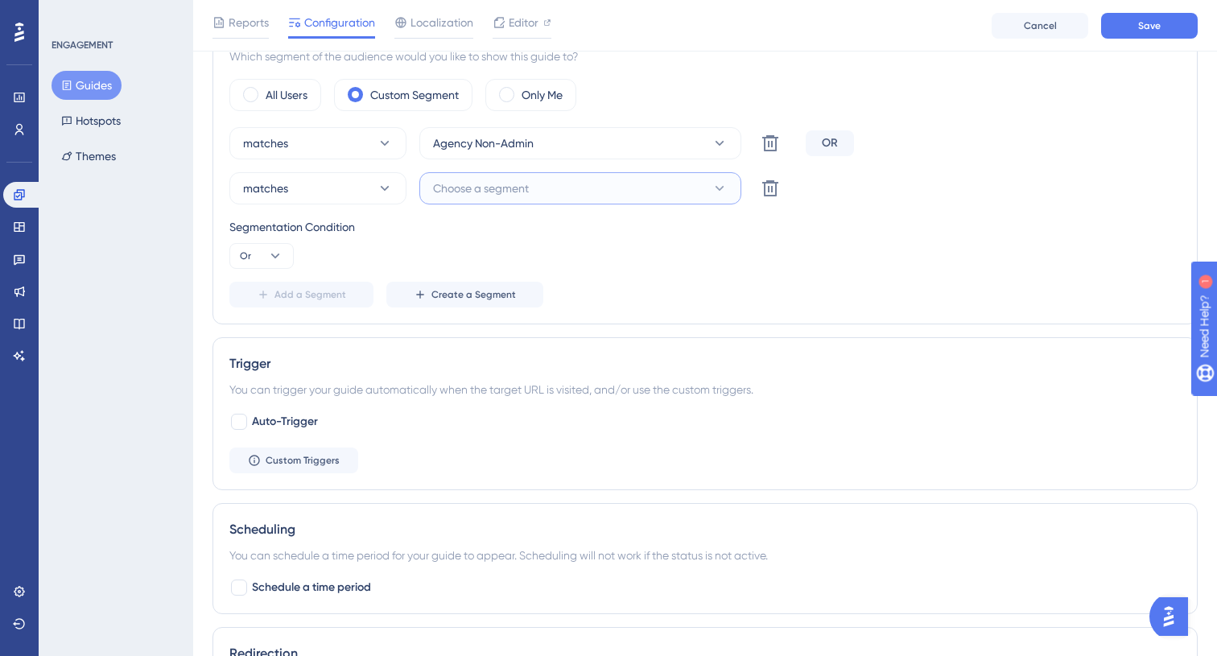
click at [496, 188] on span "Choose a segment" at bounding box center [481, 188] width 96 height 19
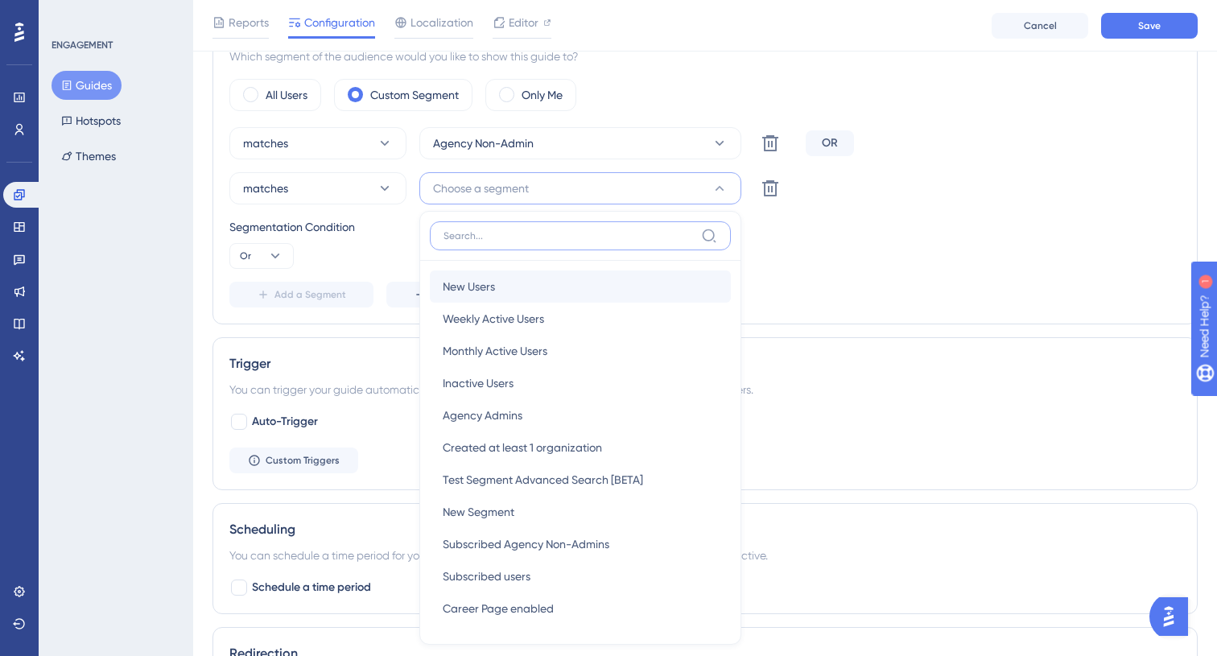
scroll to position [717, 0]
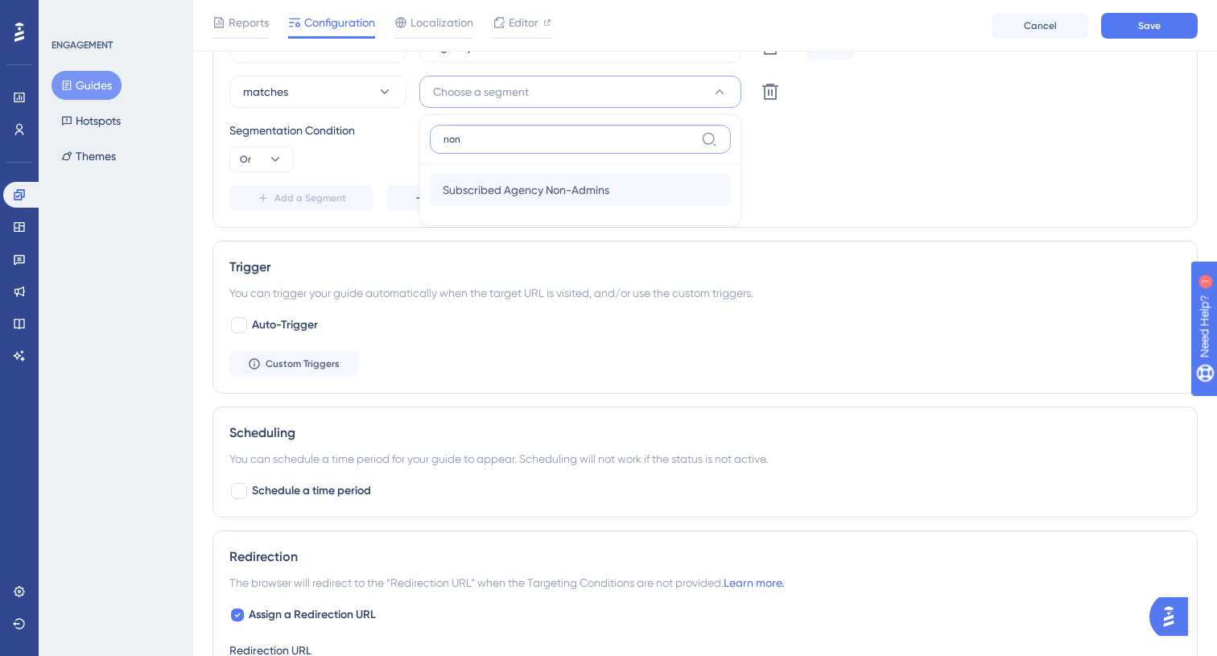
type input "non"
click at [601, 200] on div "Subscribed Agency Non-Admins Subscribed Agency Non-Admins" at bounding box center [580, 190] width 275 height 32
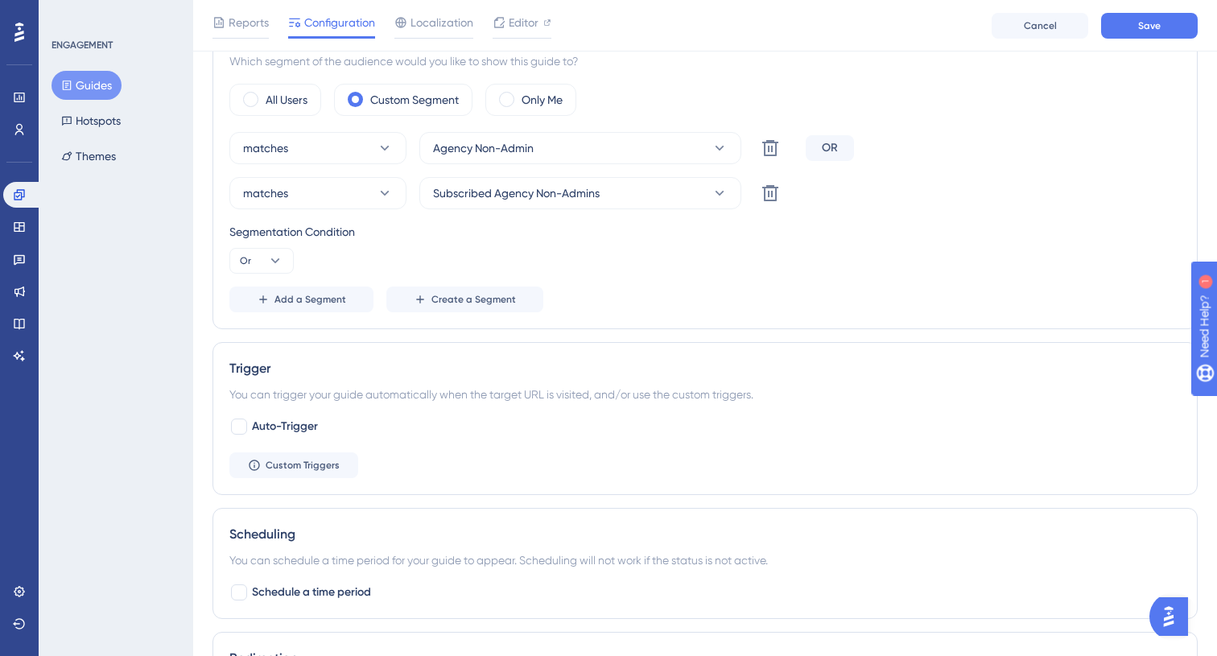
scroll to position [574, 0]
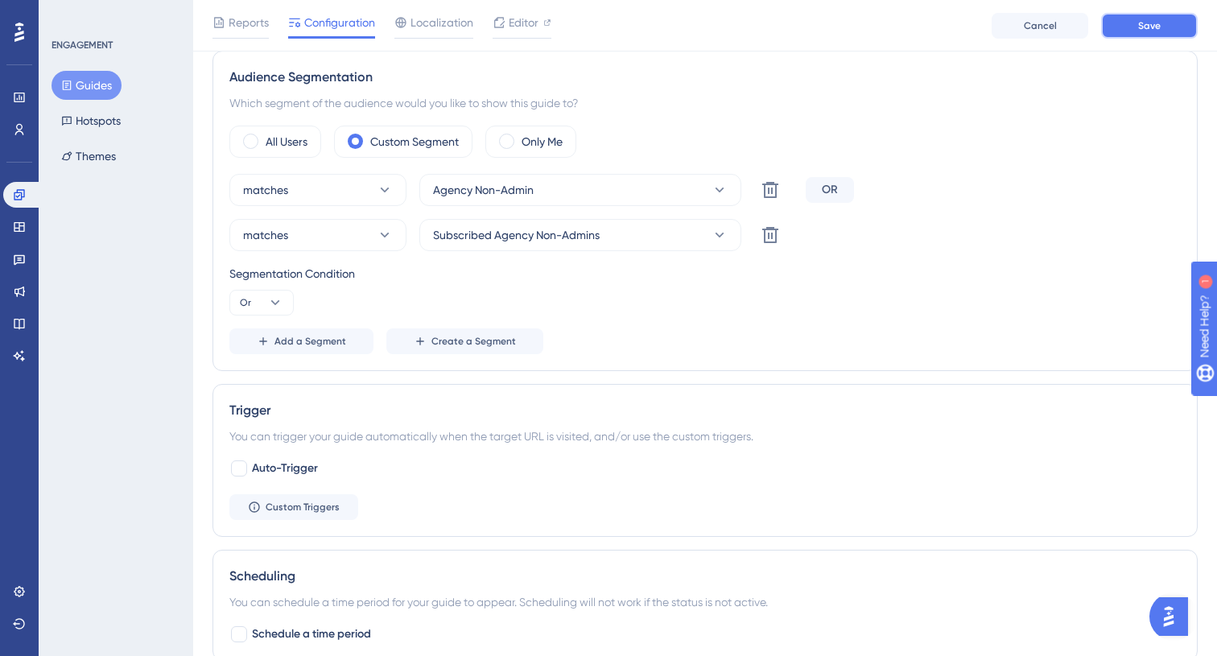
click at [1141, 26] on span "Save" at bounding box center [1149, 25] width 23 height 13
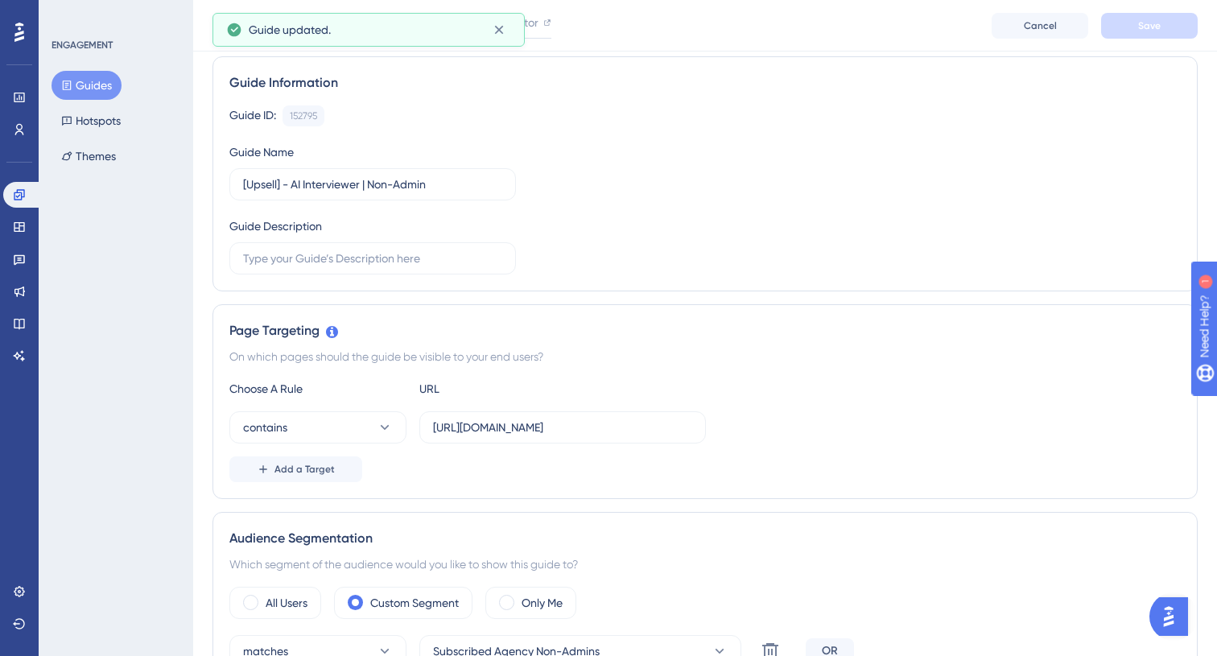
scroll to position [0, 0]
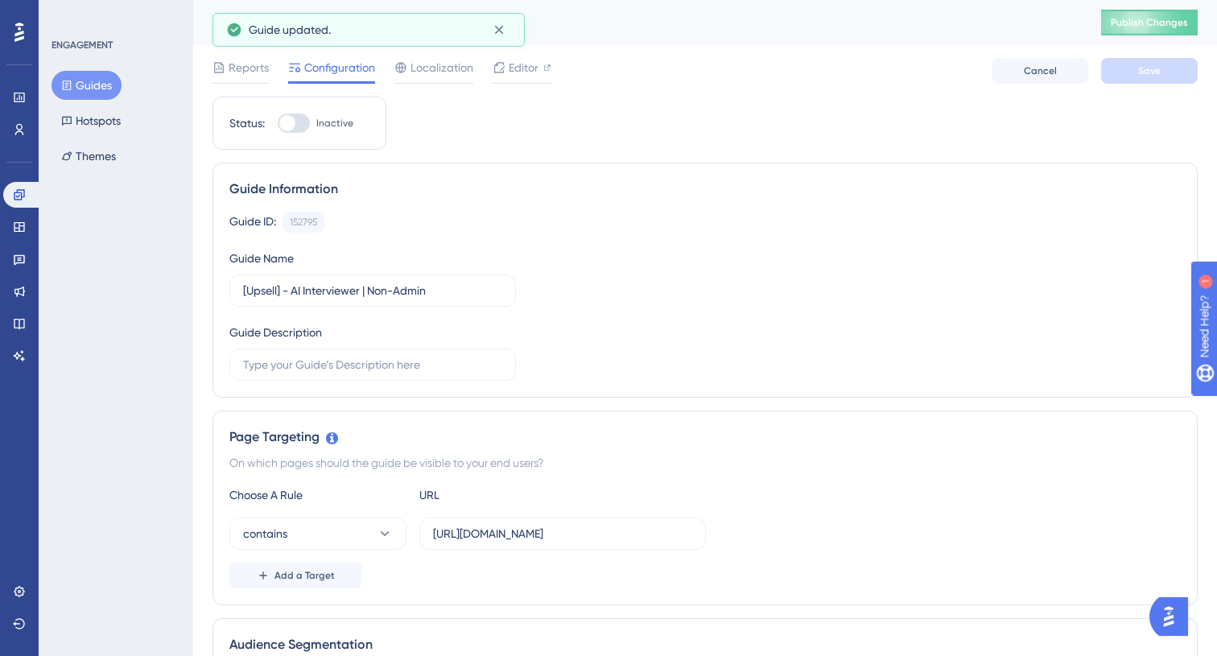
click at [97, 92] on button "Guides" at bounding box center [87, 85] width 70 height 29
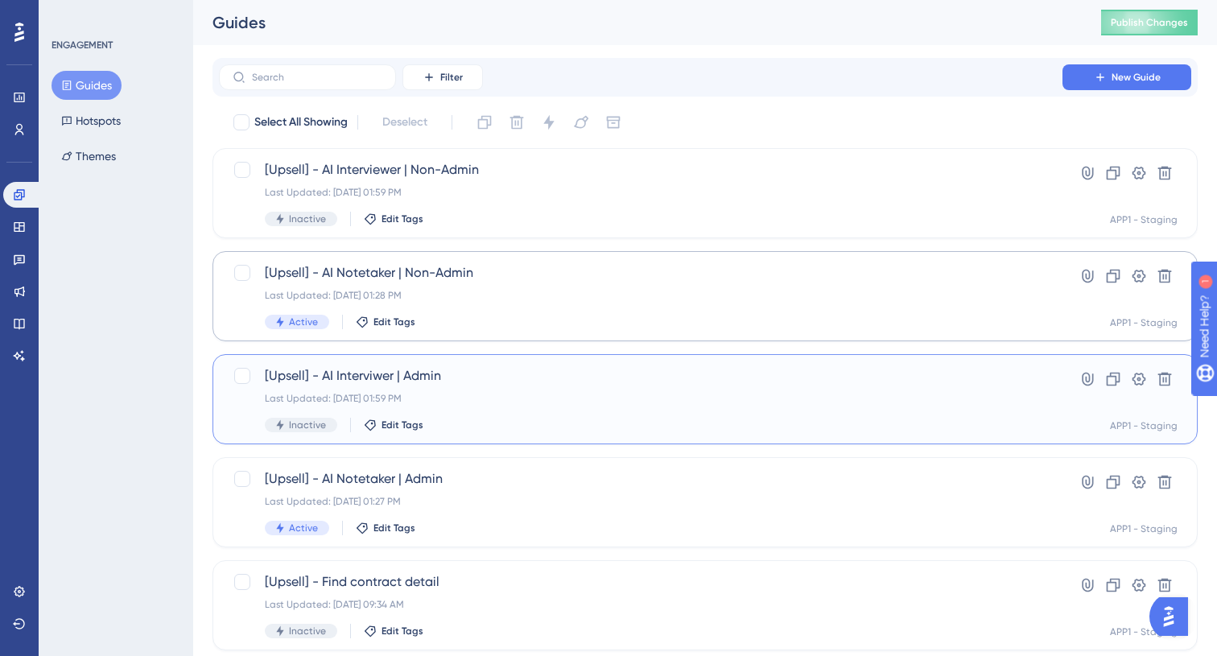
drag, startPoint x: 497, startPoint y: 367, endPoint x: 515, endPoint y: 258, distance: 110.3
click at [515, 258] on div "Select All Showing Deselect [Upsell] - AI Interviewer | Non-Admin Last Updated:…" at bounding box center [705, 637] width 985 height 1056
drag, startPoint x: 231, startPoint y: 405, endPoint x: 251, endPoint y: 161, distance: 244.8
click at [251, 161] on div "Select All Showing Deselect [Upsell] - AI Interviewer | Non-Admin Last Updated:…" at bounding box center [705, 637] width 985 height 1056
click at [134, 393] on div "ENGAGEMENT Guides Hotspots Themes" at bounding box center [116, 328] width 155 height 656
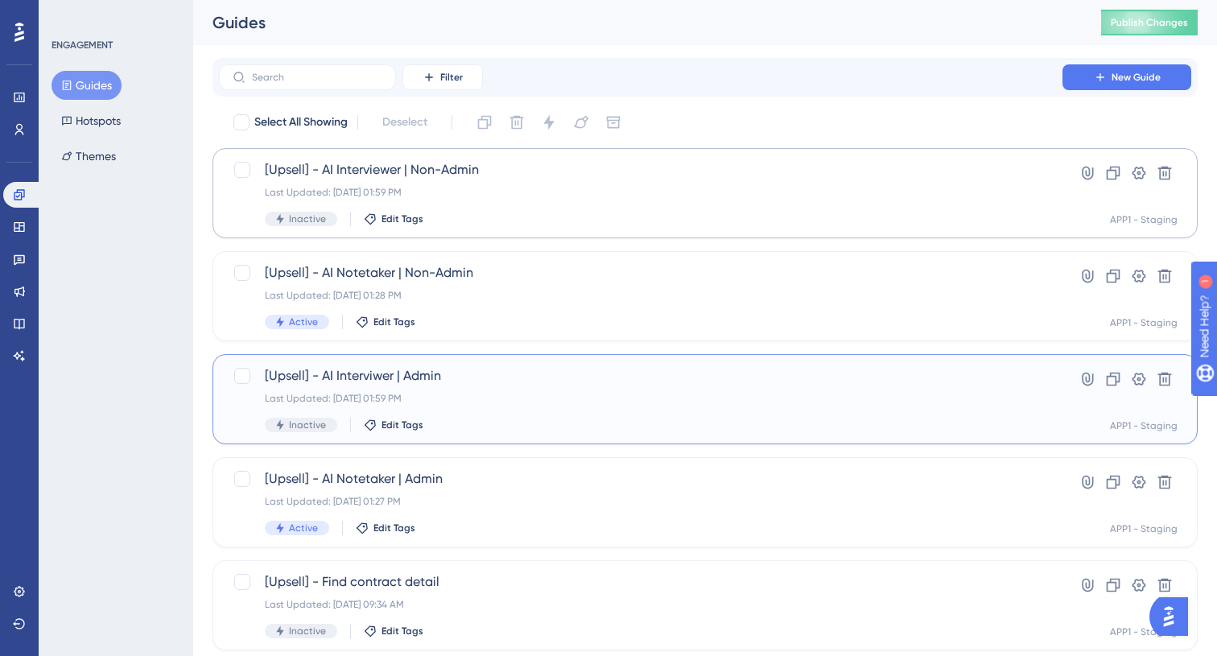
drag, startPoint x: 646, startPoint y: 394, endPoint x: 612, endPoint y: 220, distance: 177.2
click at [612, 220] on div "Select All Showing Deselect [Upsell] - AI Interviewer | Non-Admin Last Updated:…" at bounding box center [705, 637] width 985 height 1056
click at [637, 379] on span "[Upsell] - AI Interviwer | Admin" at bounding box center [641, 375] width 752 height 19
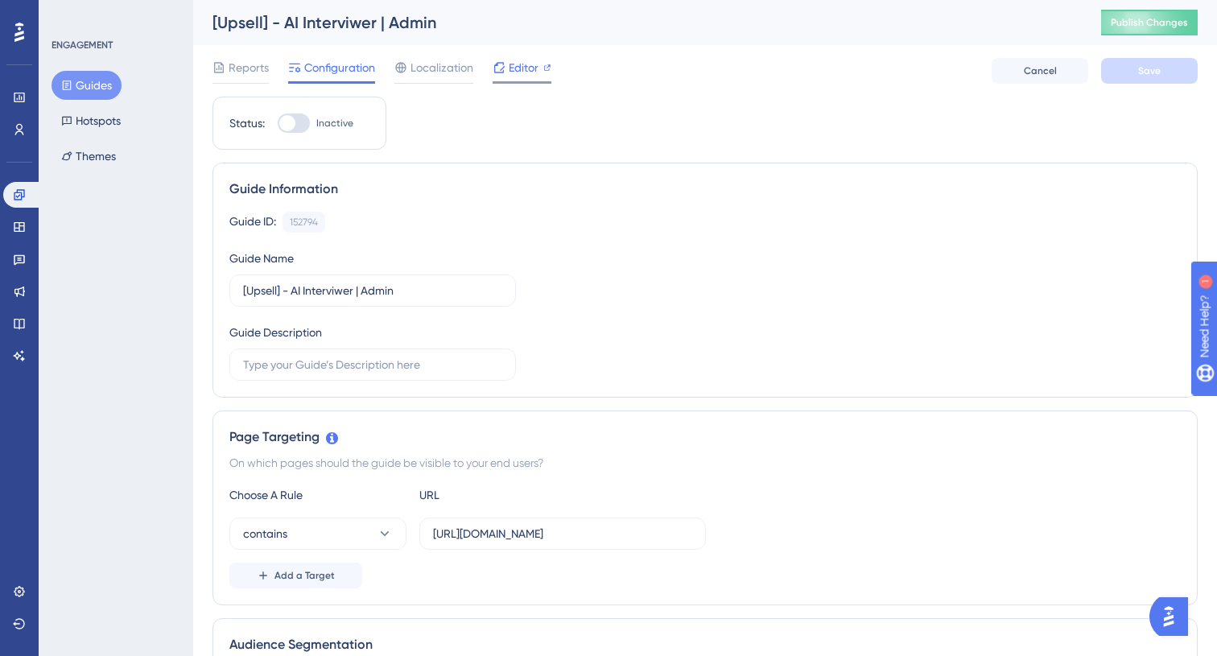
click at [494, 77] on div "Editor" at bounding box center [522, 71] width 59 height 26
click at [95, 89] on button "Guides" at bounding box center [87, 85] width 70 height 29
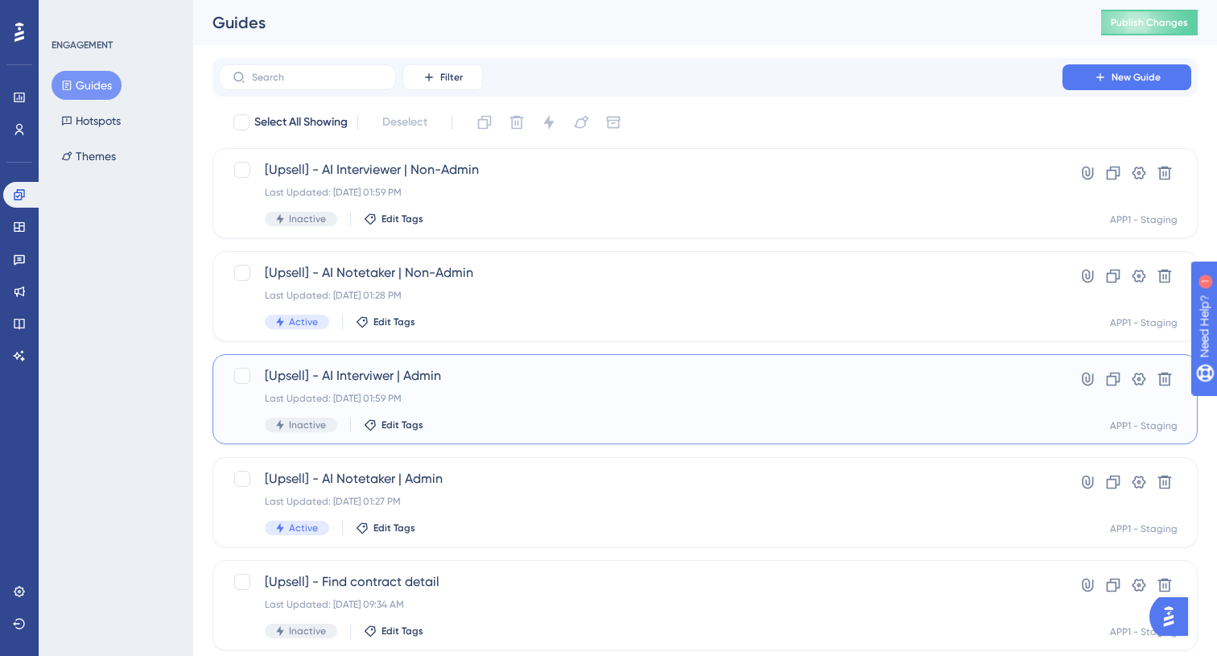
click at [556, 386] on div "[Upsell] - AI Interviwer | Admin Last Updated: [DATE] 01:59 PM Inactive Edit Ta…" at bounding box center [641, 399] width 752 height 66
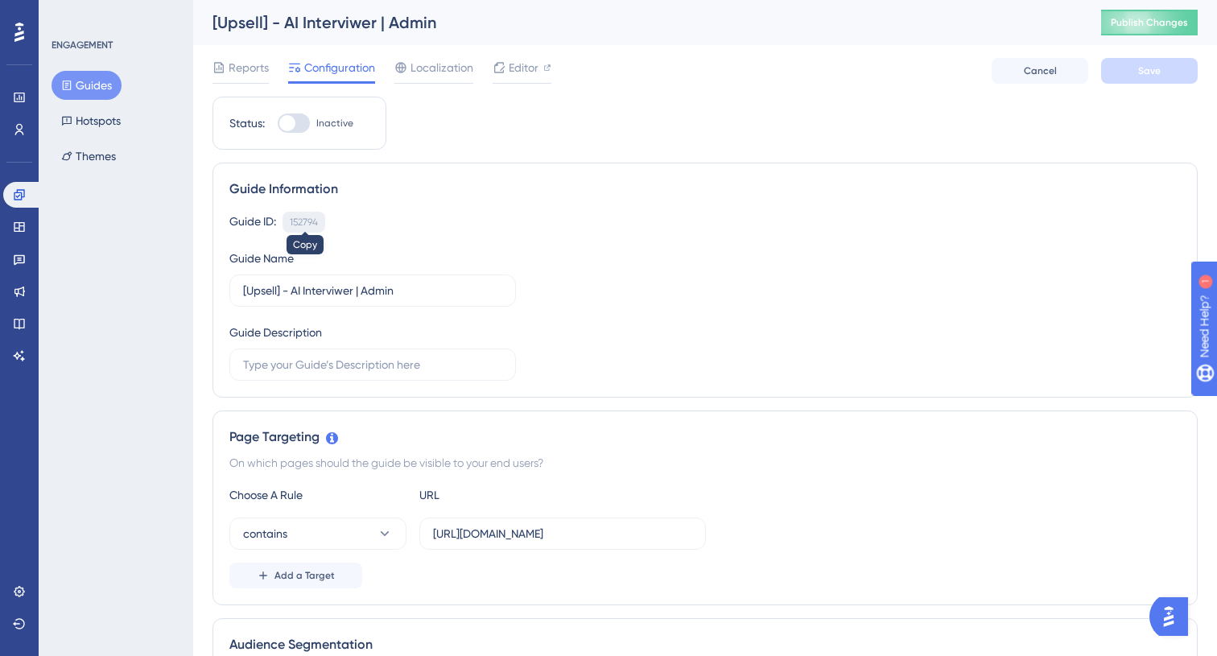
click at [313, 221] on div "152794" at bounding box center [304, 222] width 28 height 13
copy div "152794"
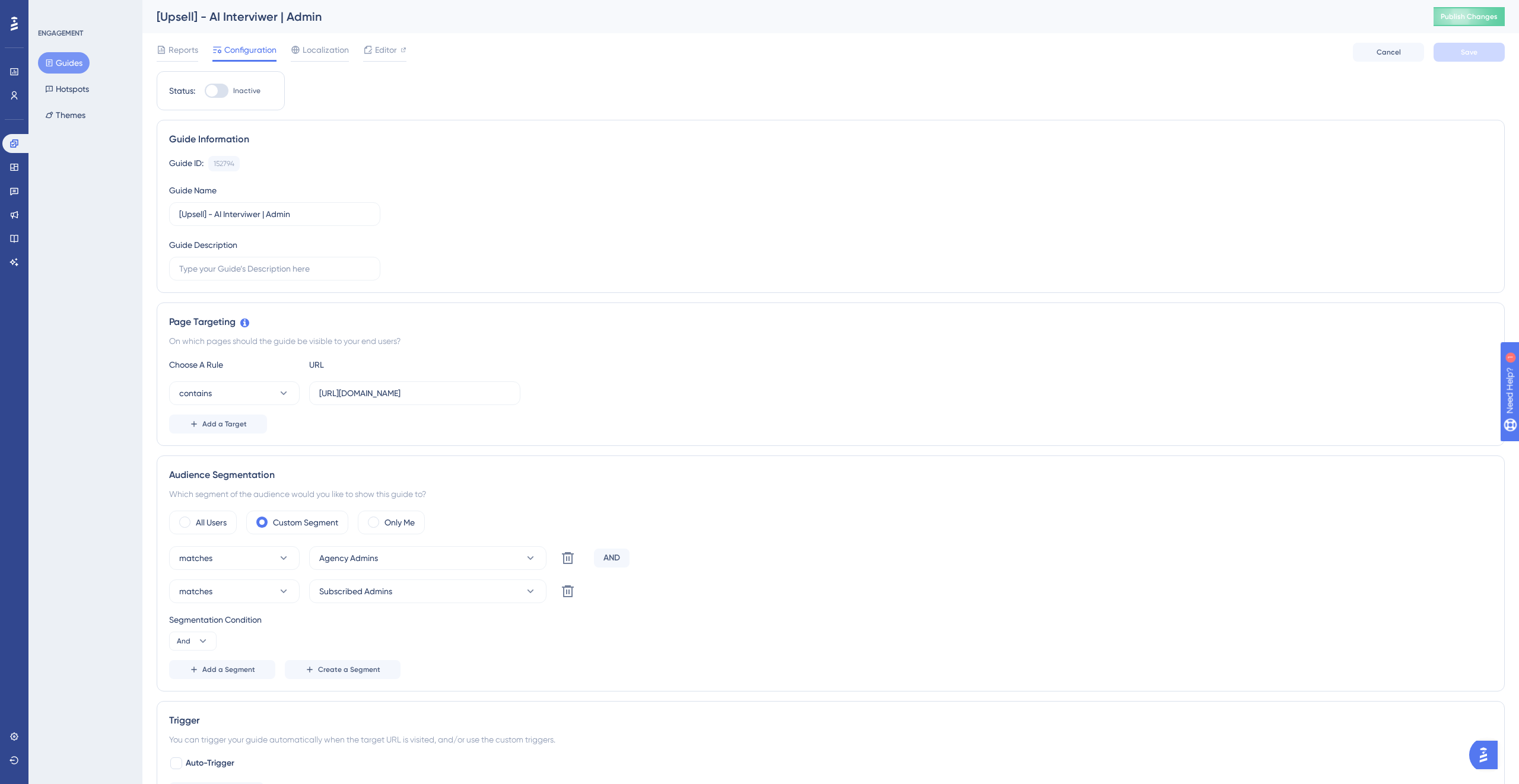
click at [68, 69] on button "Guides" at bounding box center [64, 63] width 52 height 21
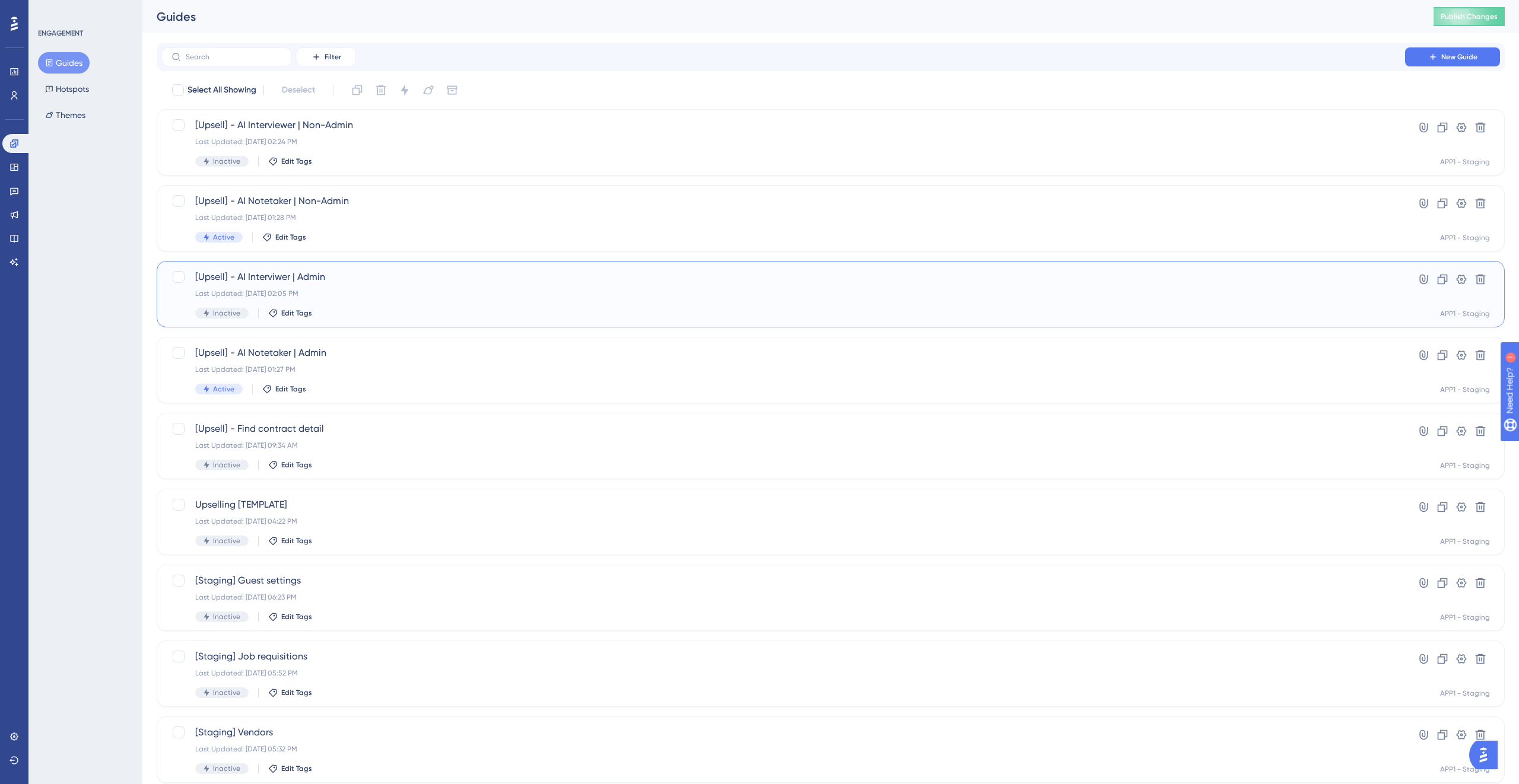
click at [388, 298] on div "Last Updated: [DATE] 02:05 PM" at bounding box center [783, 293] width 1176 height 10
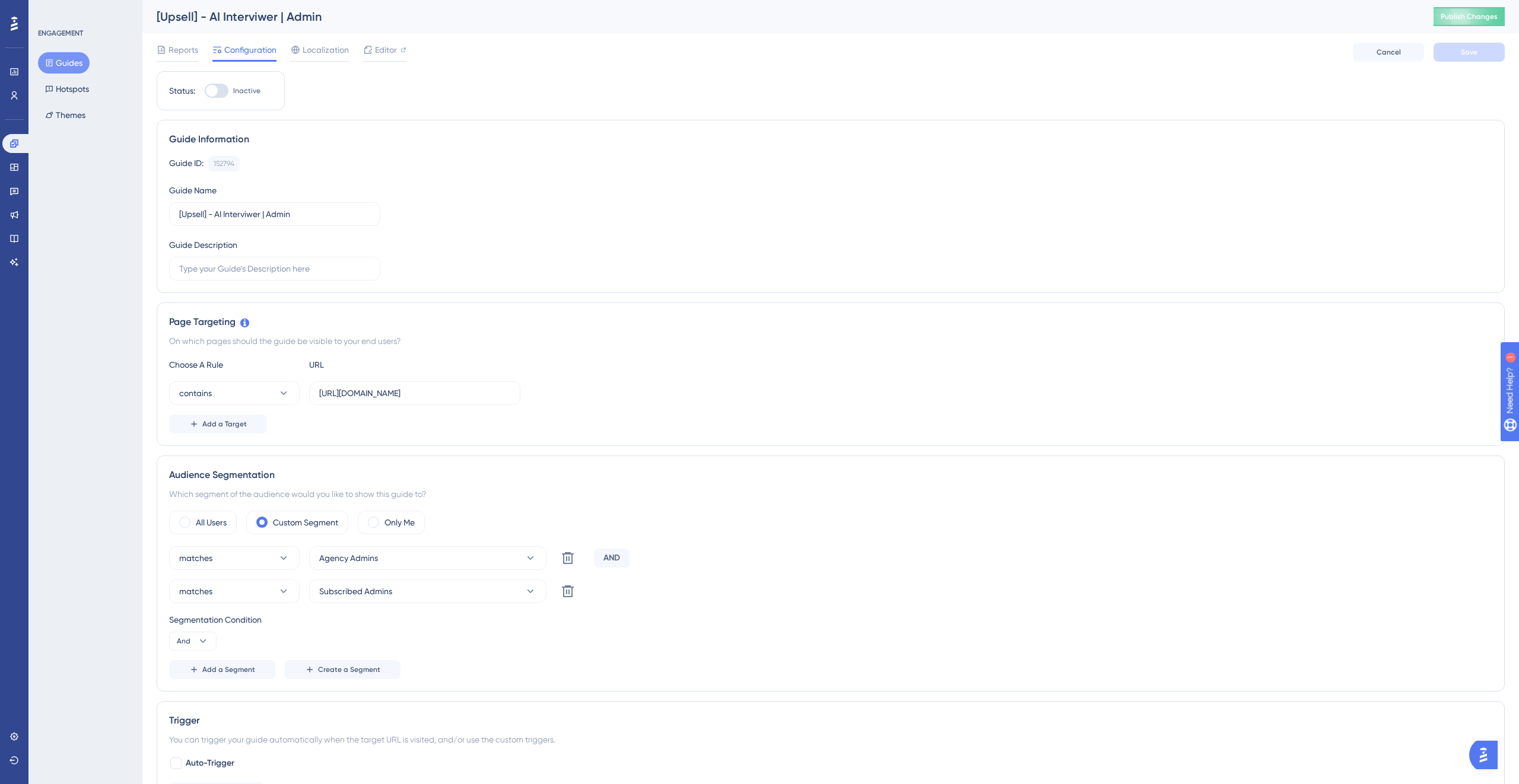
click at [762, 224] on div "Guide ID: 152794 Copy Guide Name [Upsell] - AI Interviwer | Admin Guide Descrip…" at bounding box center [830, 218] width 1323 height 125
